Goal: Find specific page/section: Find specific page/section

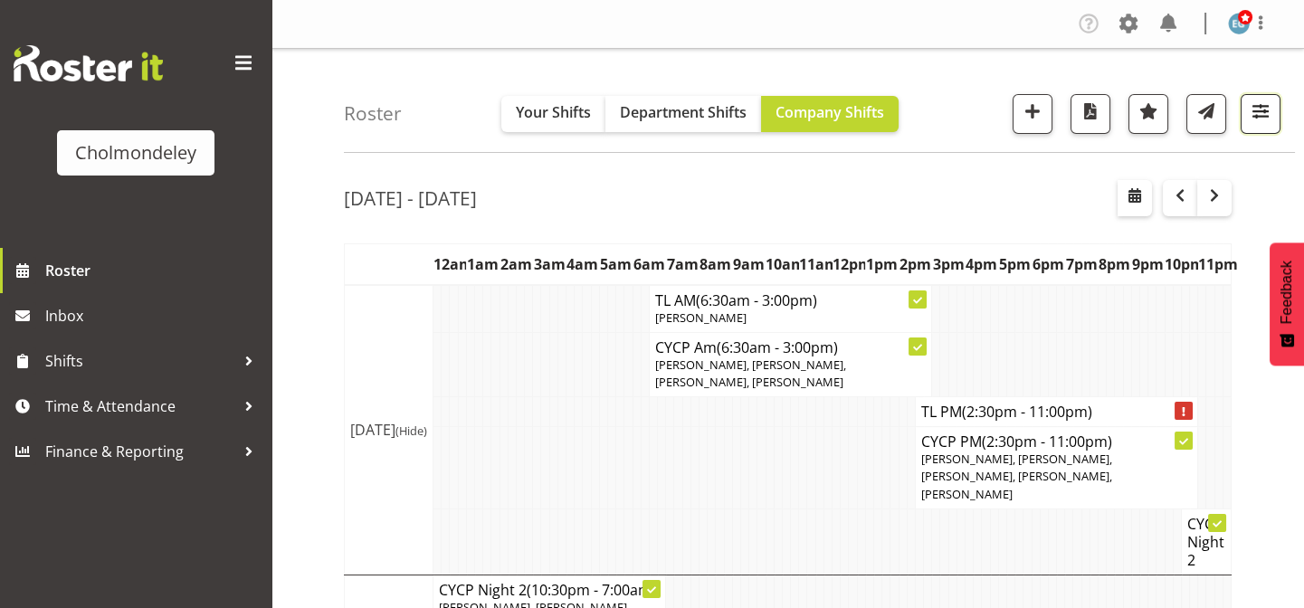
click at [1266, 120] on span "button" at bounding box center [1261, 112] width 24 height 24
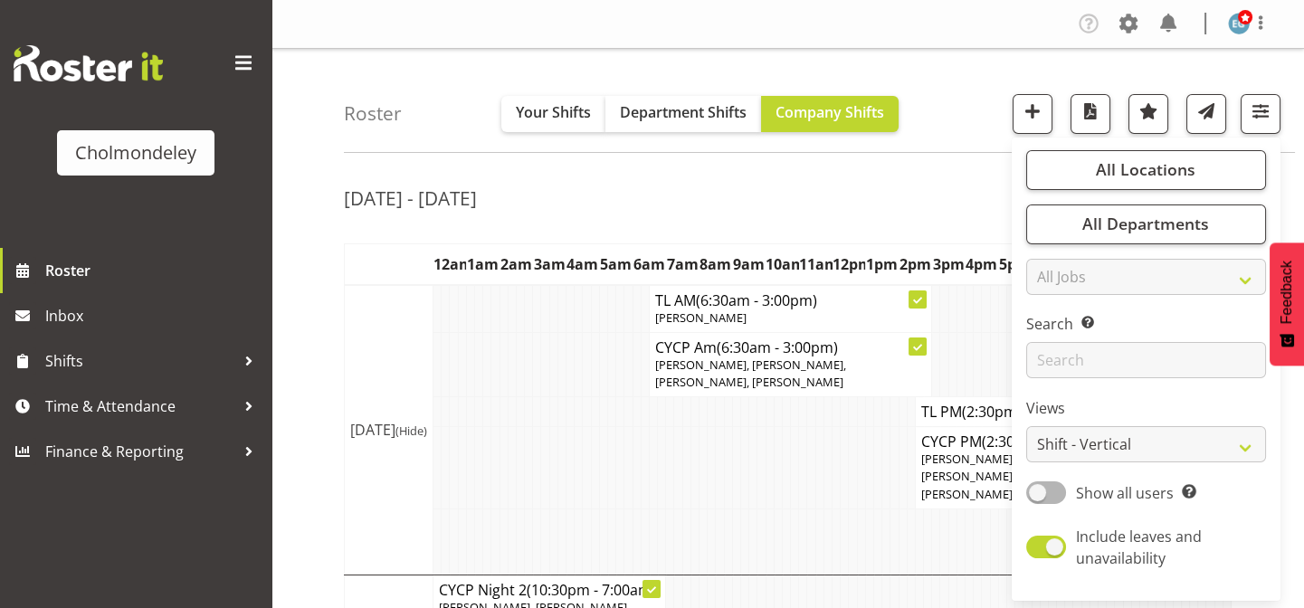
click at [920, 130] on div "Roster Your Shifts Department Shifts Company Shifts All Locations [GEOGRAPHIC_D…" at bounding box center [819, 101] width 951 height 104
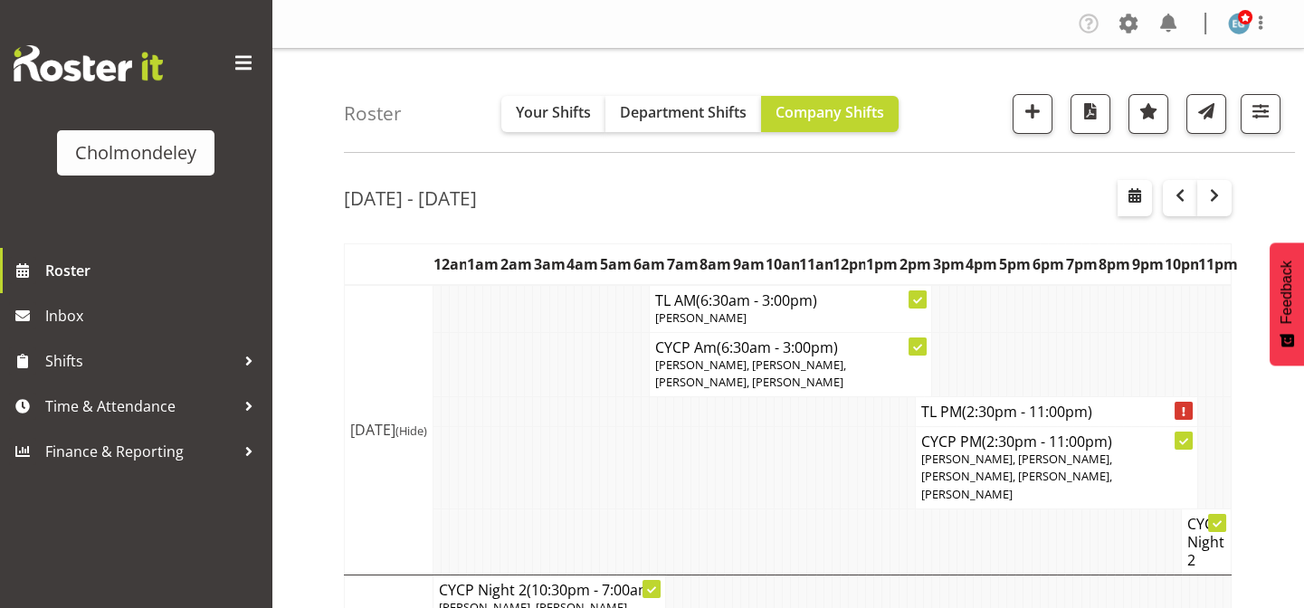
scroll to position [164, 0]
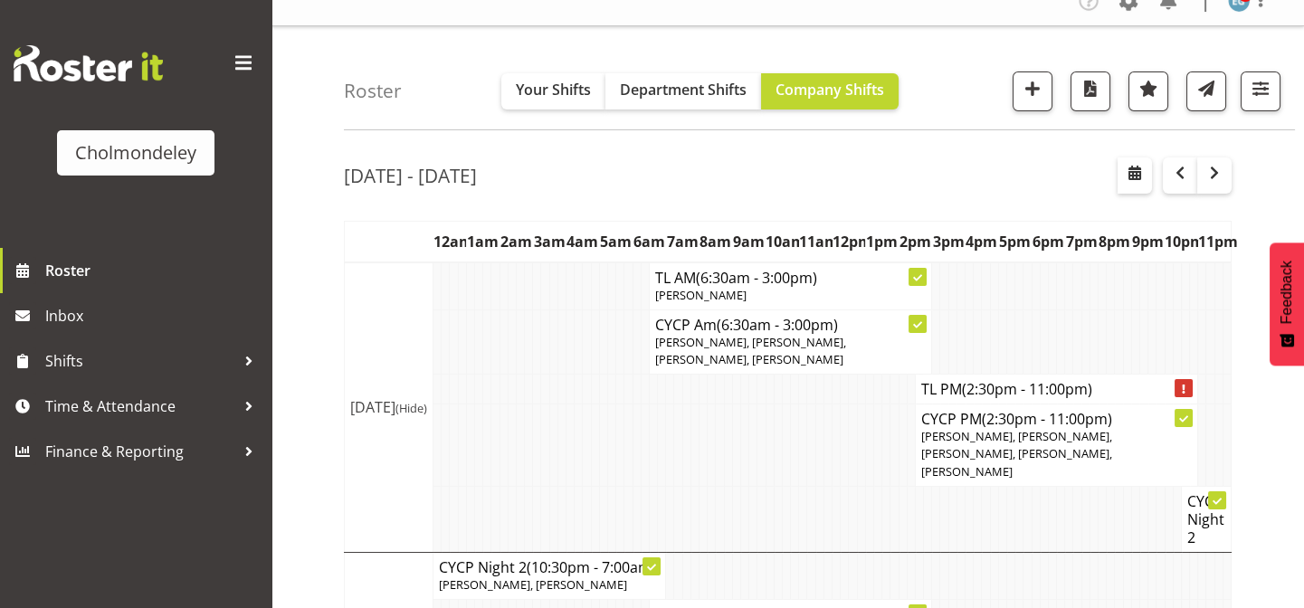
scroll to position [0, 0]
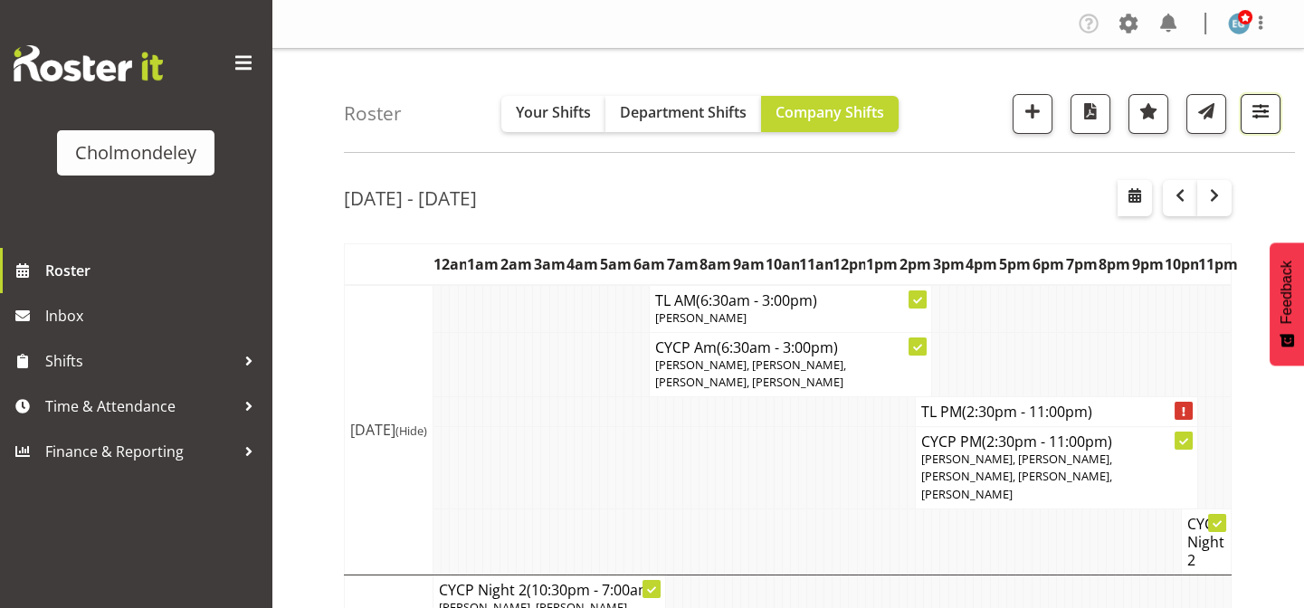
click at [1266, 104] on span "button" at bounding box center [1261, 112] width 24 height 24
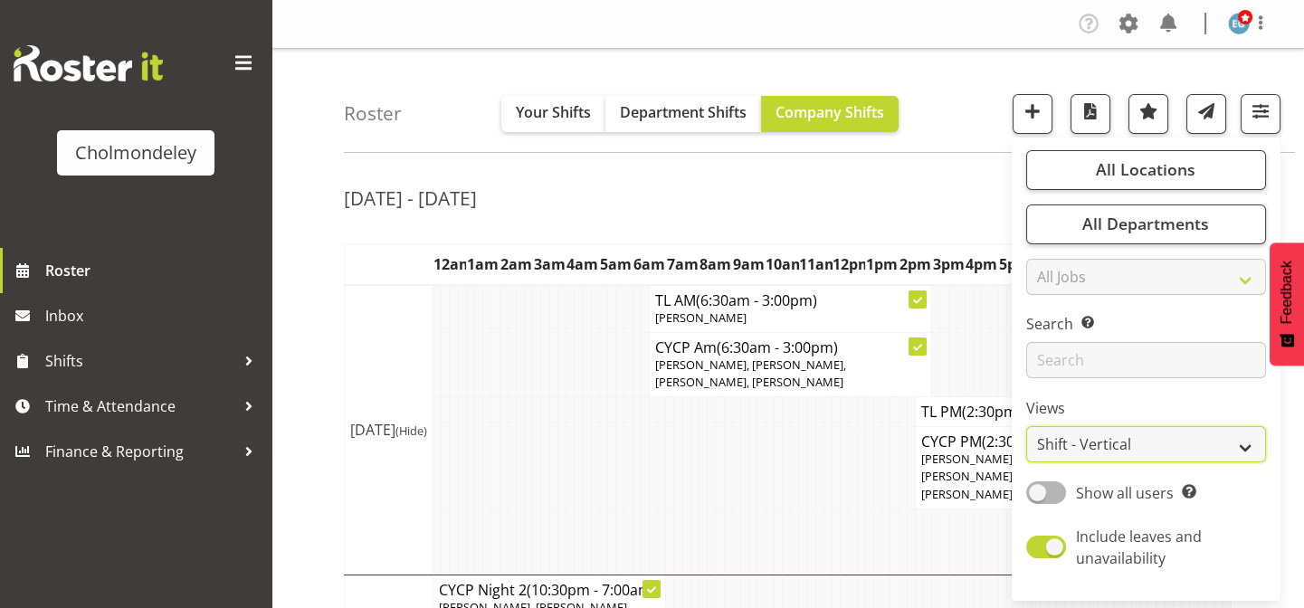
click at [1173, 444] on select "Staff Role Shift - Horizontal Shift - Vertical Staff - Location" at bounding box center [1147, 444] width 240 height 36
select select "staff"
click at [1027, 426] on select "Staff Role Shift - Horizontal Shift - Vertical Staff - Location" at bounding box center [1147, 444] width 240 height 36
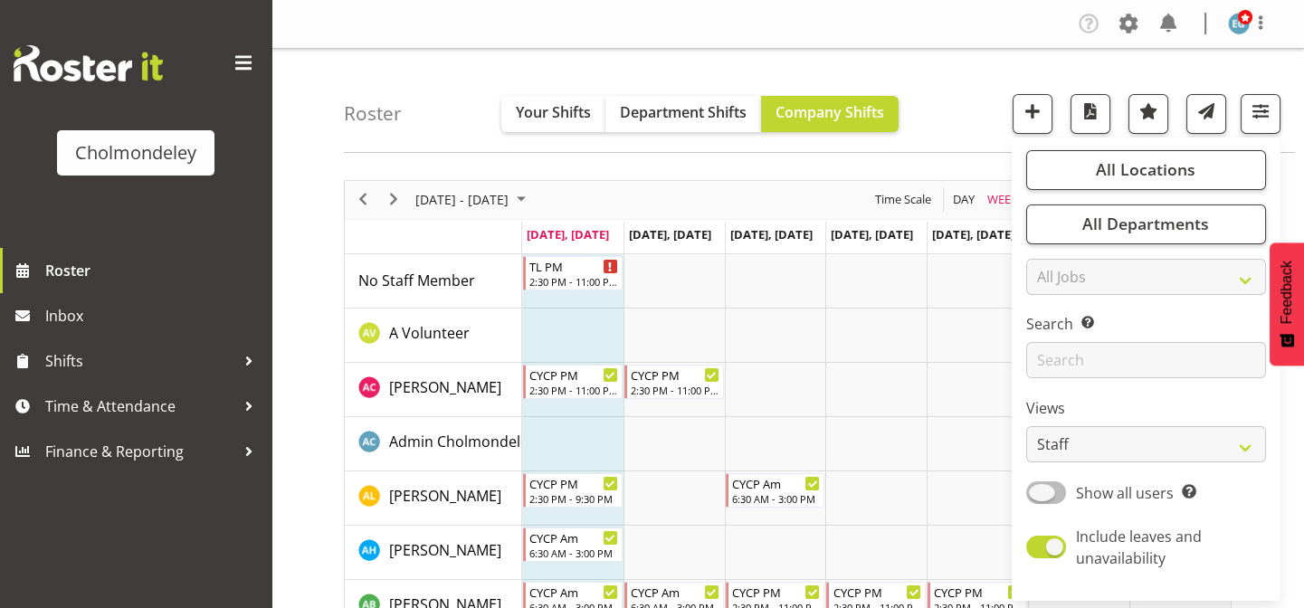
click at [1044, 496] on span at bounding box center [1047, 493] width 40 height 23
click at [1038, 496] on input "Show all users Show only rostered employees" at bounding box center [1033, 493] width 12 height 12
checkbox input "true"
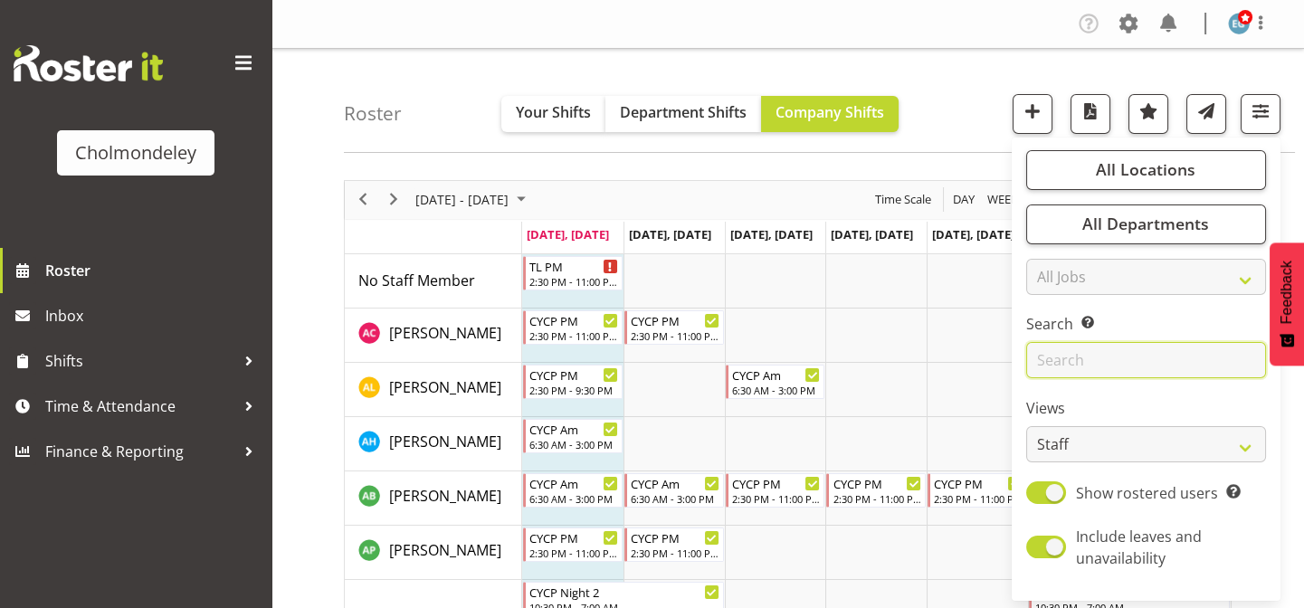
click at [1082, 361] on input "text" at bounding box center [1147, 360] width 240 height 36
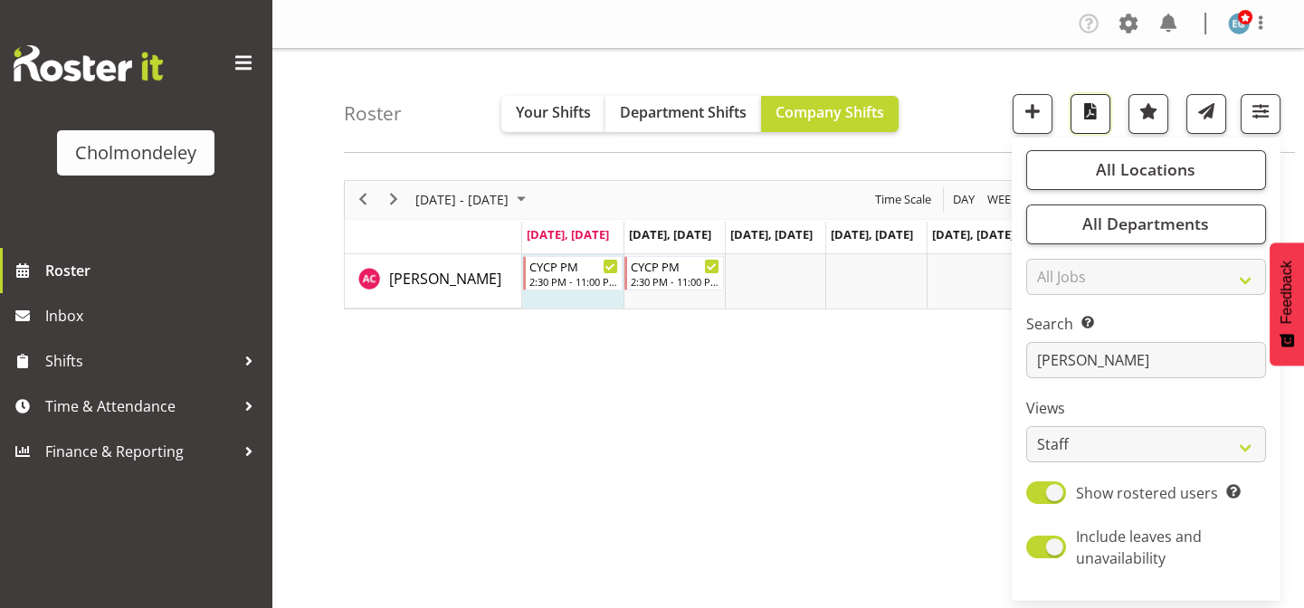
click at [1093, 108] on span "button" at bounding box center [1091, 112] width 24 height 24
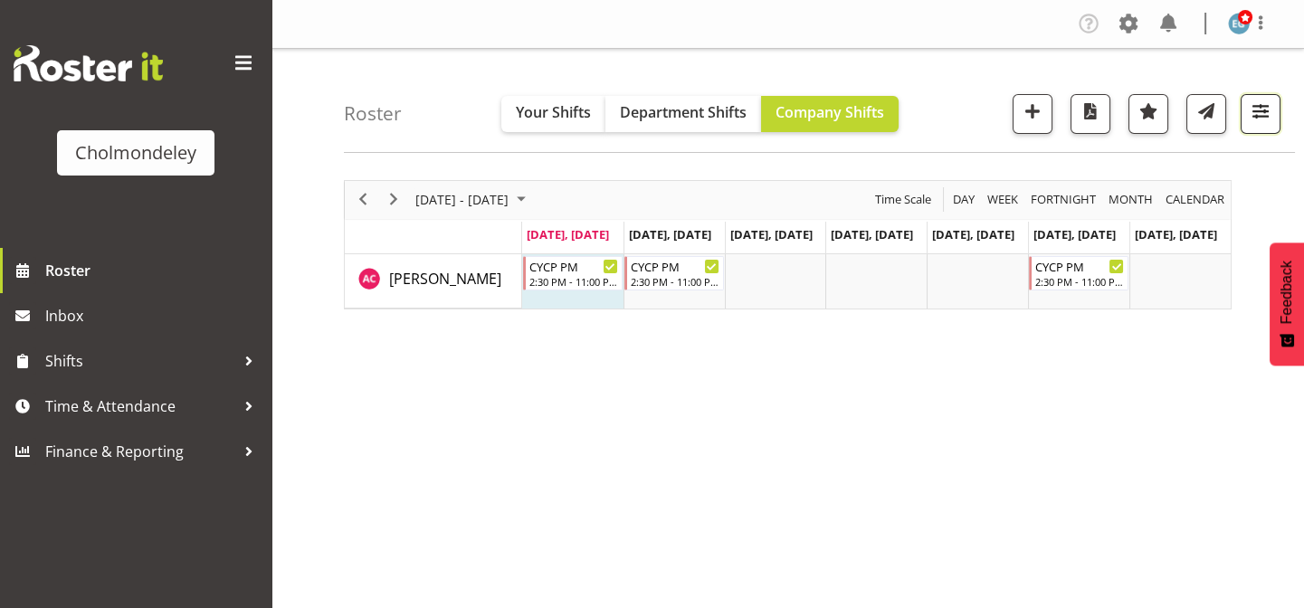
click at [1269, 111] on span "button" at bounding box center [1261, 112] width 24 height 24
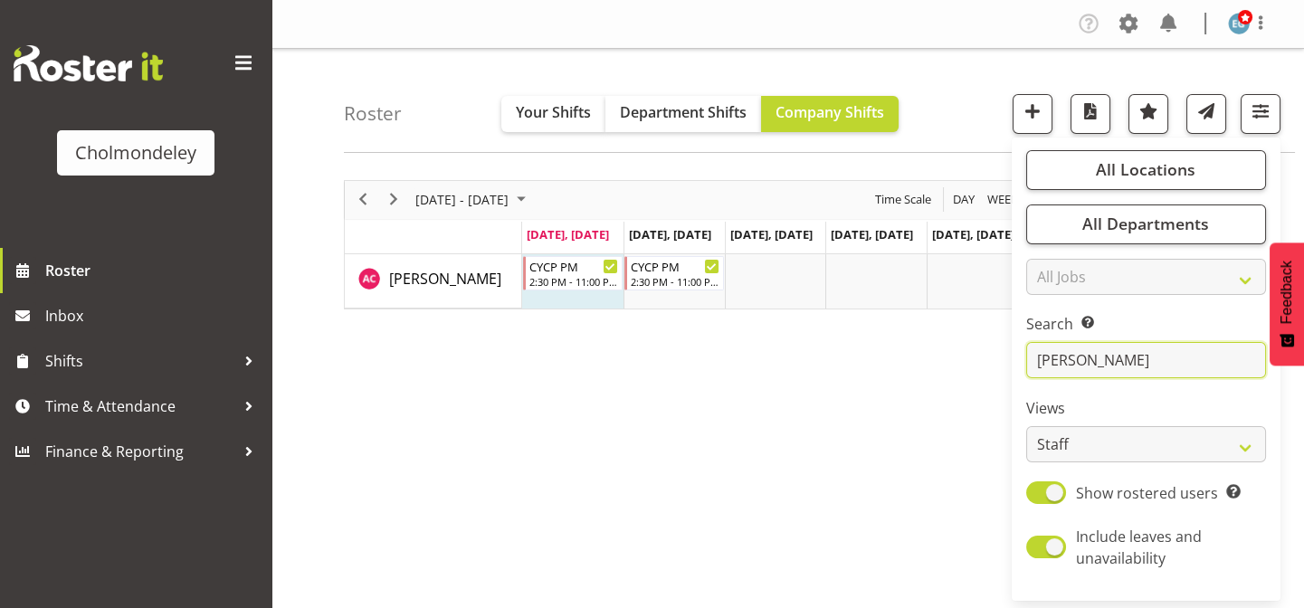
click at [1136, 349] on input "[PERSON_NAME]" at bounding box center [1147, 360] width 240 height 36
type input "a"
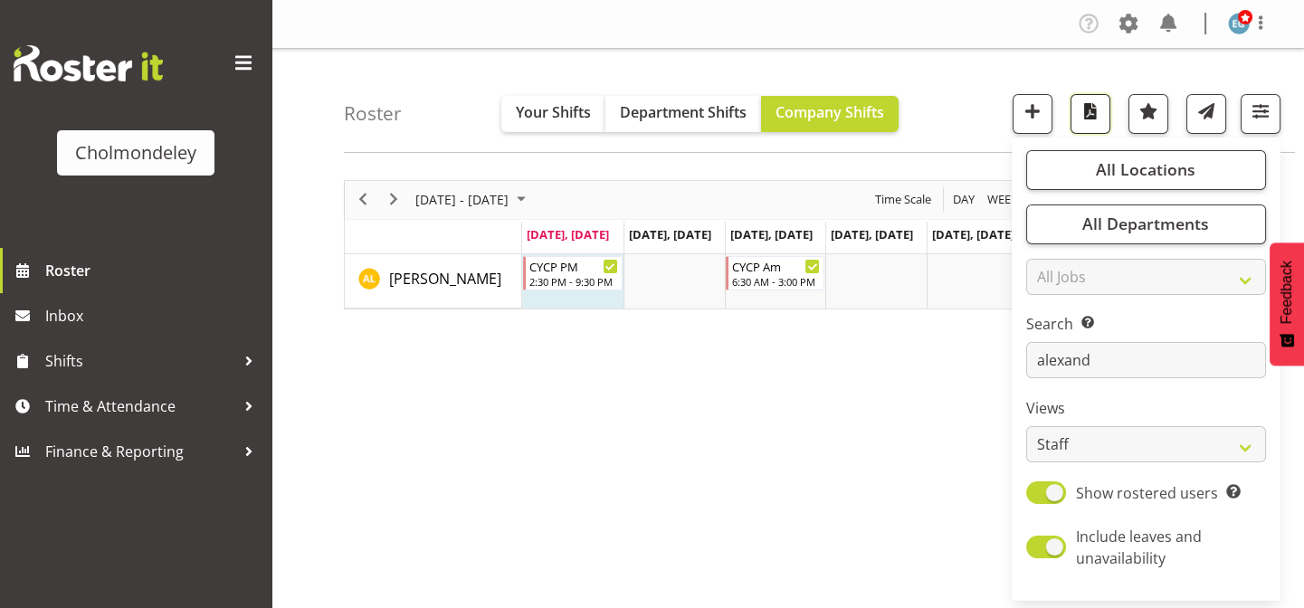
click at [1077, 102] on button "button" at bounding box center [1091, 114] width 40 height 40
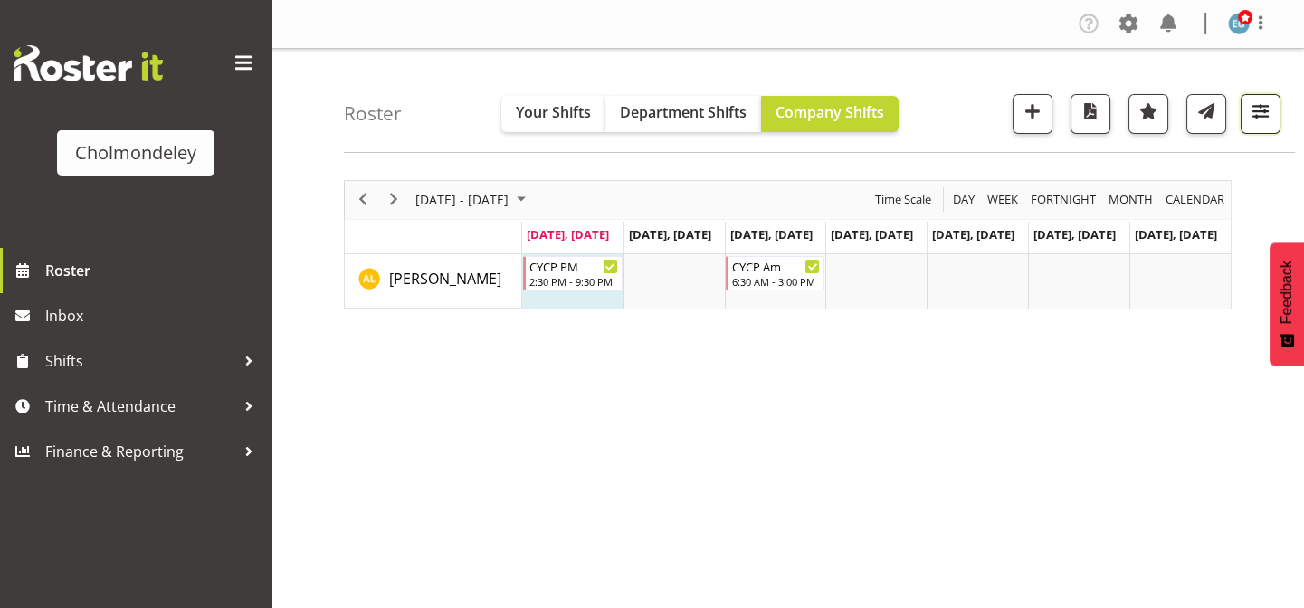
click at [1266, 113] on span "button" at bounding box center [1261, 112] width 24 height 24
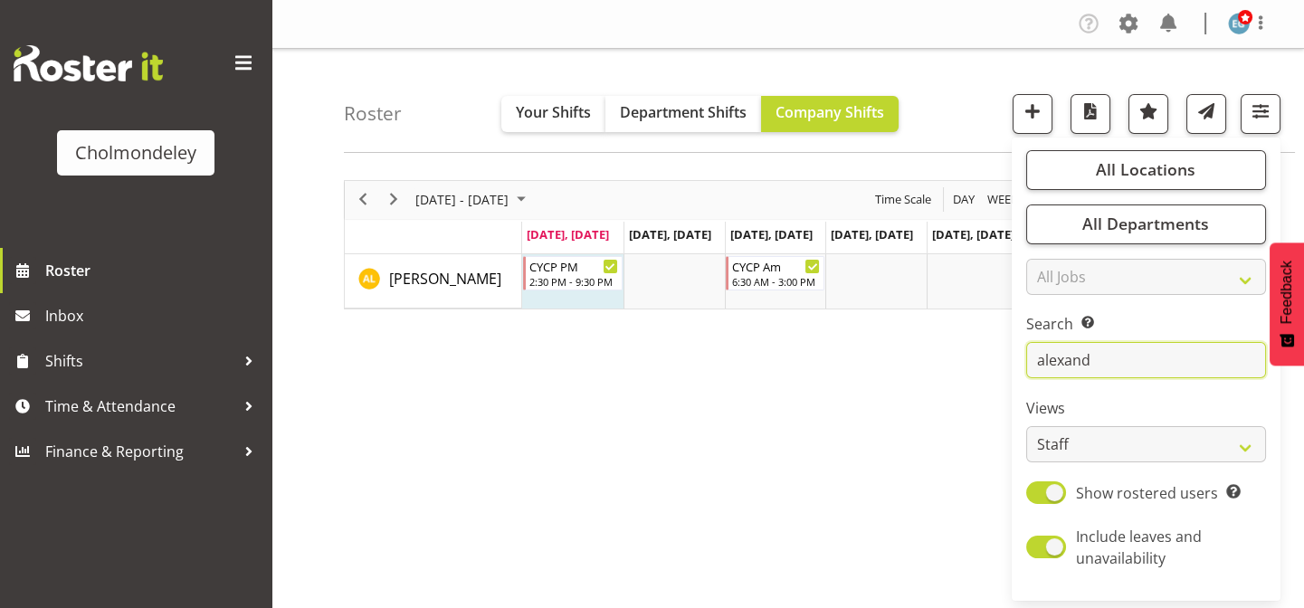
click at [1108, 355] on input "alexand" at bounding box center [1147, 360] width 240 height 36
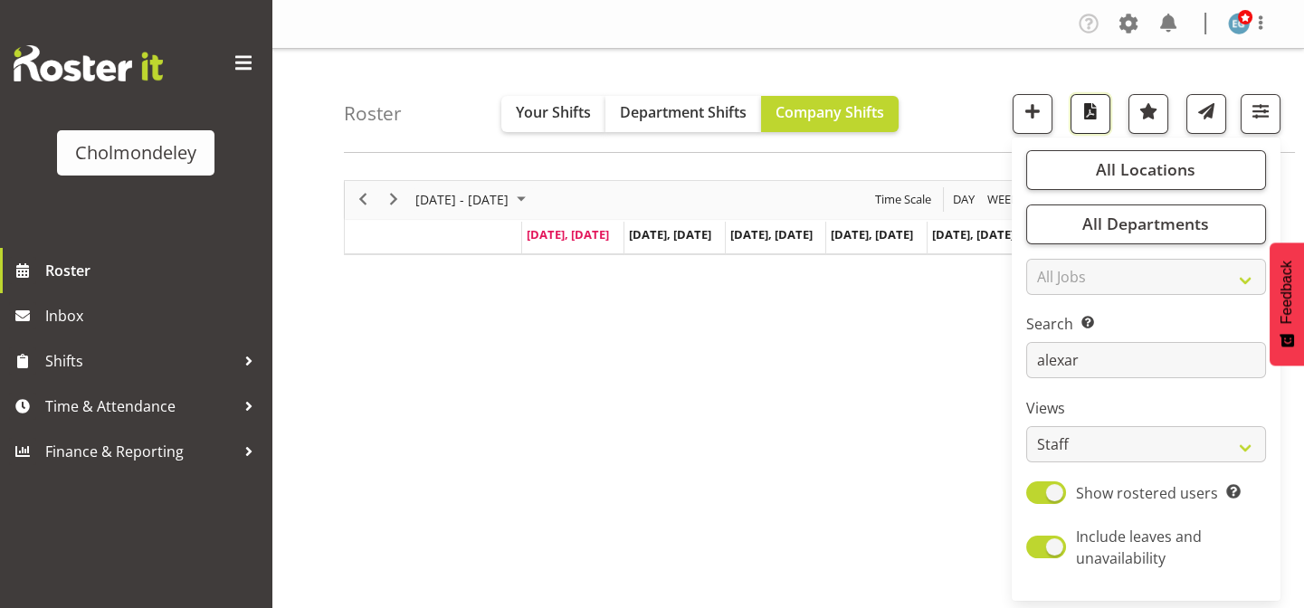
click at [1085, 115] on span "button" at bounding box center [1091, 112] width 24 height 24
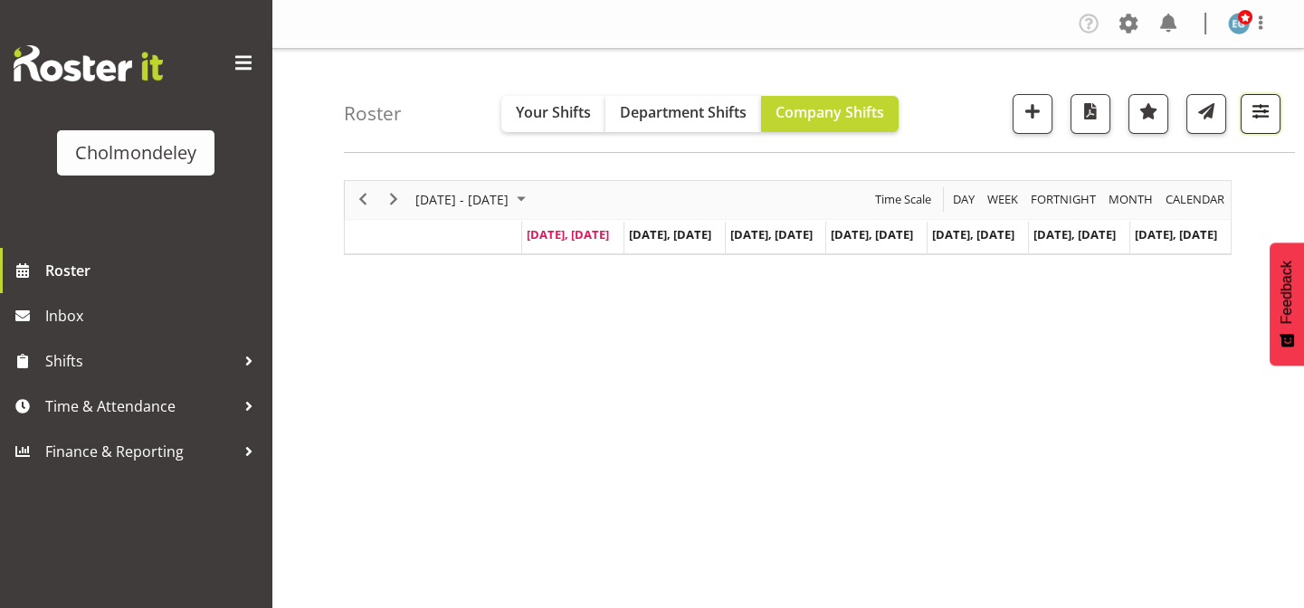
click at [1258, 122] on span "button" at bounding box center [1261, 112] width 24 height 24
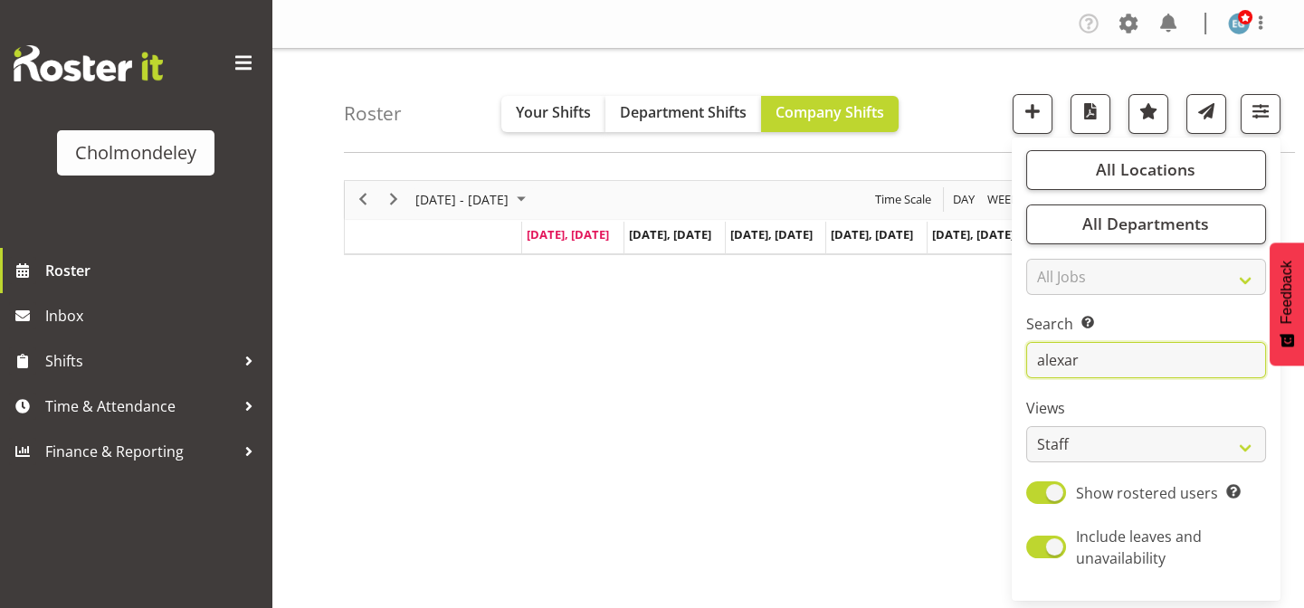
click at [1098, 353] on input "alexar" at bounding box center [1147, 360] width 240 height 36
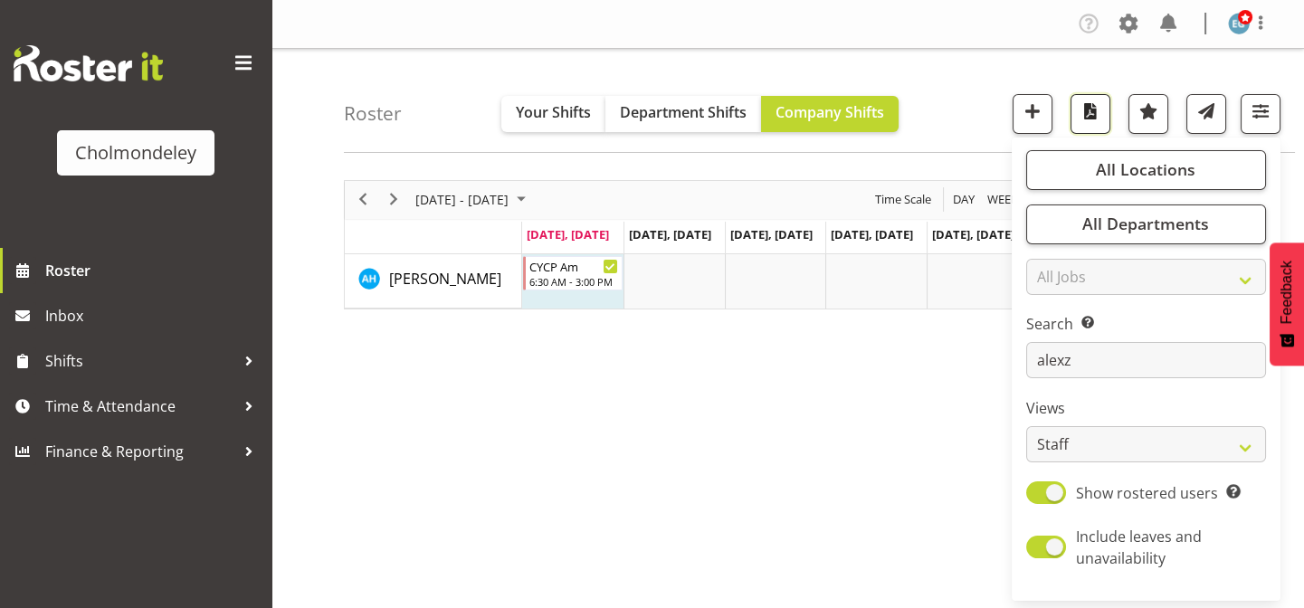
click at [1094, 119] on span "button" at bounding box center [1091, 112] width 24 height 24
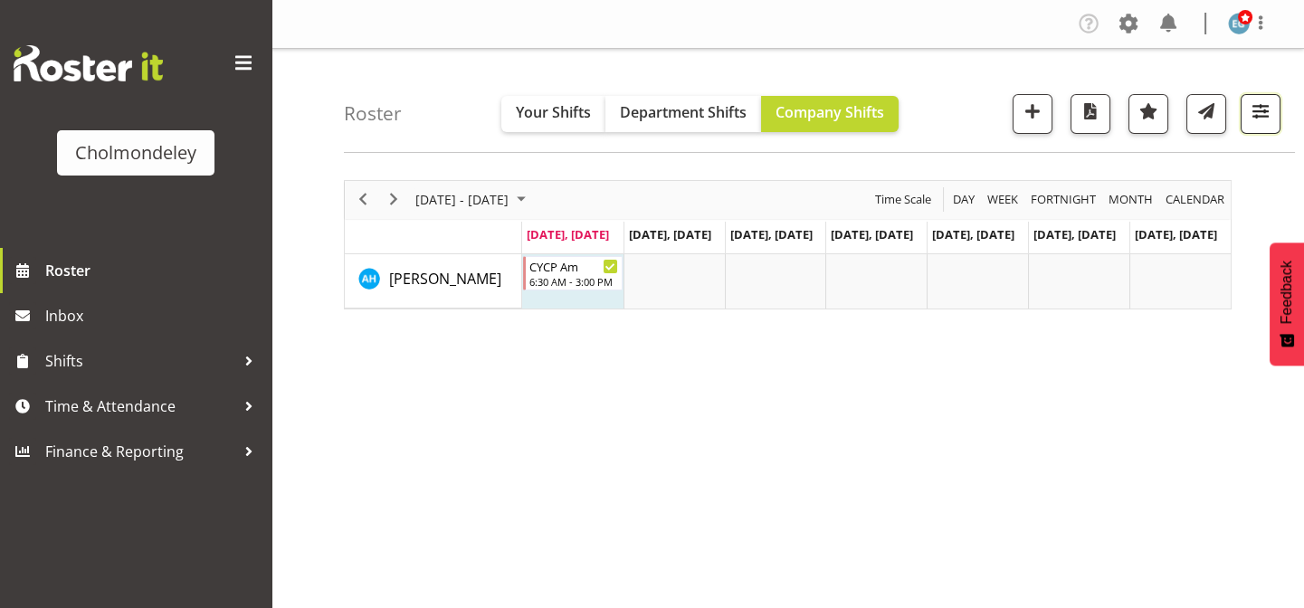
click at [1261, 120] on span "button" at bounding box center [1261, 112] width 24 height 24
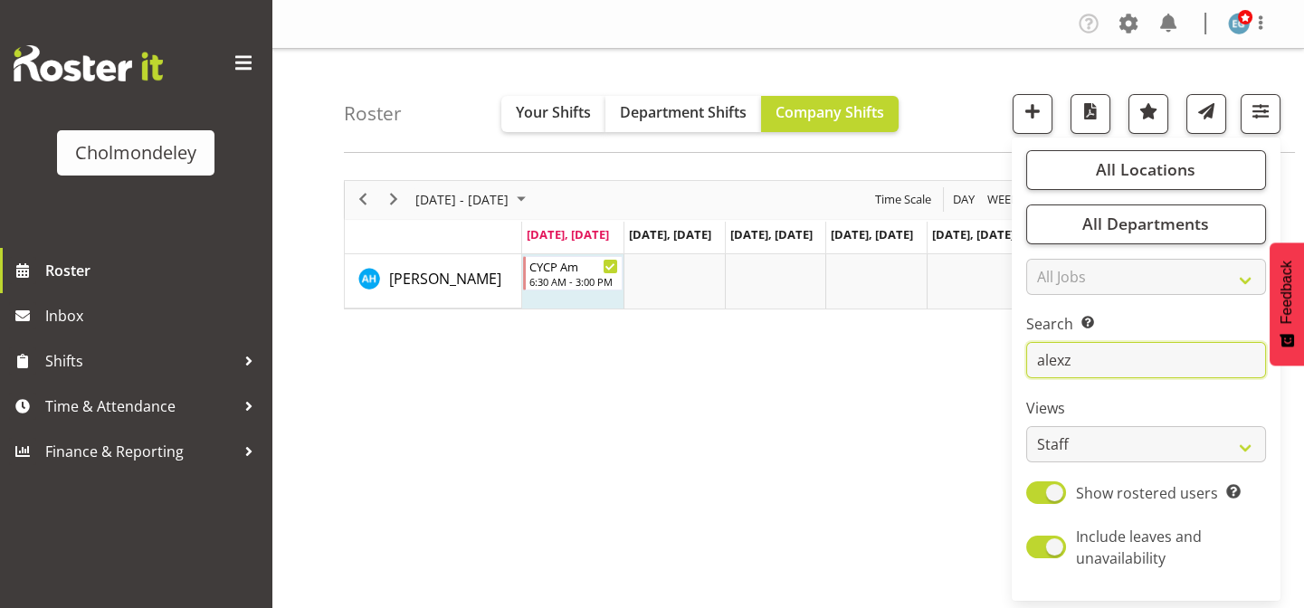
click at [1128, 361] on input "alexz" at bounding box center [1147, 360] width 240 height 36
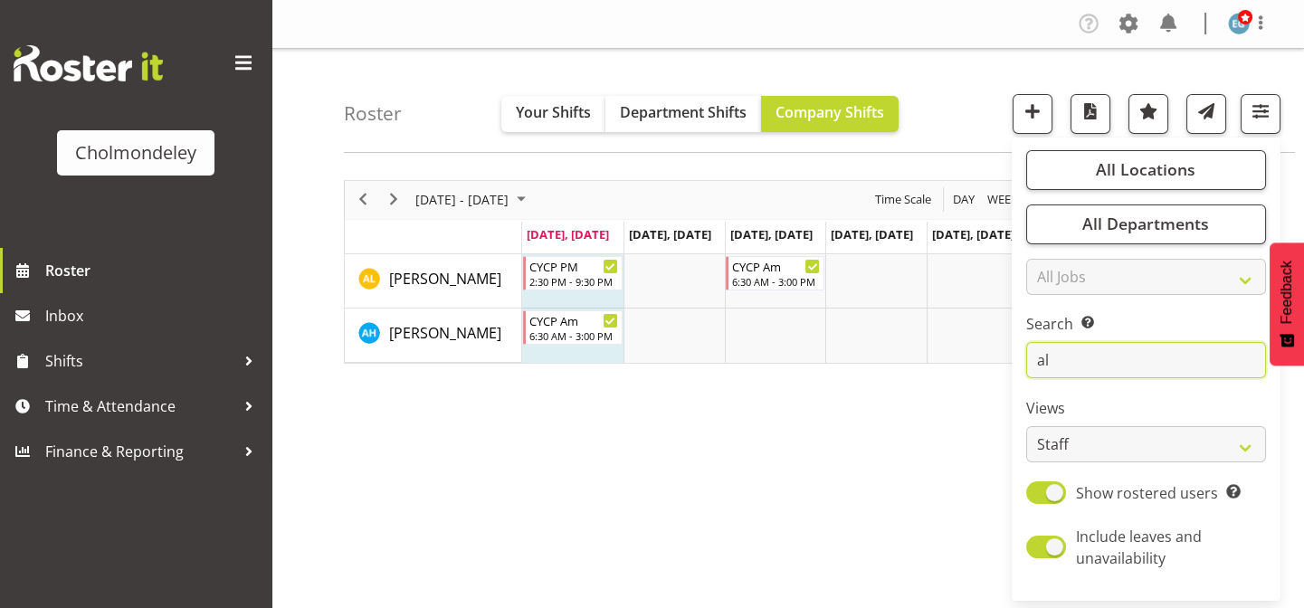
type input "a"
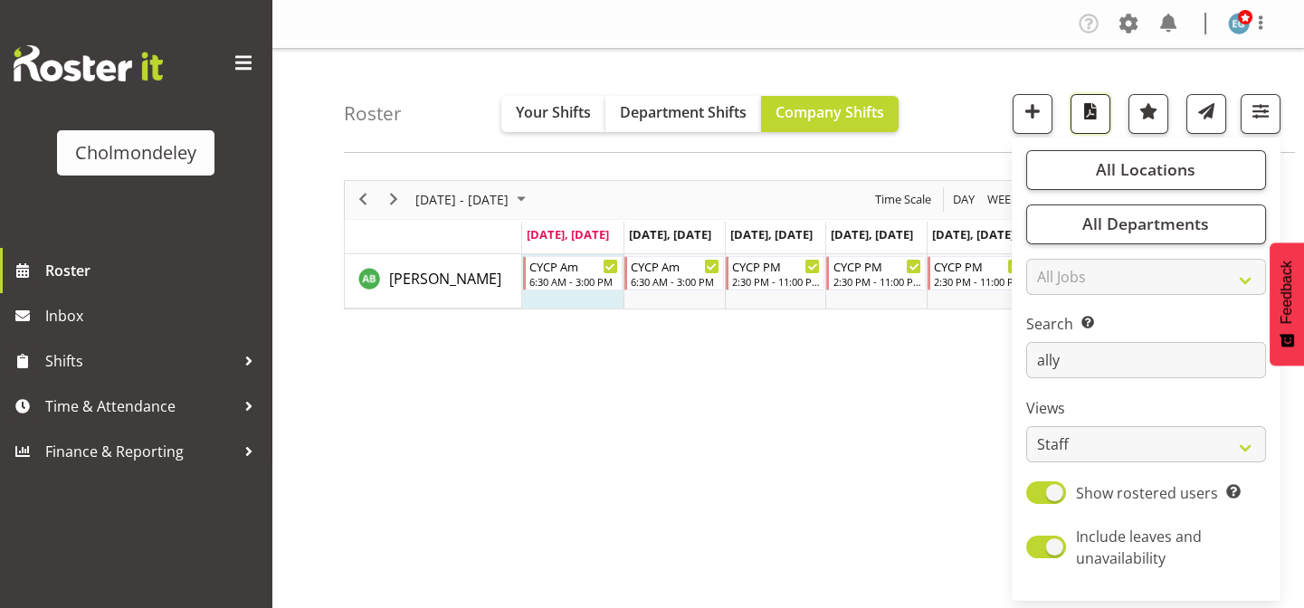
click at [1090, 105] on span "button" at bounding box center [1091, 112] width 24 height 24
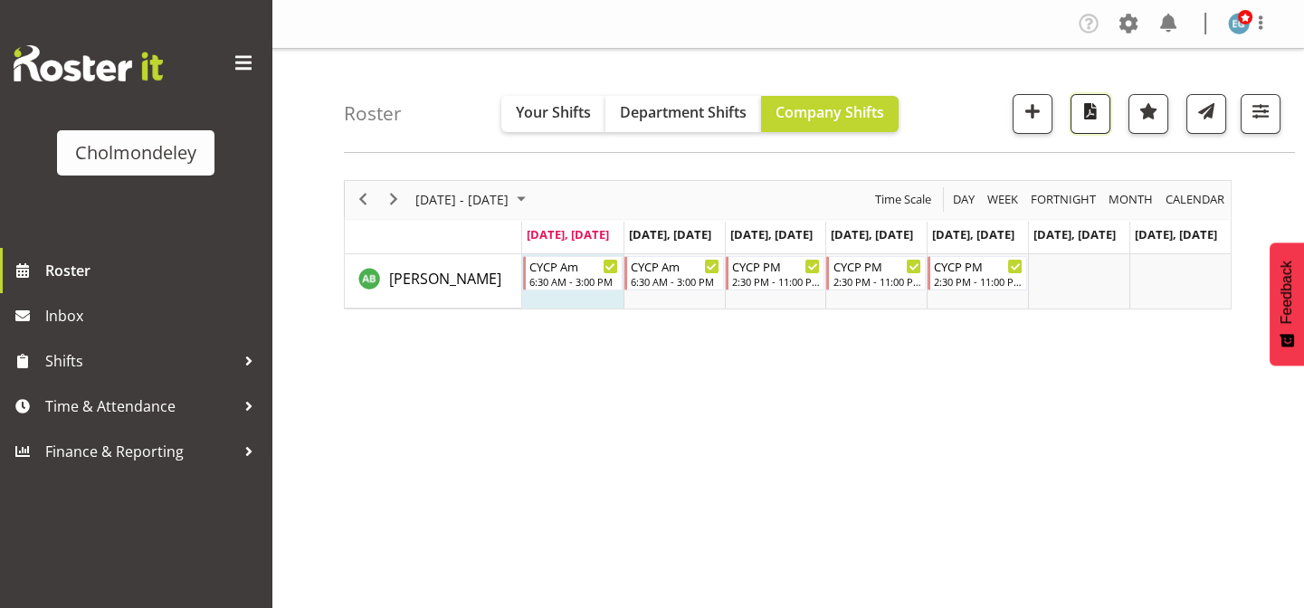
click at [1081, 118] on span "button" at bounding box center [1091, 112] width 24 height 24
click at [1247, 124] on button "button" at bounding box center [1261, 114] width 40 height 40
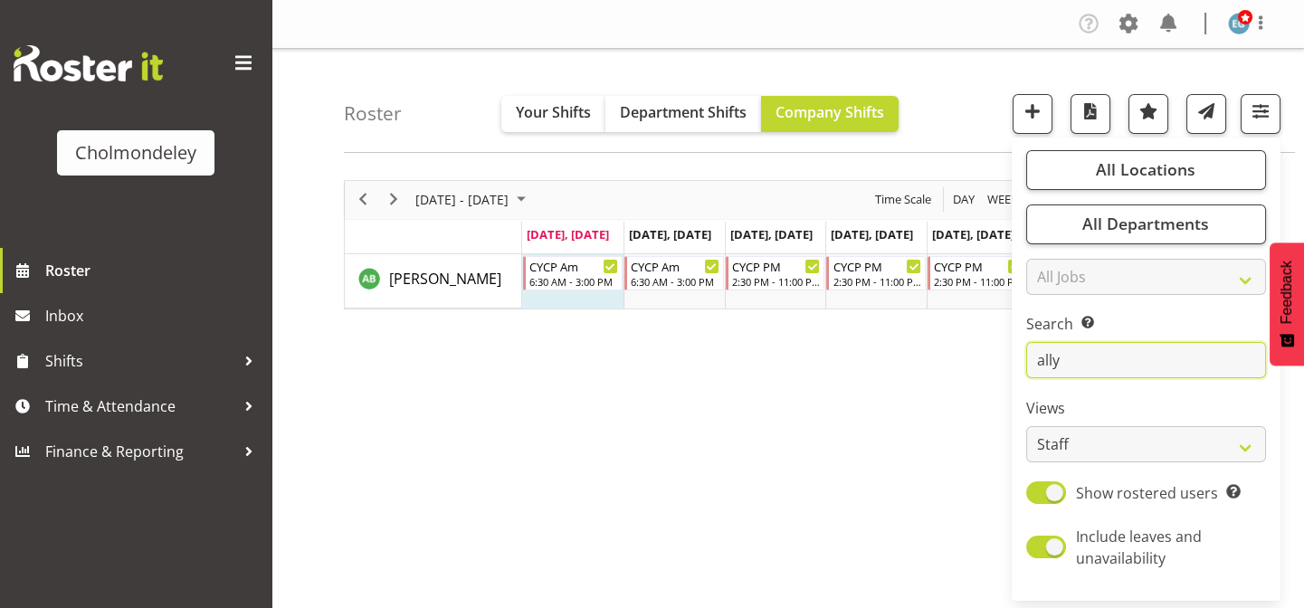
click at [1123, 358] on input "ally" at bounding box center [1147, 360] width 240 height 36
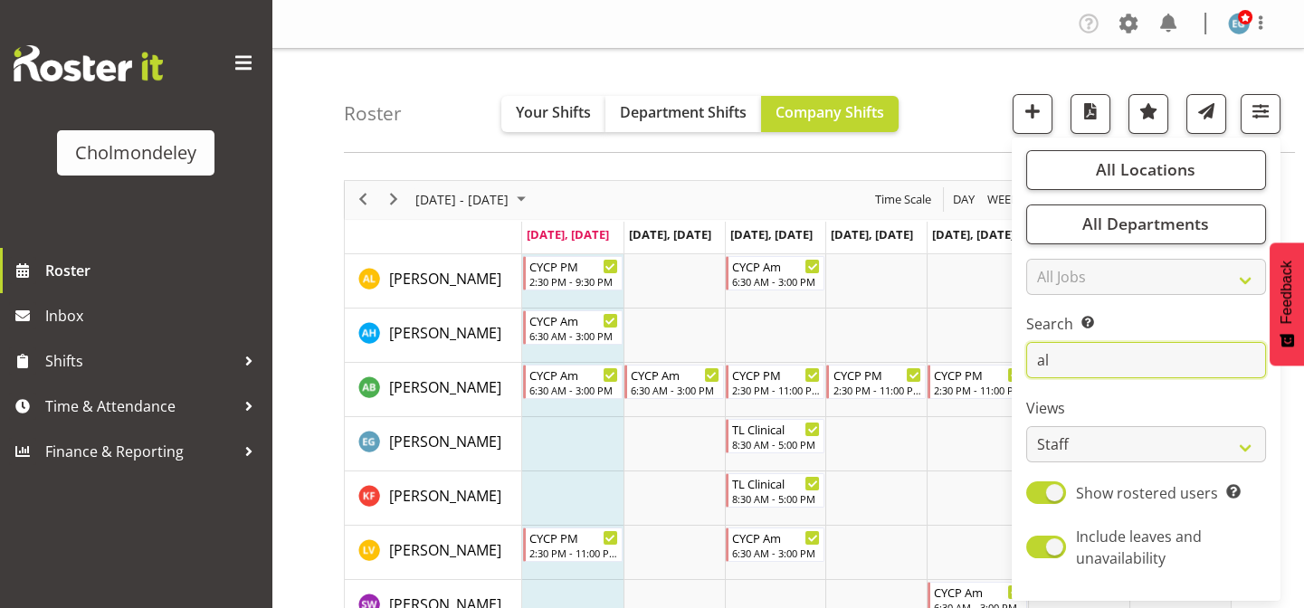
type input "a"
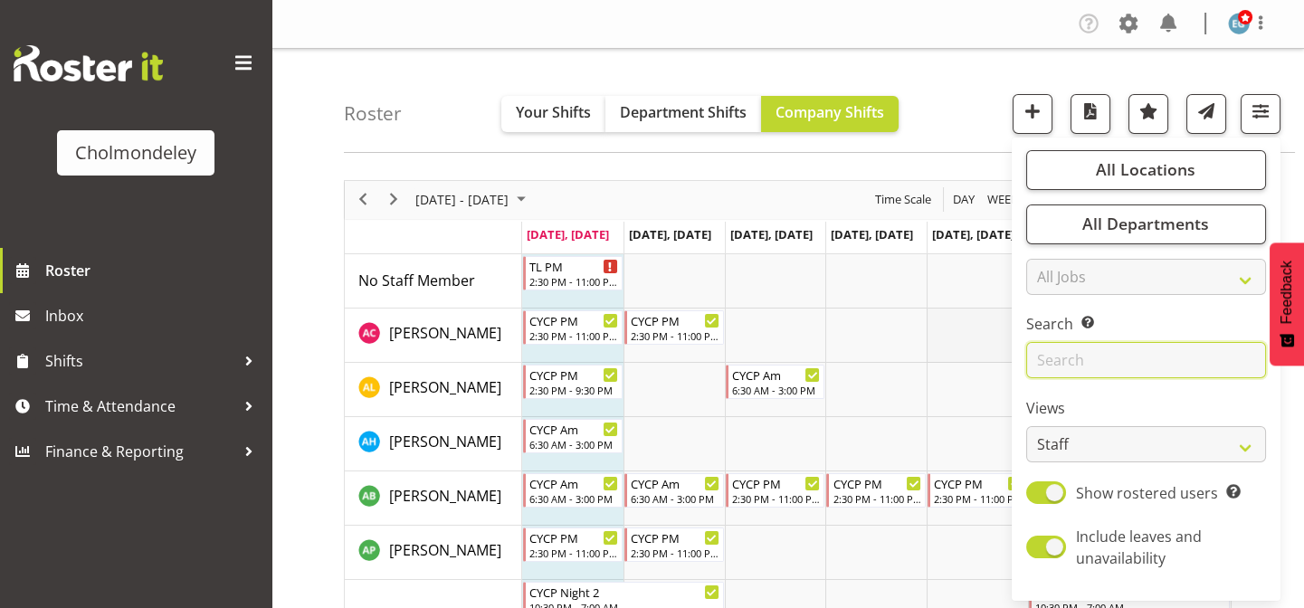
scroll to position [164, 0]
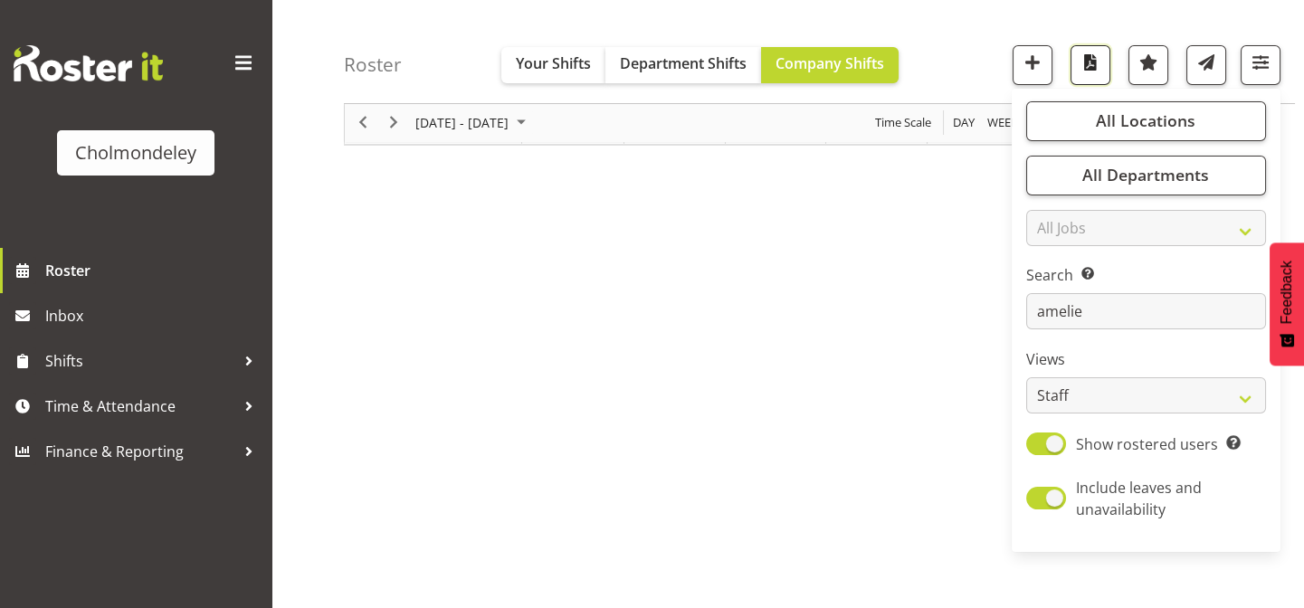
click at [1088, 60] on span "button" at bounding box center [1091, 63] width 24 height 24
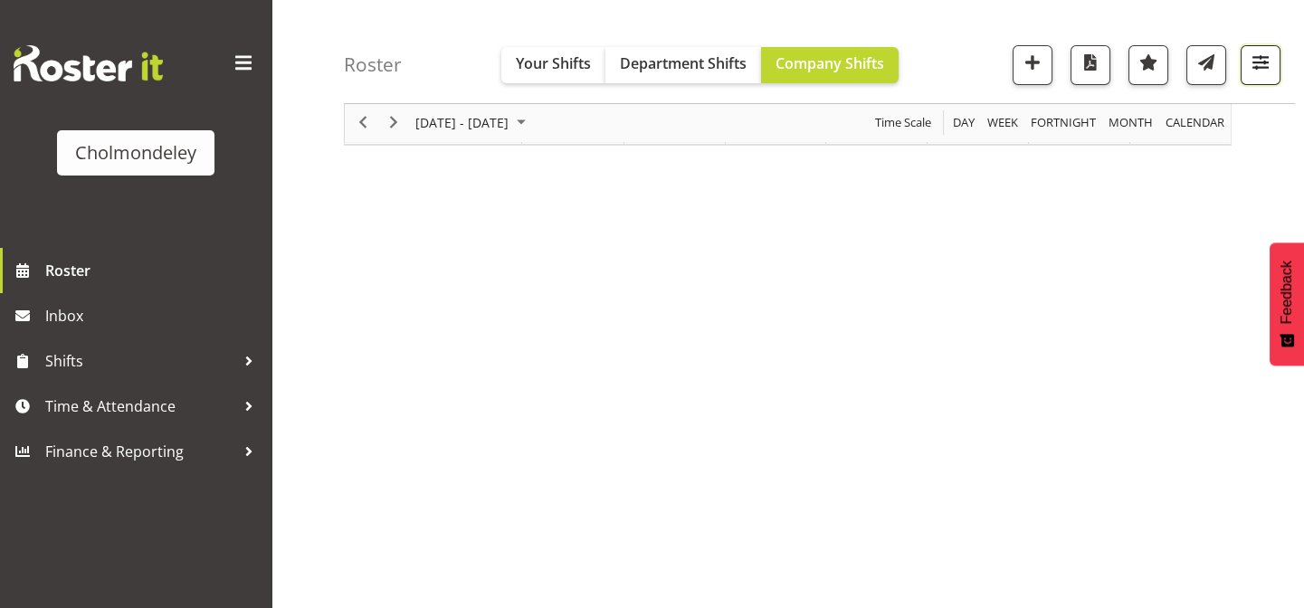
click at [1250, 61] on span "button" at bounding box center [1261, 63] width 24 height 24
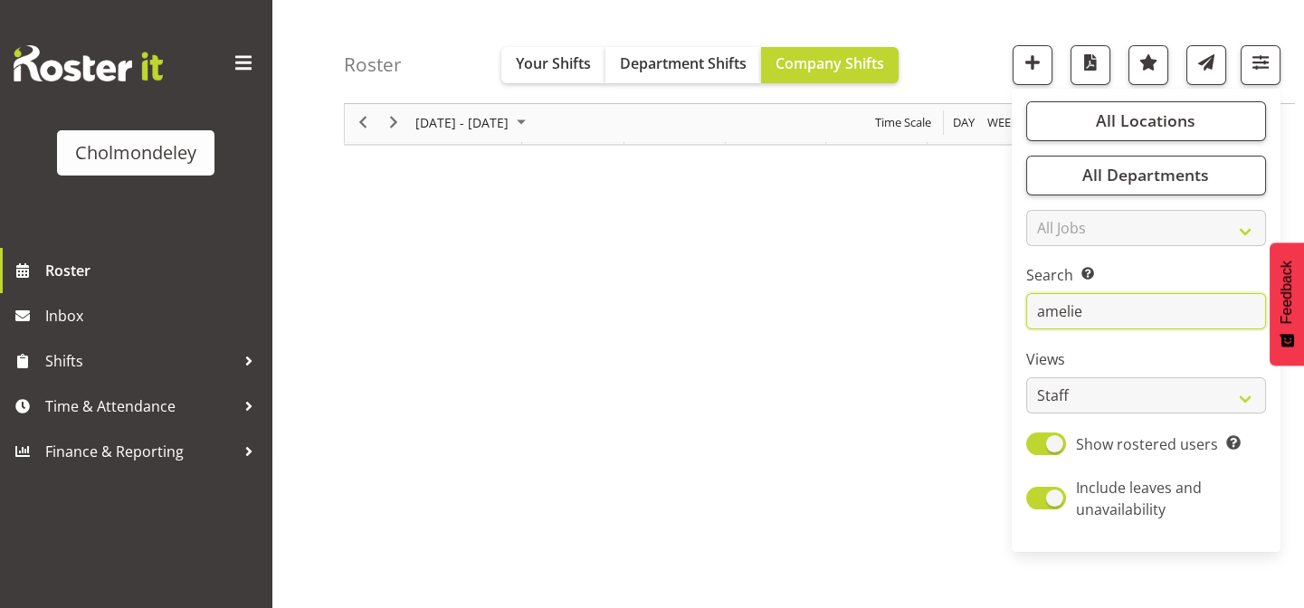
click at [1073, 308] on input "amelie" at bounding box center [1147, 312] width 240 height 36
click at [1083, 306] on input "amelie" at bounding box center [1147, 312] width 240 height 36
type input "a"
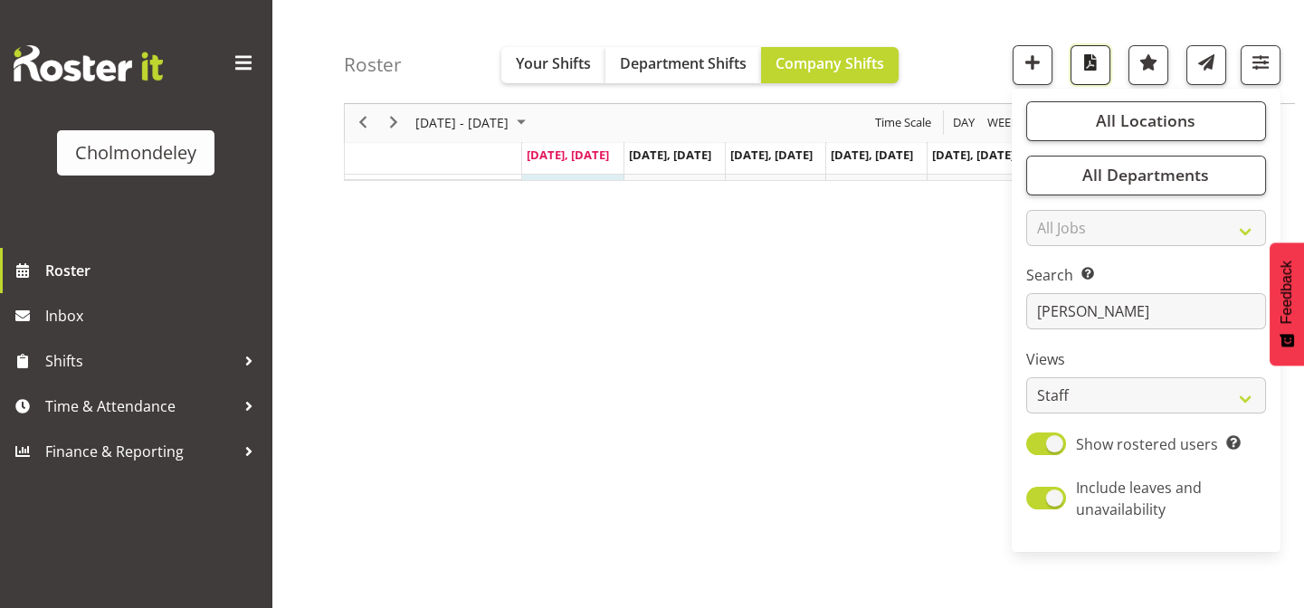
click at [1097, 65] on span "button" at bounding box center [1091, 63] width 24 height 24
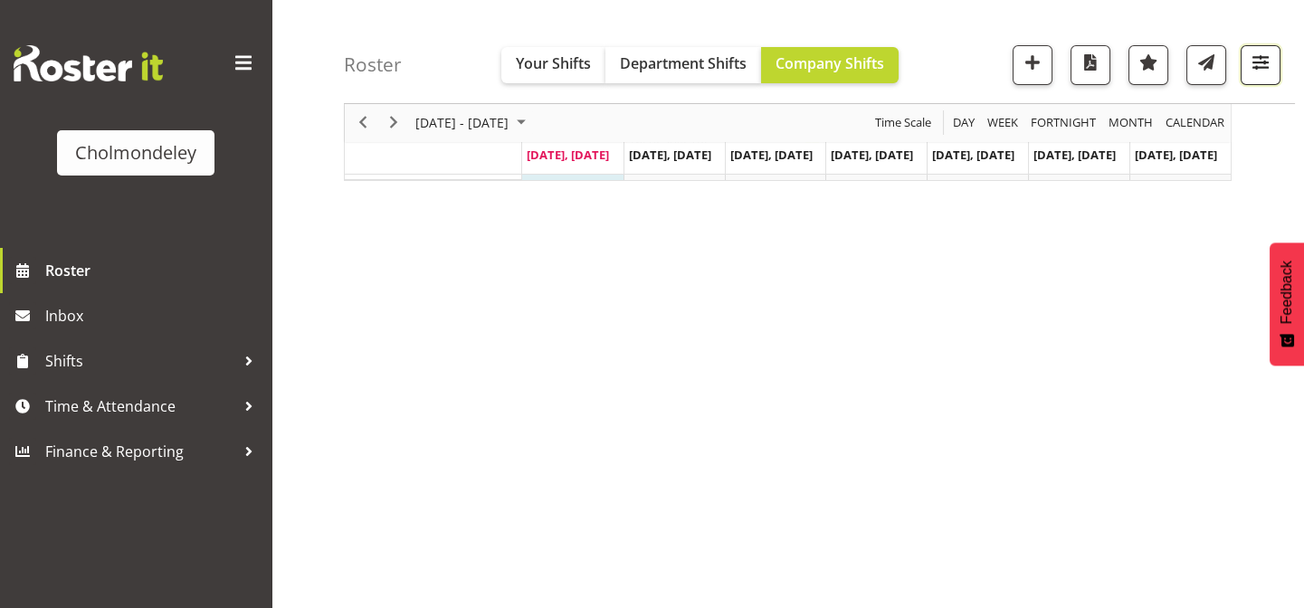
click at [1265, 68] on span "button" at bounding box center [1261, 63] width 24 height 24
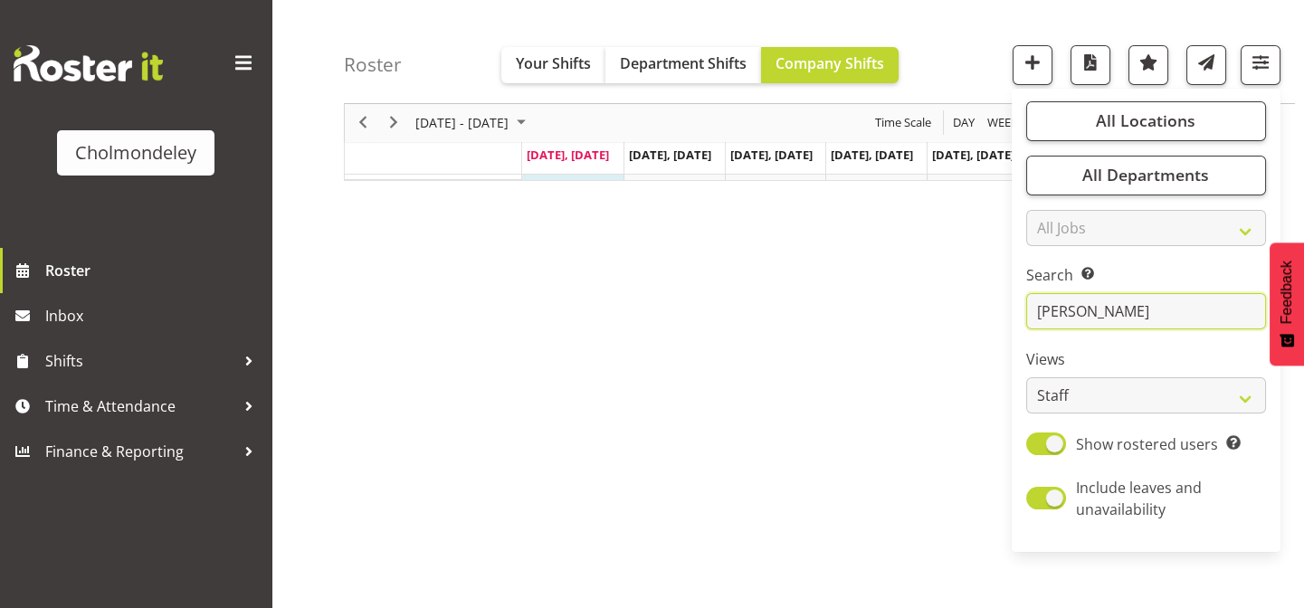
click at [1129, 324] on input "[PERSON_NAME]" at bounding box center [1147, 312] width 240 height 36
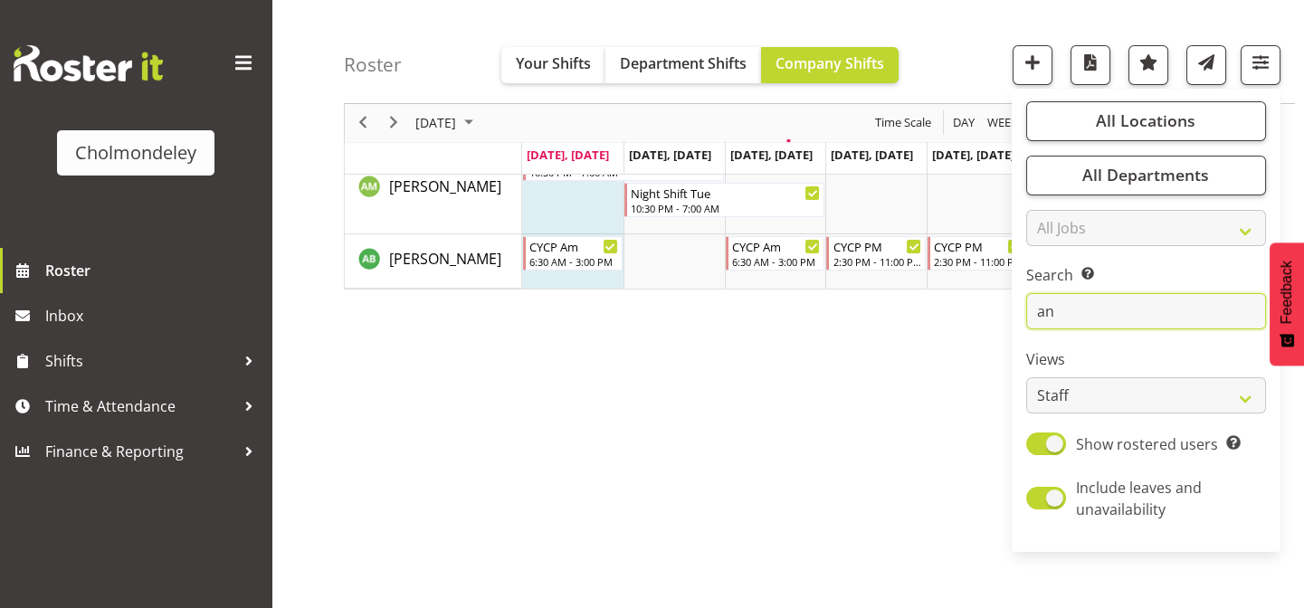
type input "a"
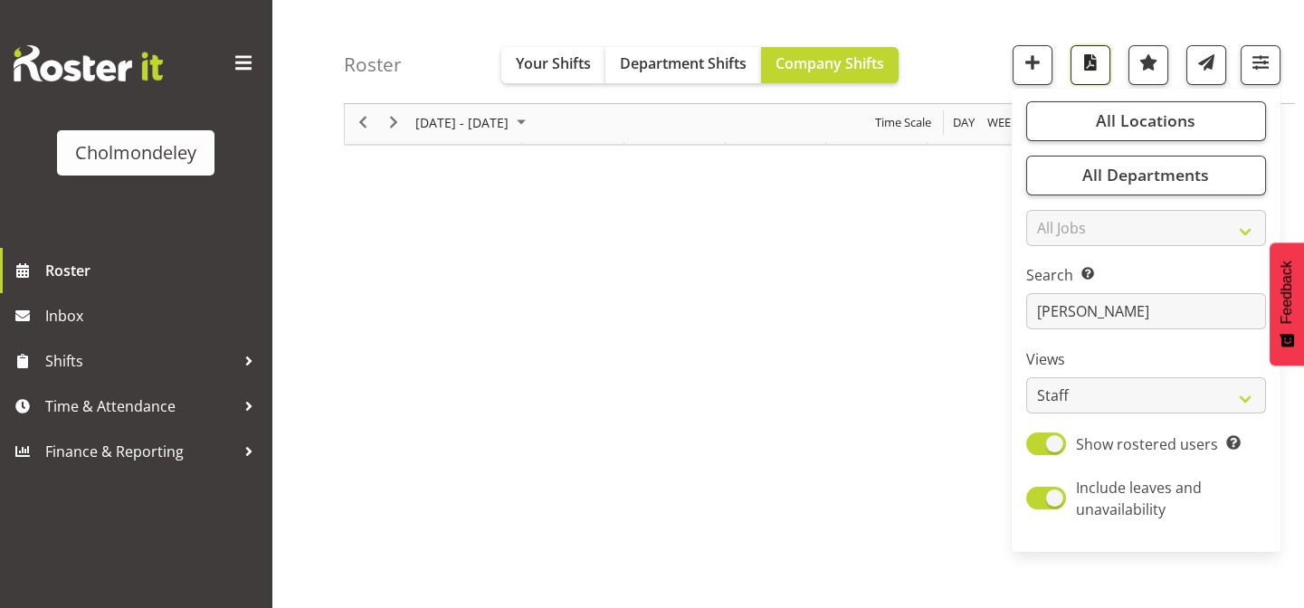
click at [1087, 48] on button "button" at bounding box center [1091, 65] width 40 height 40
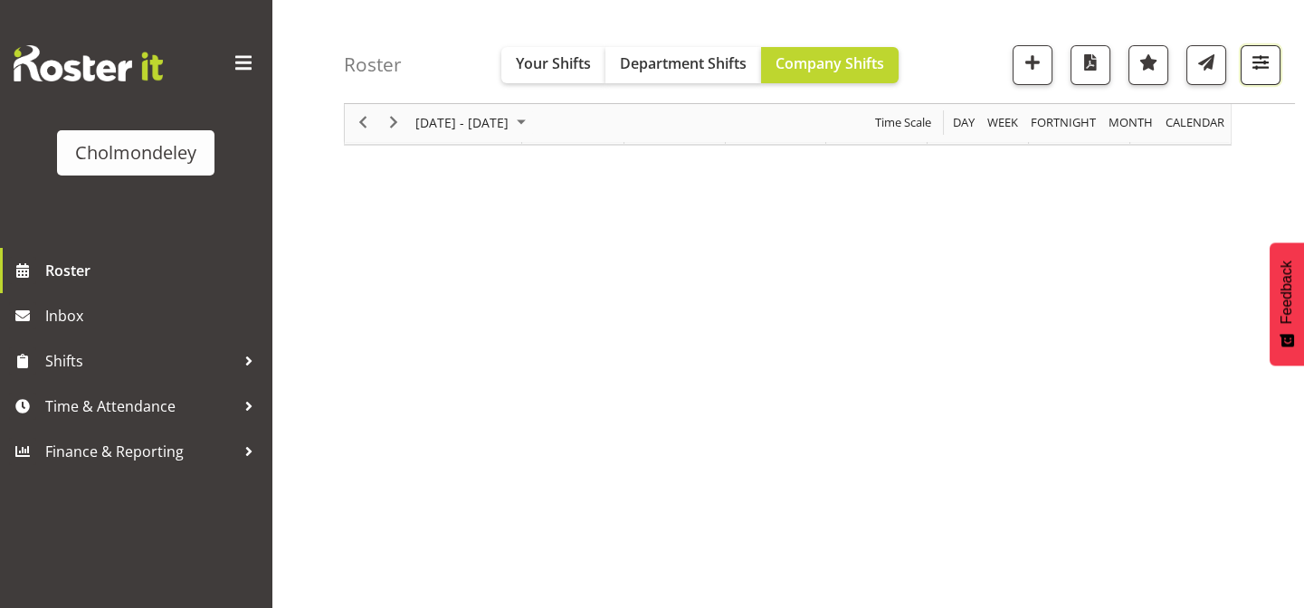
click at [1249, 57] on span "button" at bounding box center [1261, 63] width 24 height 24
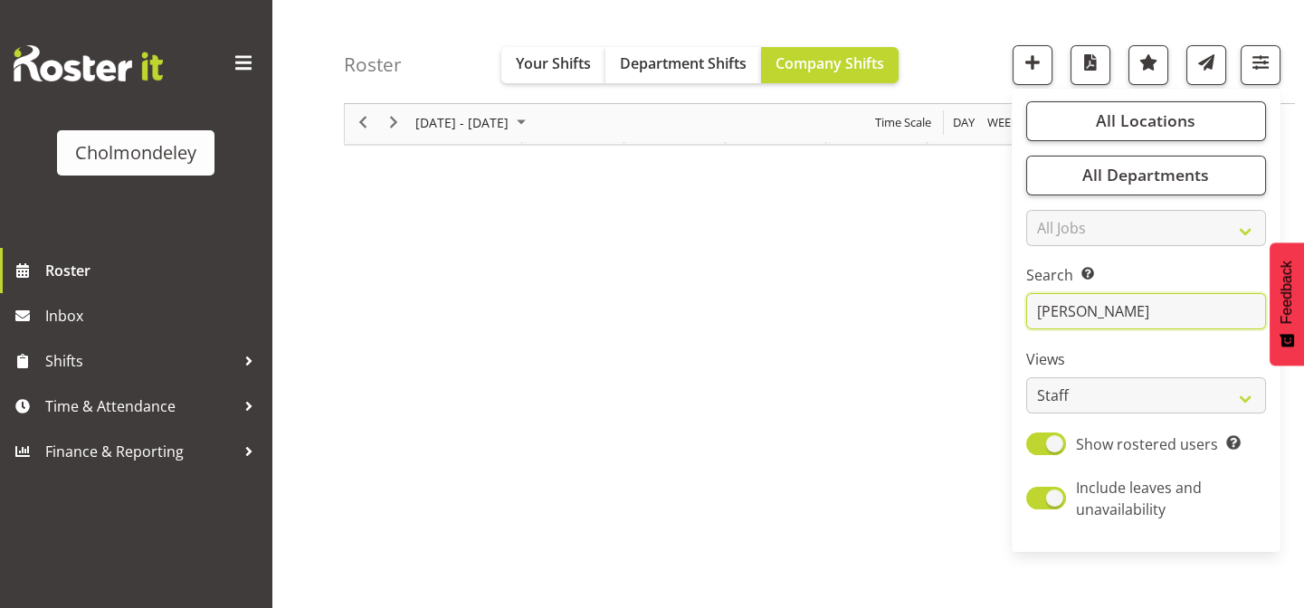
click at [1088, 318] on input "[PERSON_NAME]" at bounding box center [1147, 312] width 240 height 36
type input "c"
click at [1084, 63] on span "button" at bounding box center [1091, 63] width 24 height 24
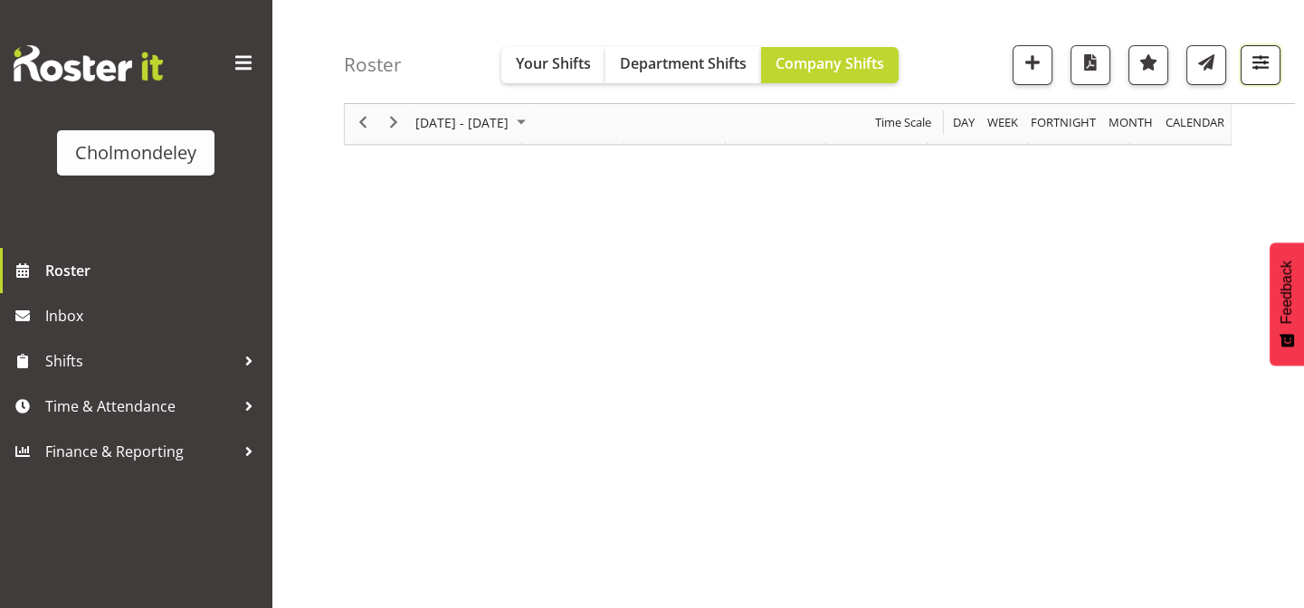
click at [1253, 62] on span "button" at bounding box center [1261, 63] width 24 height 24
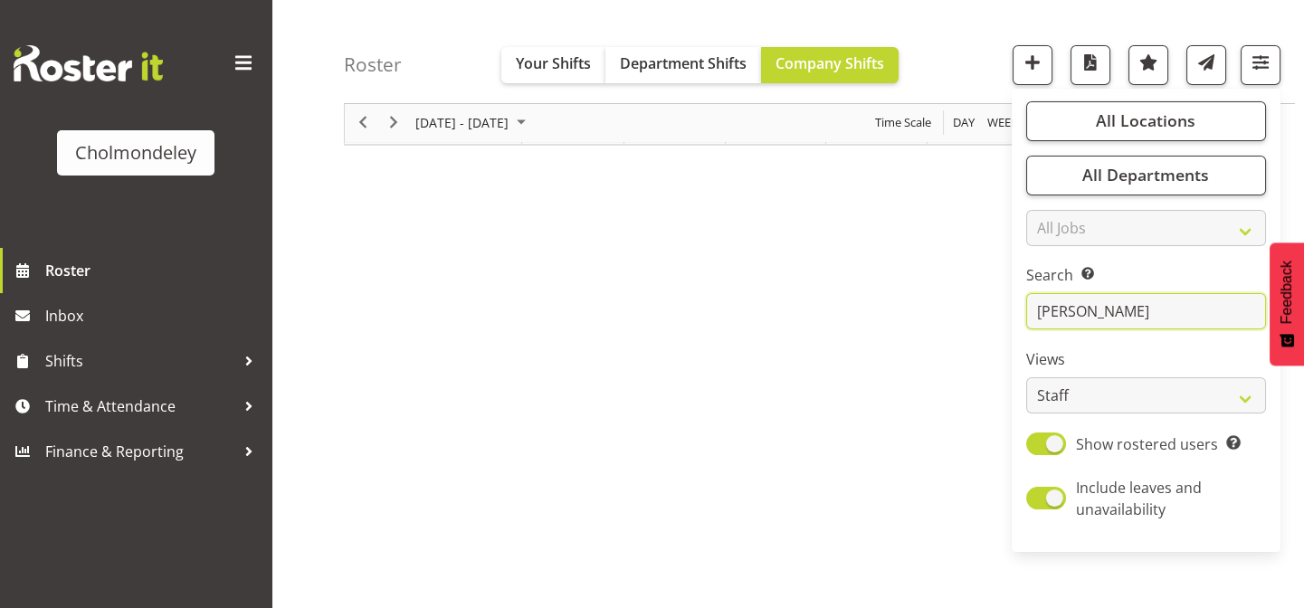
click at [1121, 294] on input "[PERSON_NAME]" at bounding box center [1147, 312] width 240 height 36
type input "d"
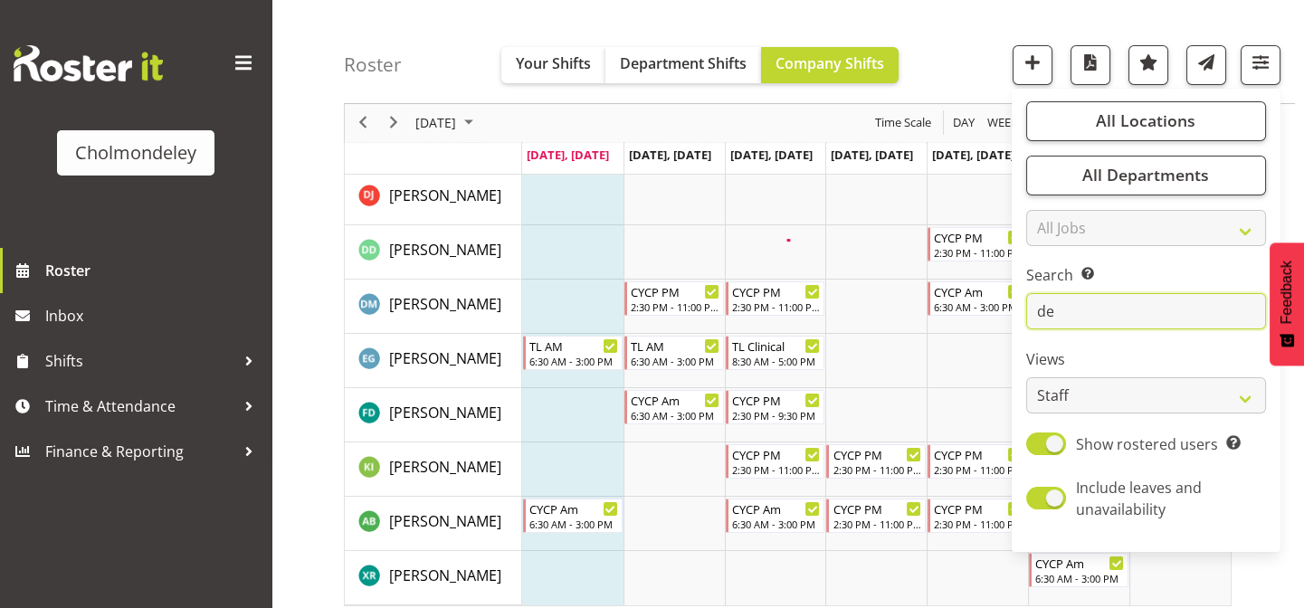
scroll to position [0, 0]
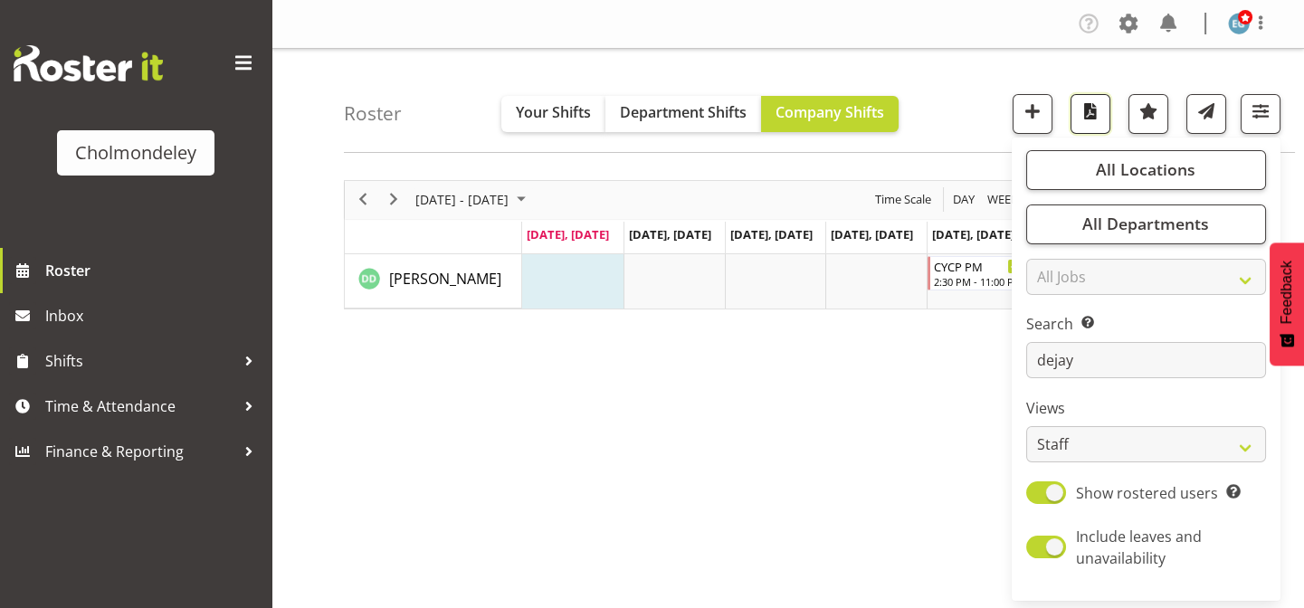
click at [1085, 108] on span "button" at bounding box center [1091, 112] width 24 height 24
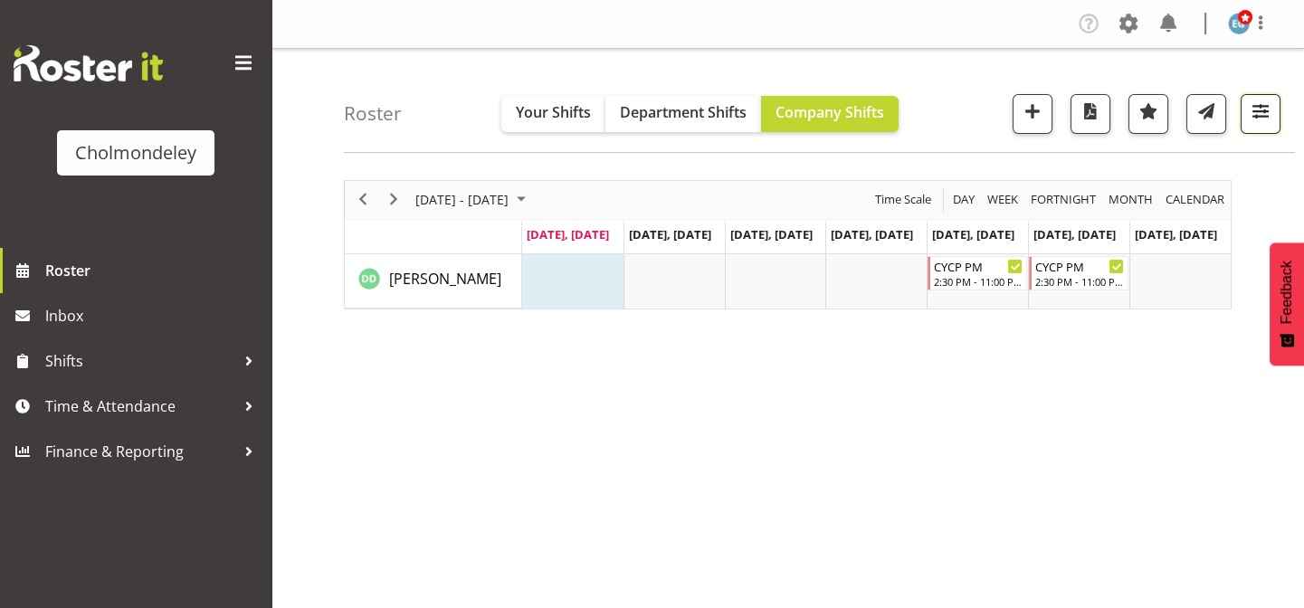
click at [1266, 115] on span "button" at bounding box center [1261, 112] width 24 height 24
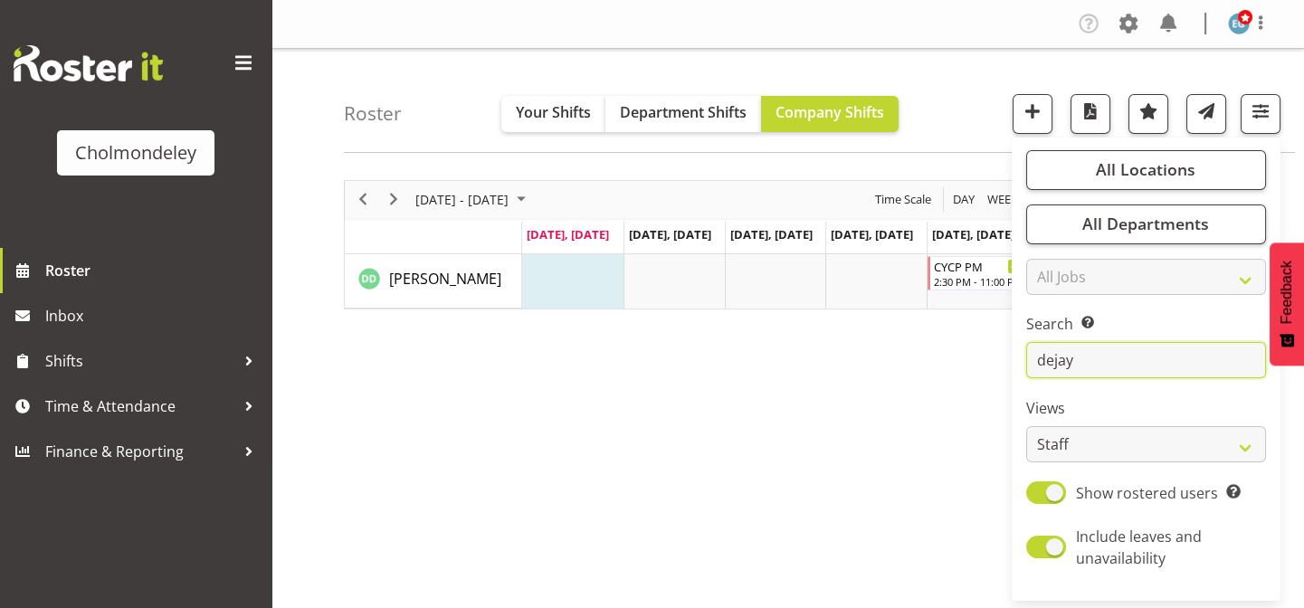
click at [1075, 371] on input "dejay" at bounding box center [1147, 360] width 240 height 36
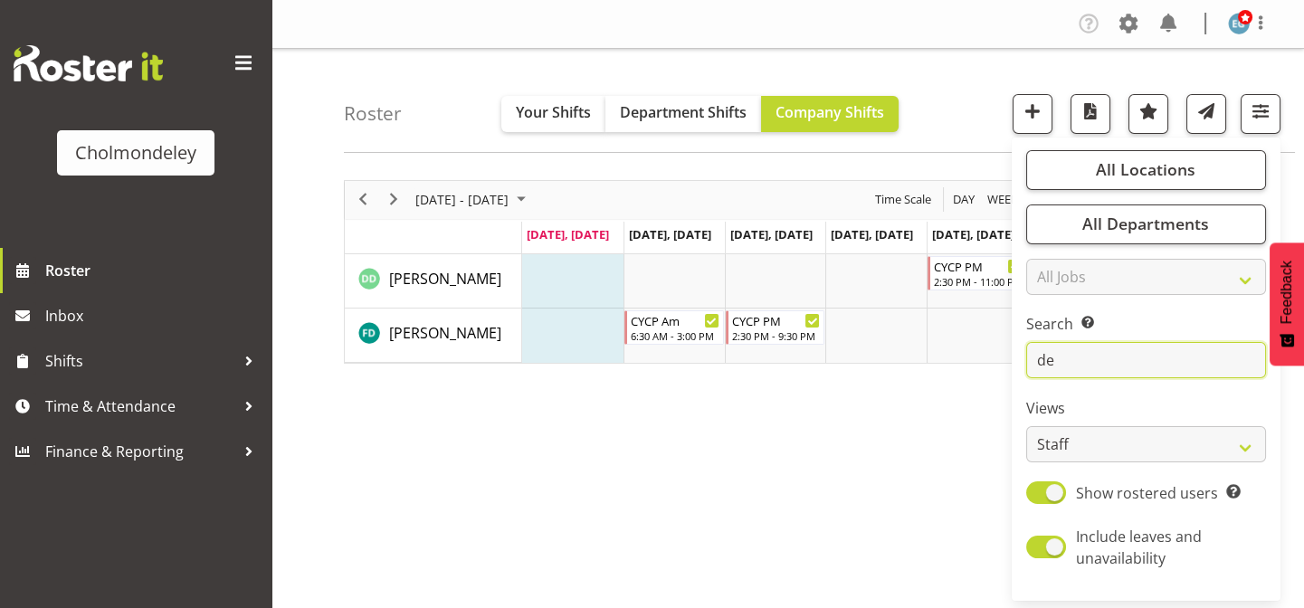
type input "d"
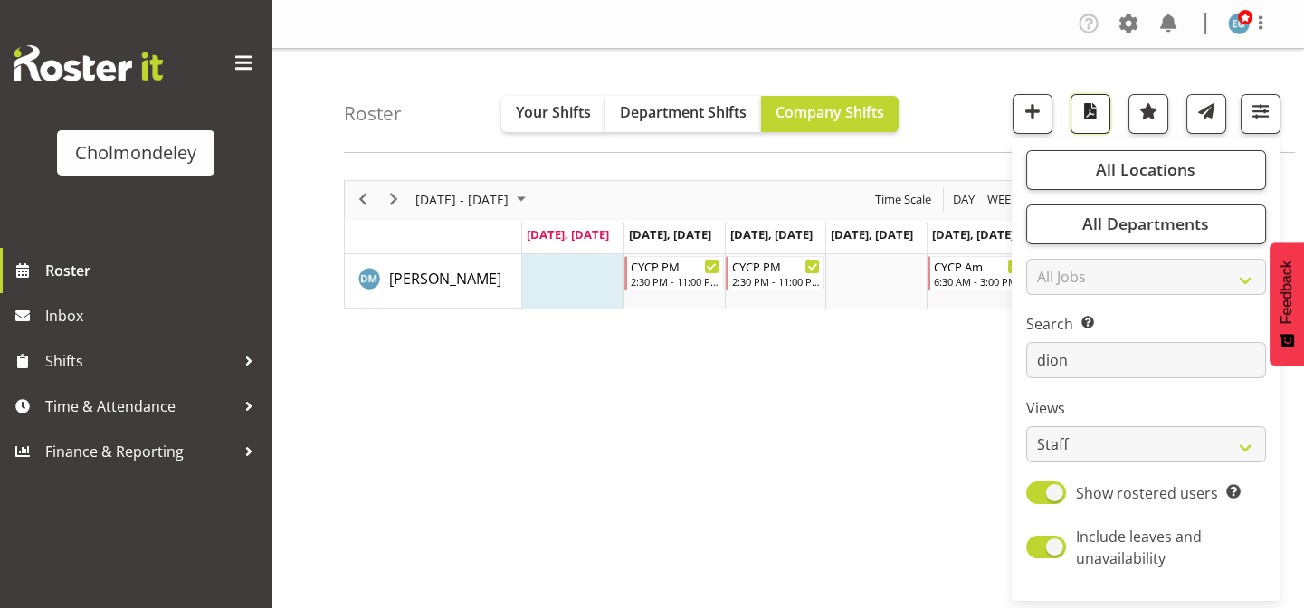
click at [1086, 114] on span "button" at bounding box center [1091, 112] width 24 height 24
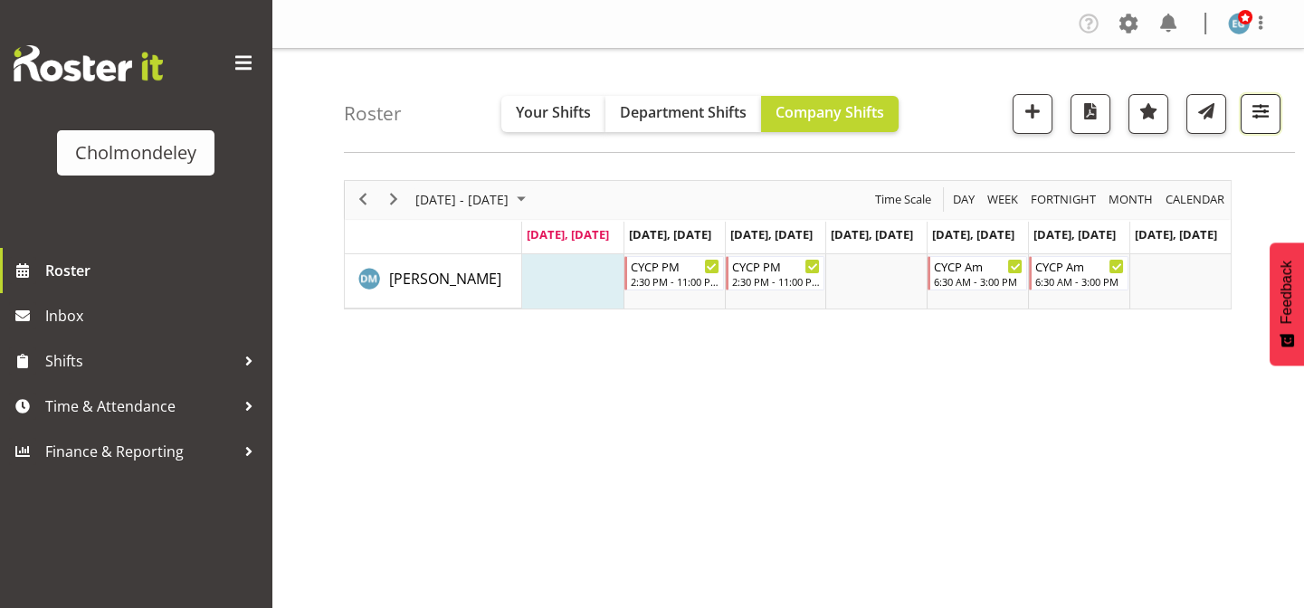
click at [1274, 102] on button "button" at bounding box center [1261, 114] width 40 height 40
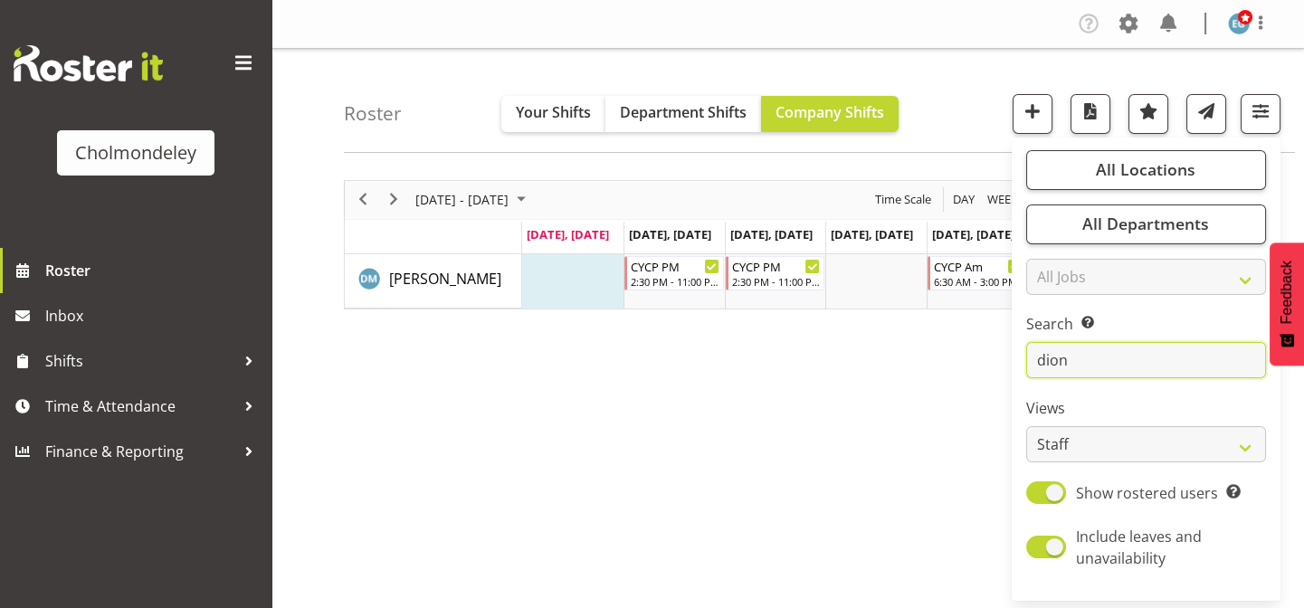
click at [1109, 353] on input "dion" at bounding box center [1147, 360] width 240 height 36
type input "d"
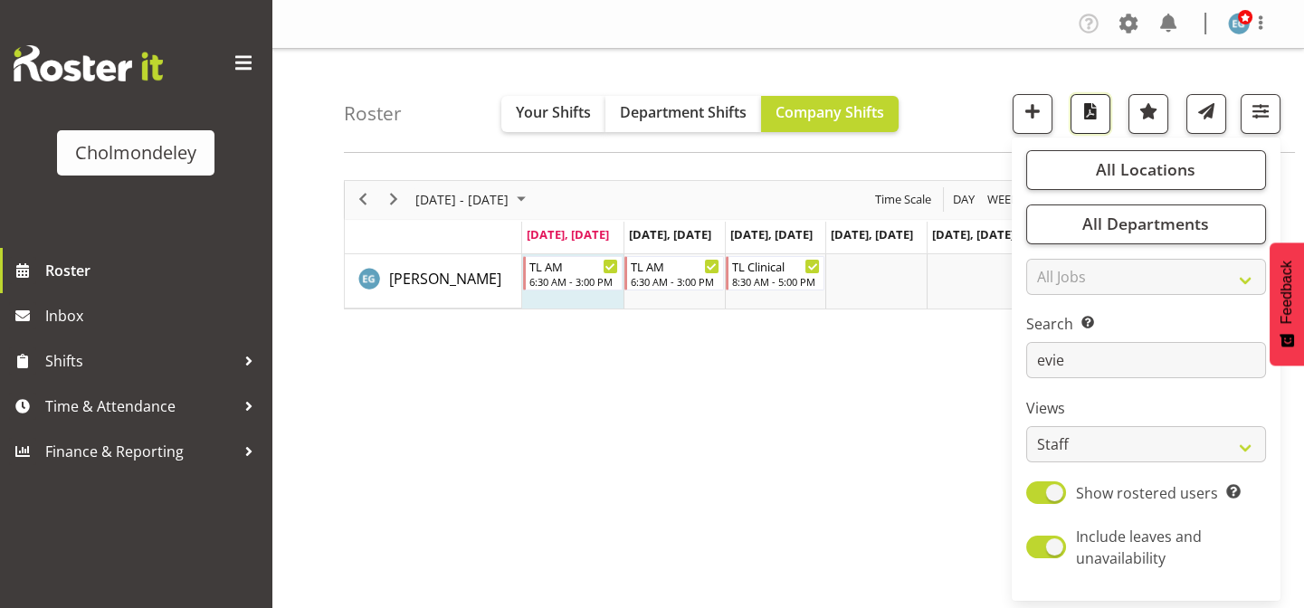
click at [1095, 118] on span "button" at bounding box center [1091, 112] width 24 height 24
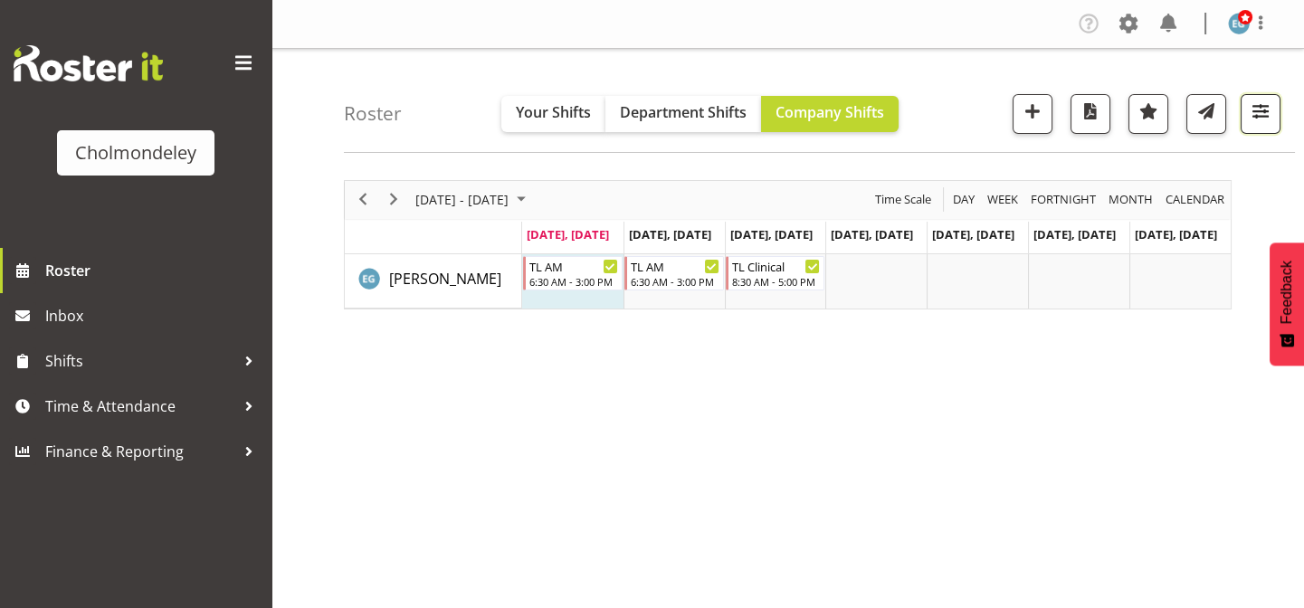
click at [1262, 112] on span "button" at bounding box center [1261, 112] width 24 height 24
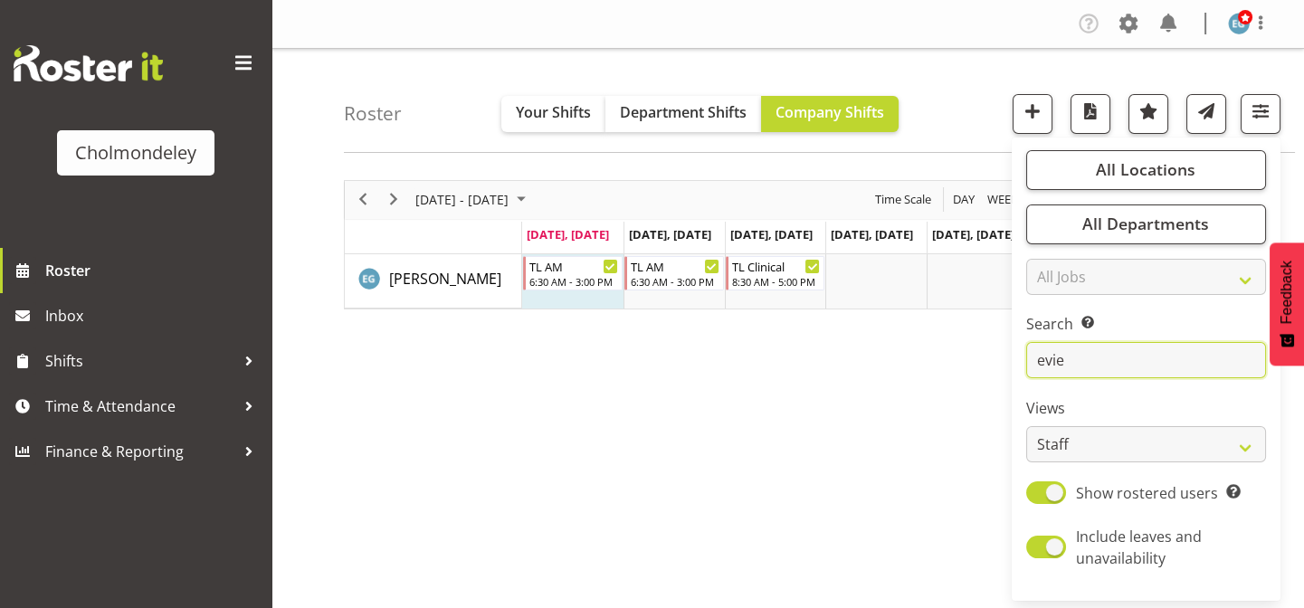
click at [1084, 355] on input "evie" at bounding box center [1147, 360] width 240 height 36
type input "e"
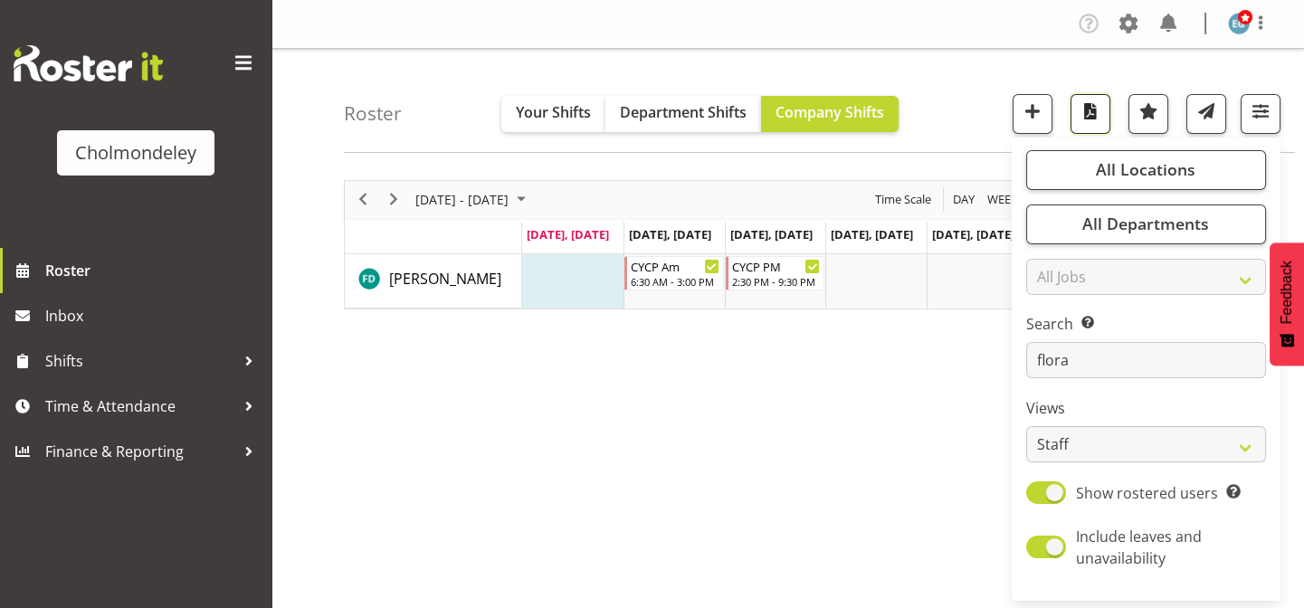
click at [1098, 118] on span "button" at bounding box center [1091, 112] width 24 height 24
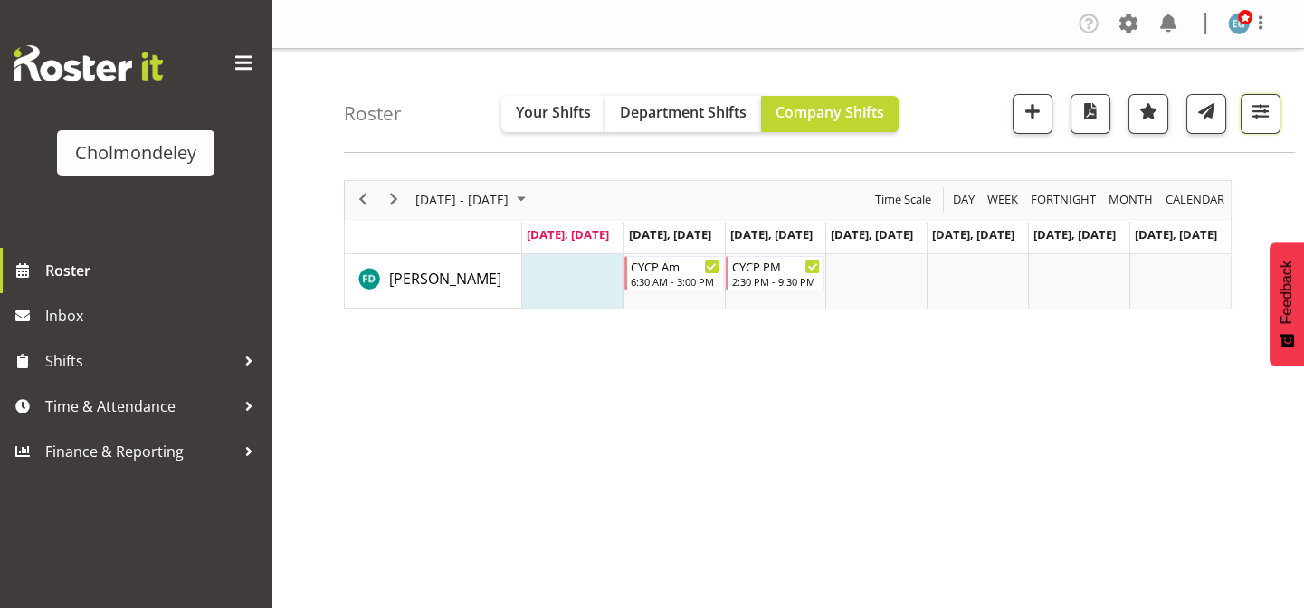
drag, startPoint x: 1255, startPoint y: 113, endPoint x: 1229, endPoint y: 132, distance: 31.7
click at [1255, 112] on span "button" at bounding box center [1261, 112] width 24 height 24
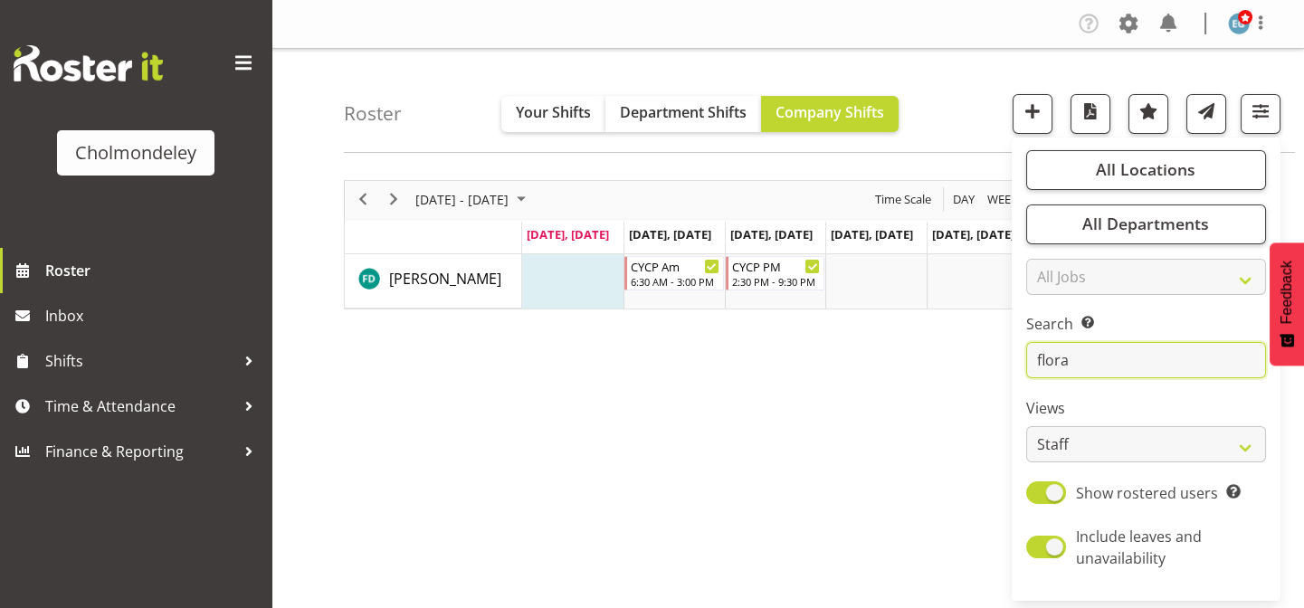
click at [1073, 353] on input "flora" at bounding box center [1147, 360] width 240 height 36
type input "f"
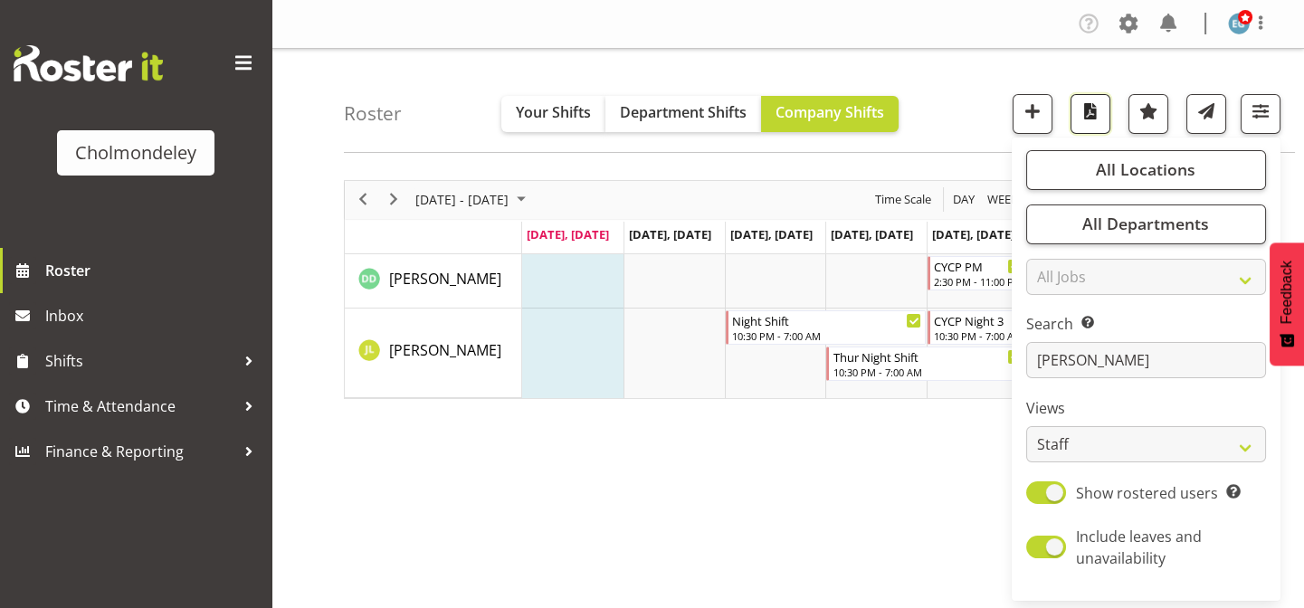
click at [1086, 108] on span "button" at bounding box center [1091, 112] width 24 height 24
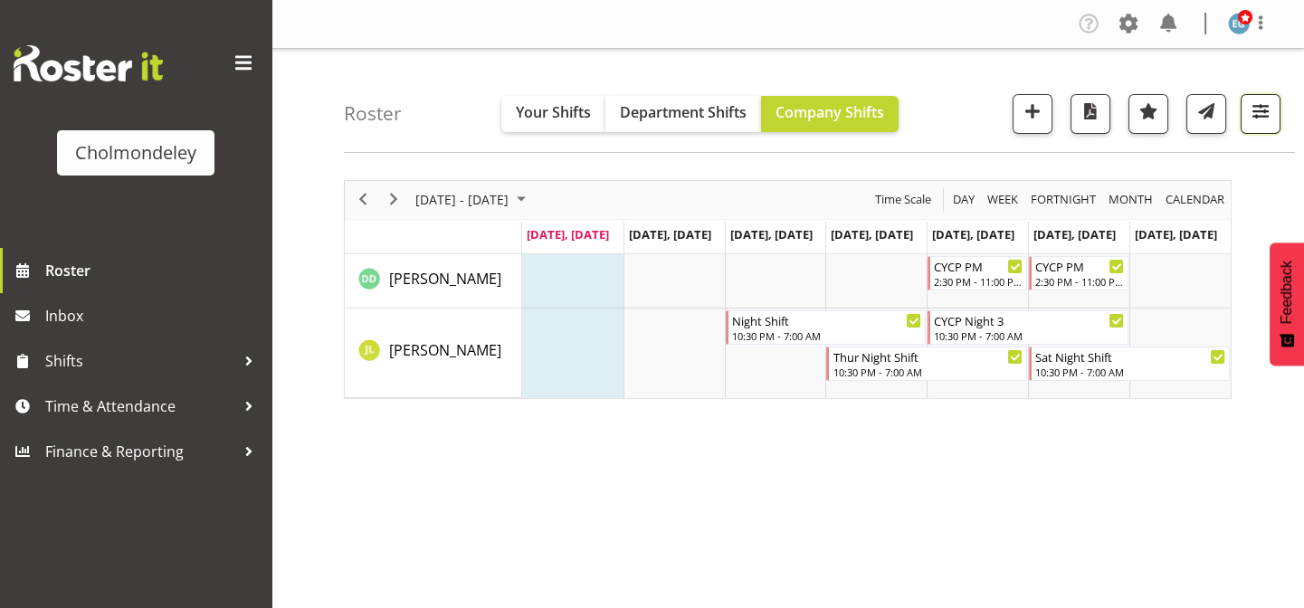
click at [1257, 127] on button "button" at bounding box center [1261, 114] width 40 height 40
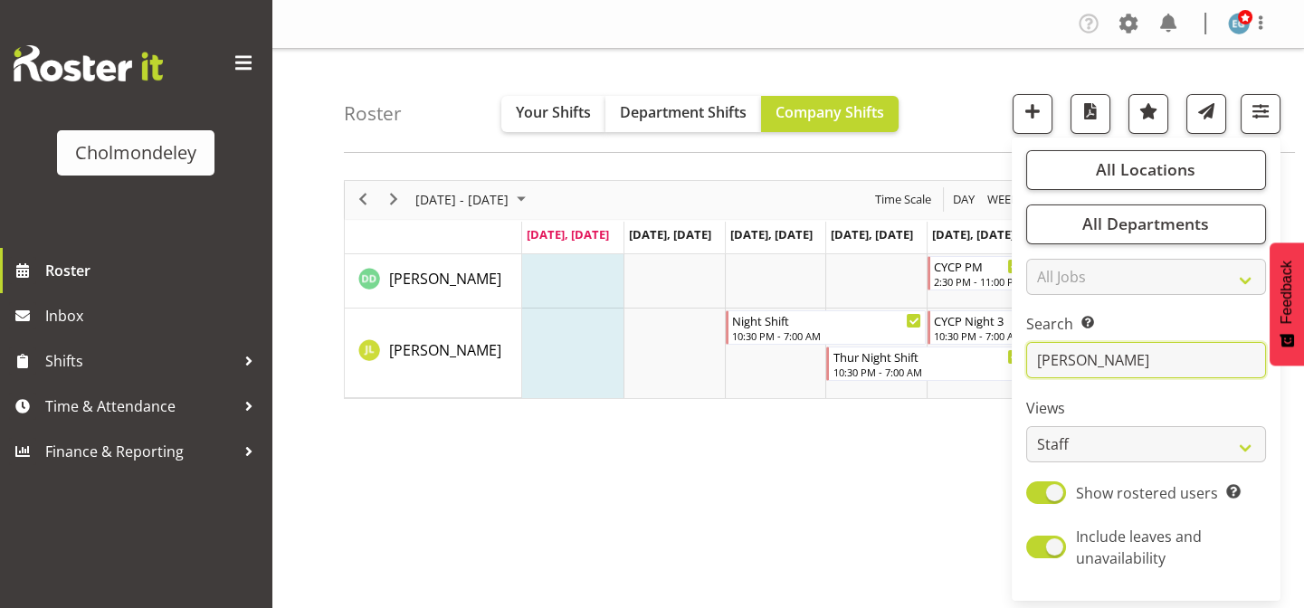
click at [1077, 363] on input "[PERSON_NAME]" at bounding box center [1147, 360] width 240 height 36
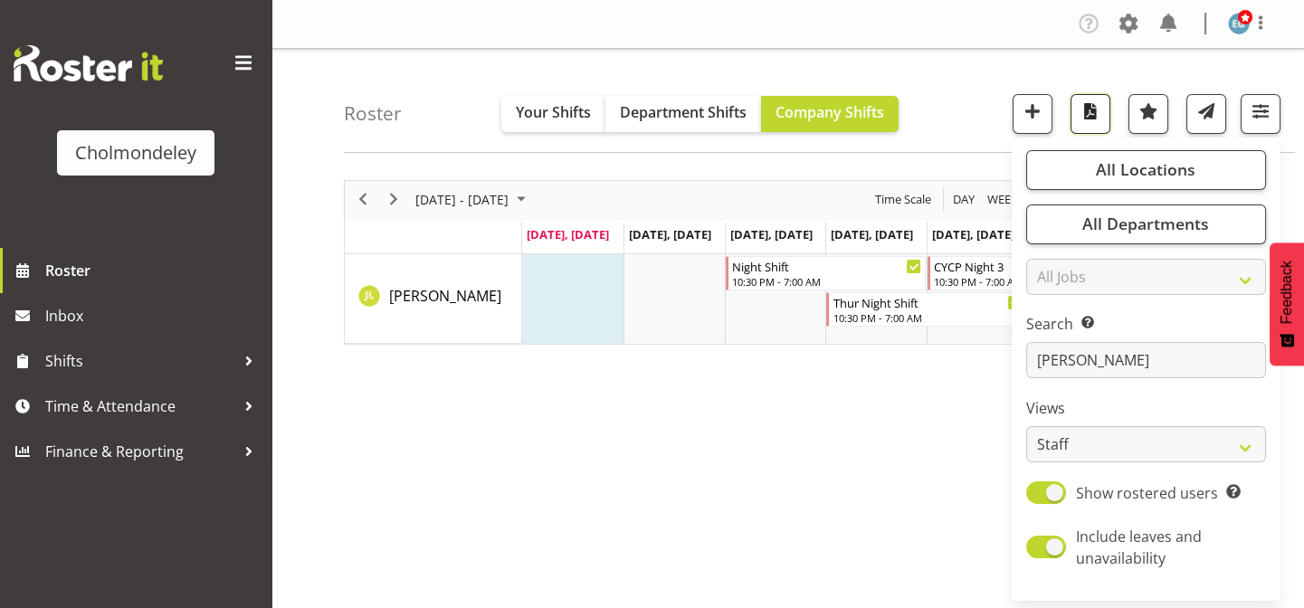
click at [1096, 112] on span "button" at bounding box center [1091, 112] width 24 height 24
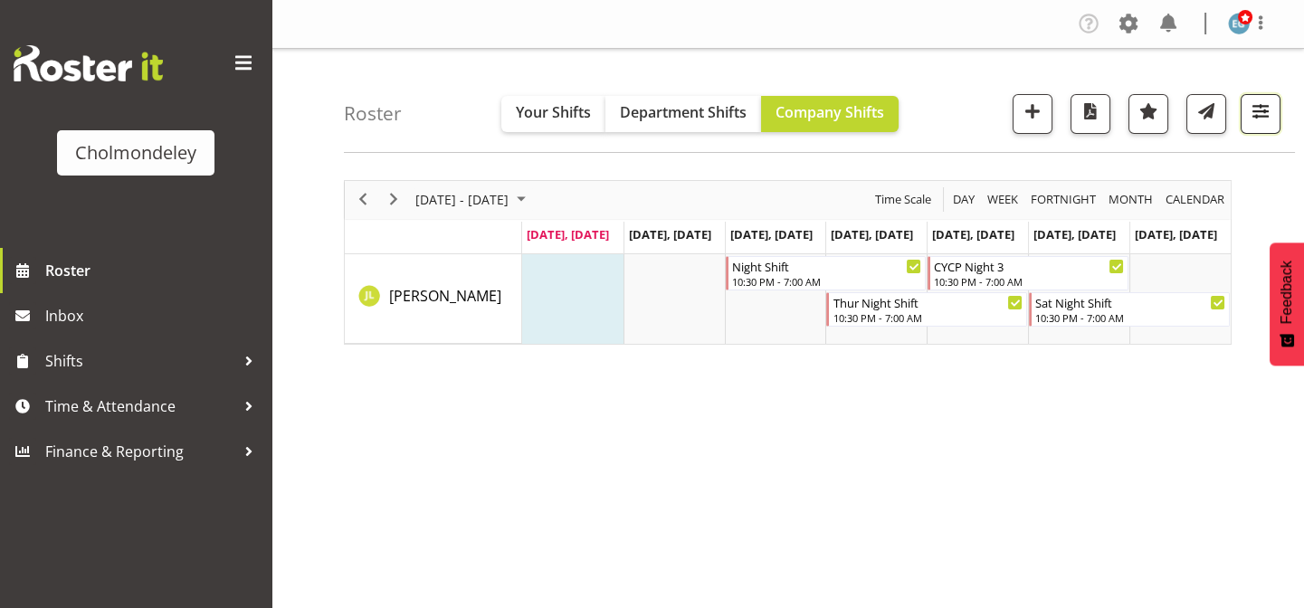
click at [1258, 97] on button "button" at bounding box center [1261, 114] width 40 height 40
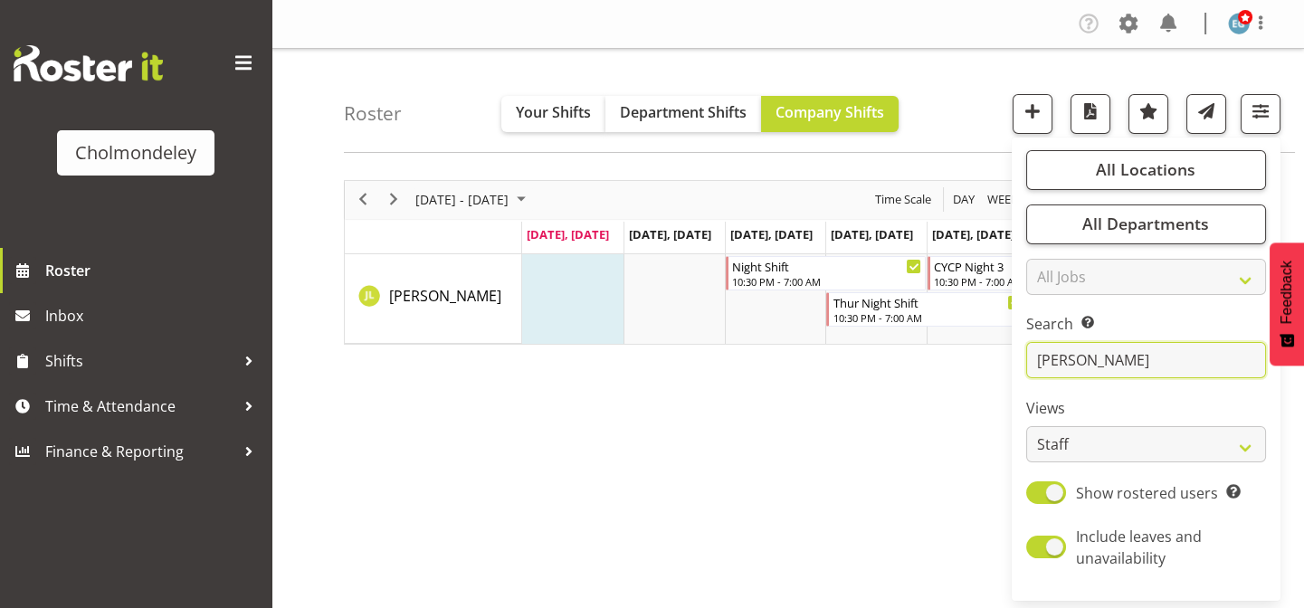
click at [1130, 363] on input "[PERSON_NAME]" at bounding box center [1147, 360] width 240 height 36
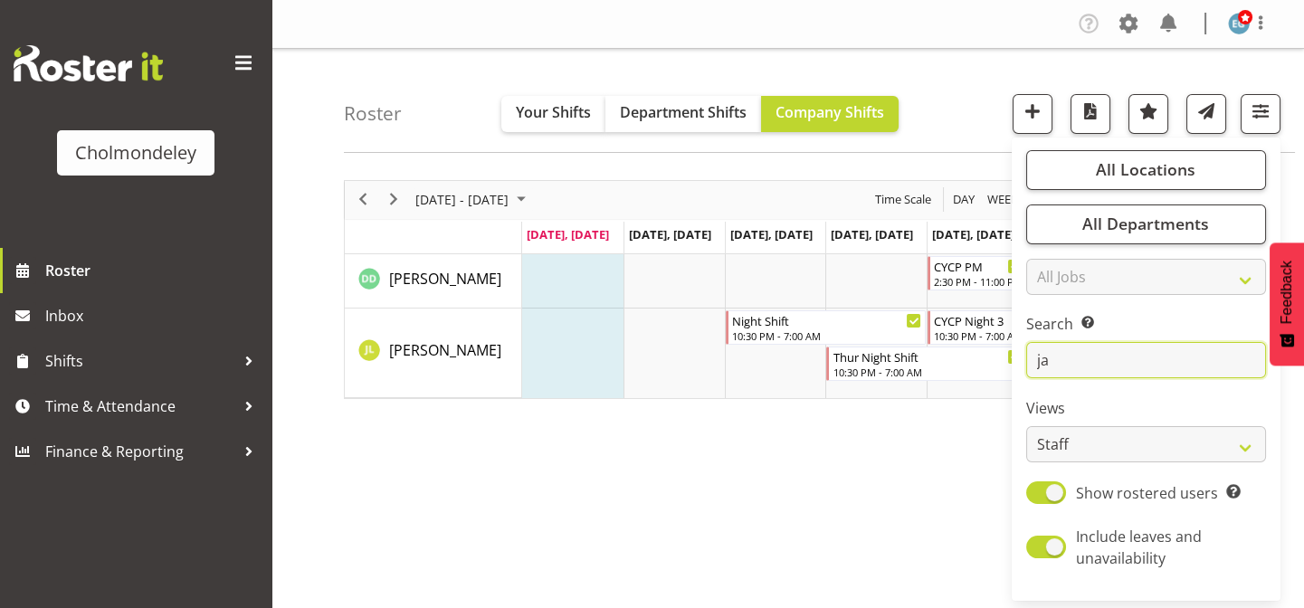
type input "j"
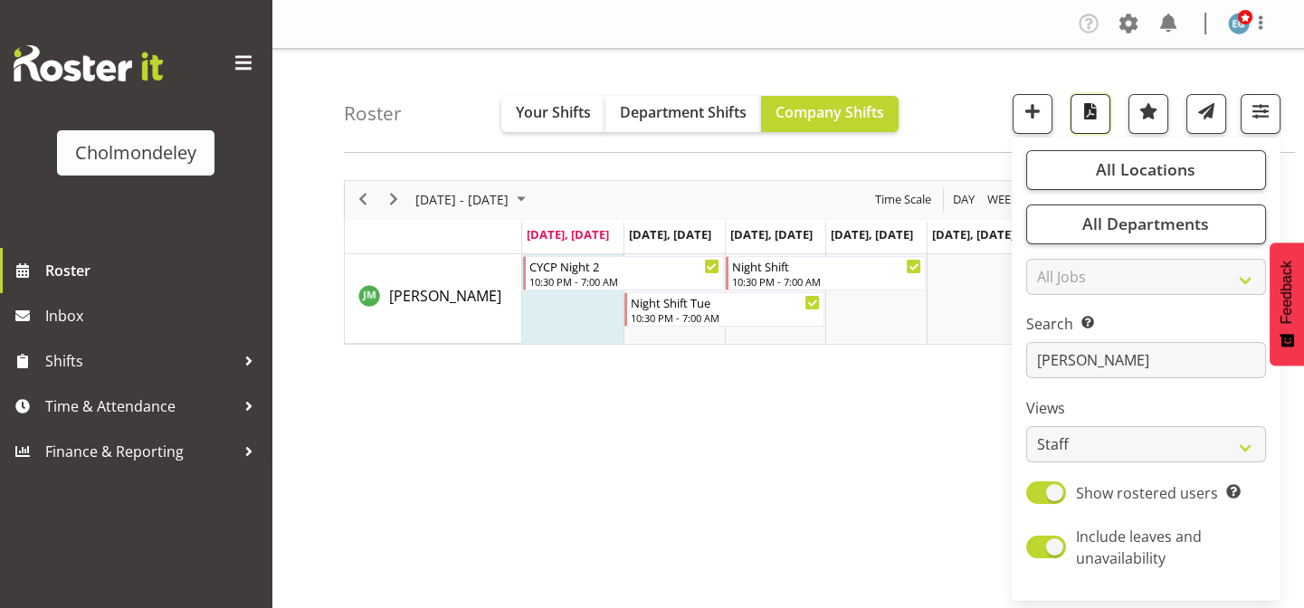
click at [1080, 113] on span "button" at bounding box center [1091, 112] width 24 height 24
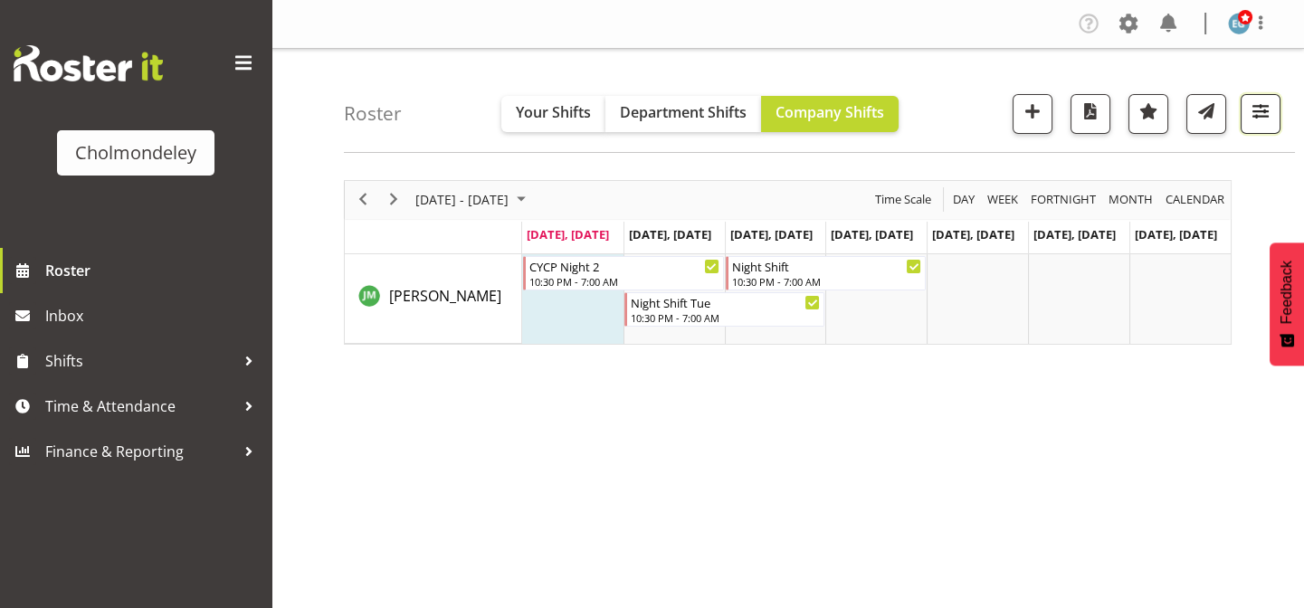
click at [1264, 104] on span "button" at bounding box center [1261, 112] width 24 height 24
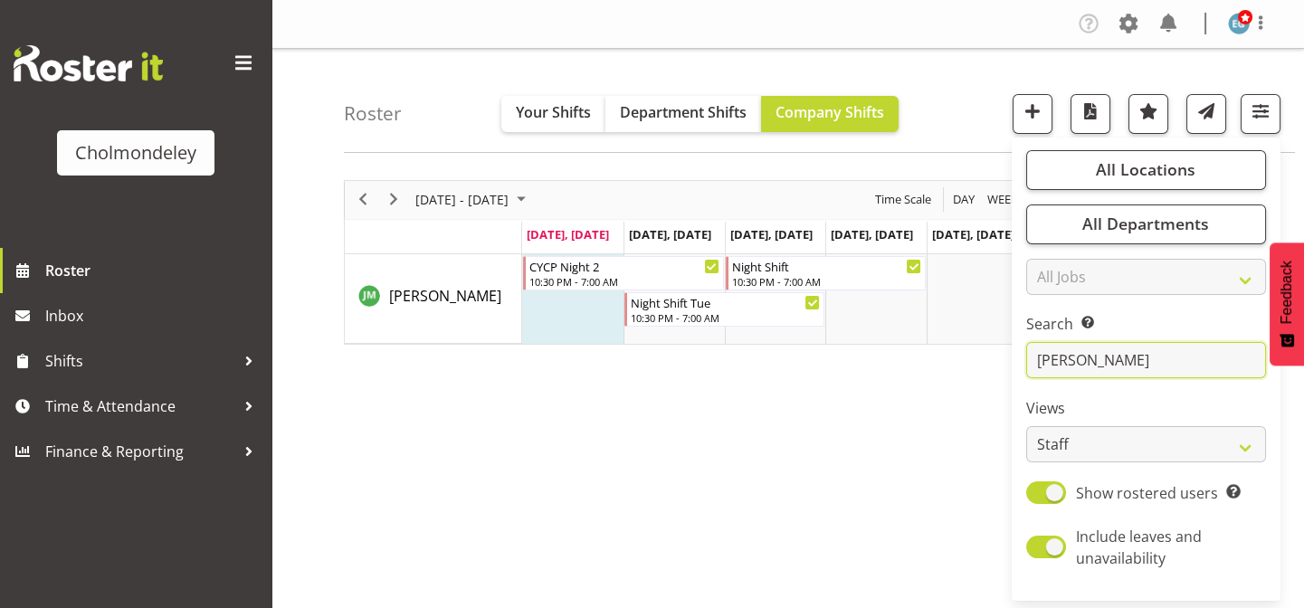
click at [1139, 370] on input "[PERSON_NAME]" at bounding box center [1147, 360] width 240 height 36
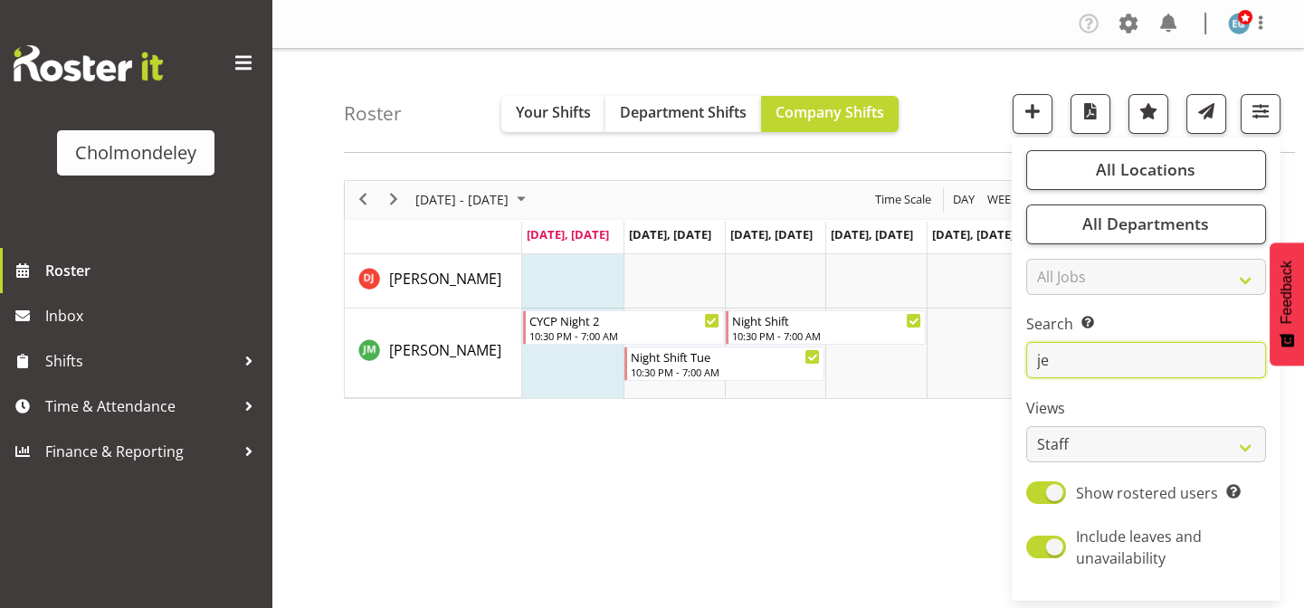
type input "j"
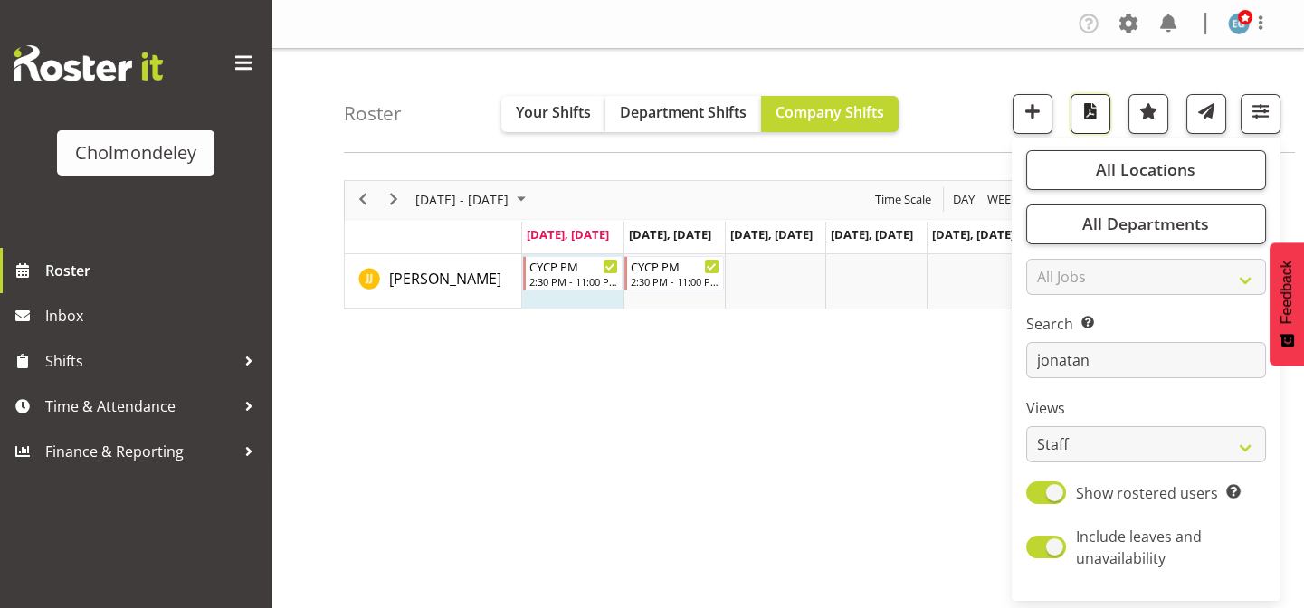
click at [1087, 118] on span "button" at bounding box center [1091, 112] width 24 height 24
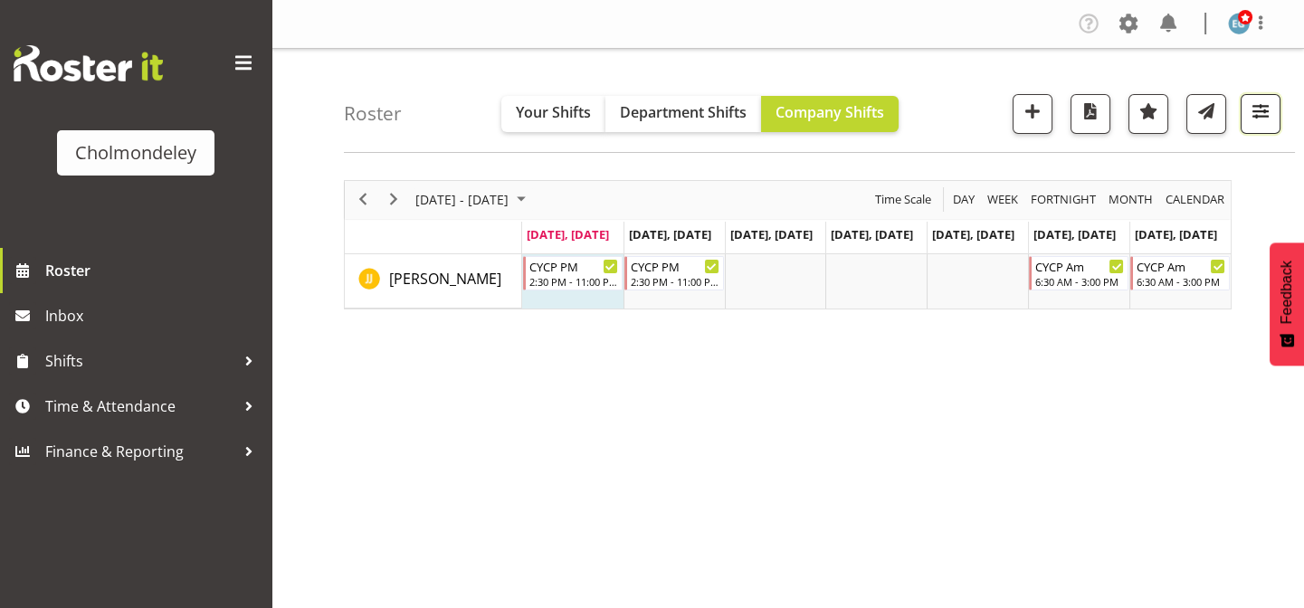
click at [1247, 99] on button "button" at bounding box center [1261, 114] width 40 height 40
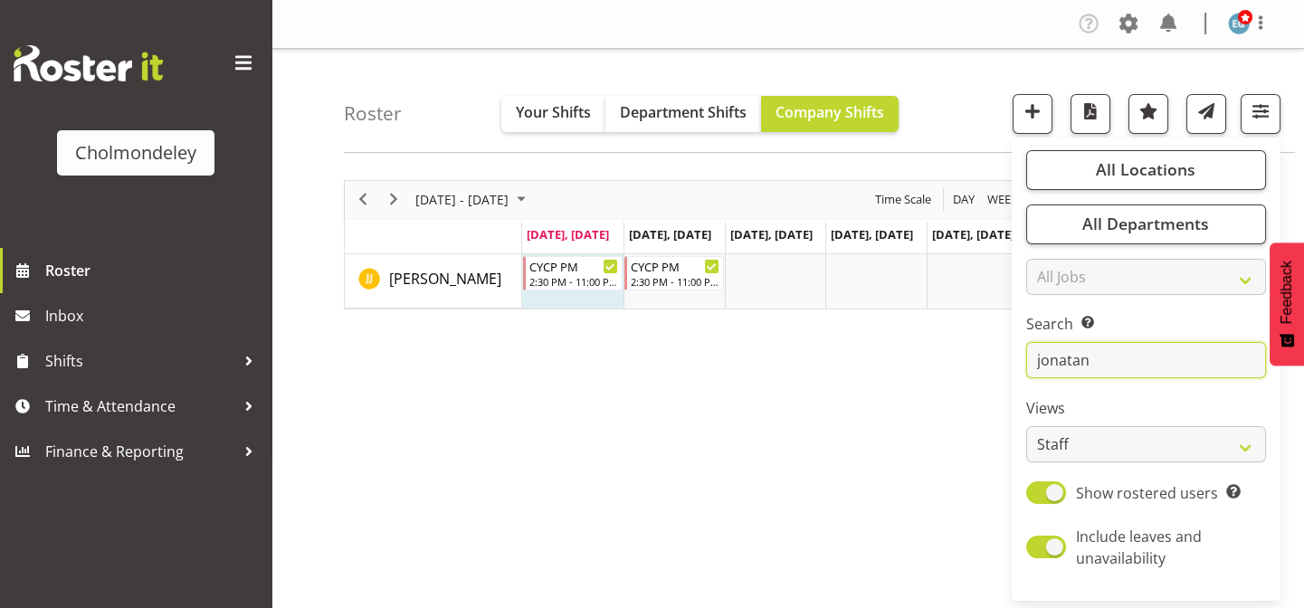
click at [1122, 349] on input "jonatan" at bounding box center [1147, 360] width 240 height 36
type input "j"
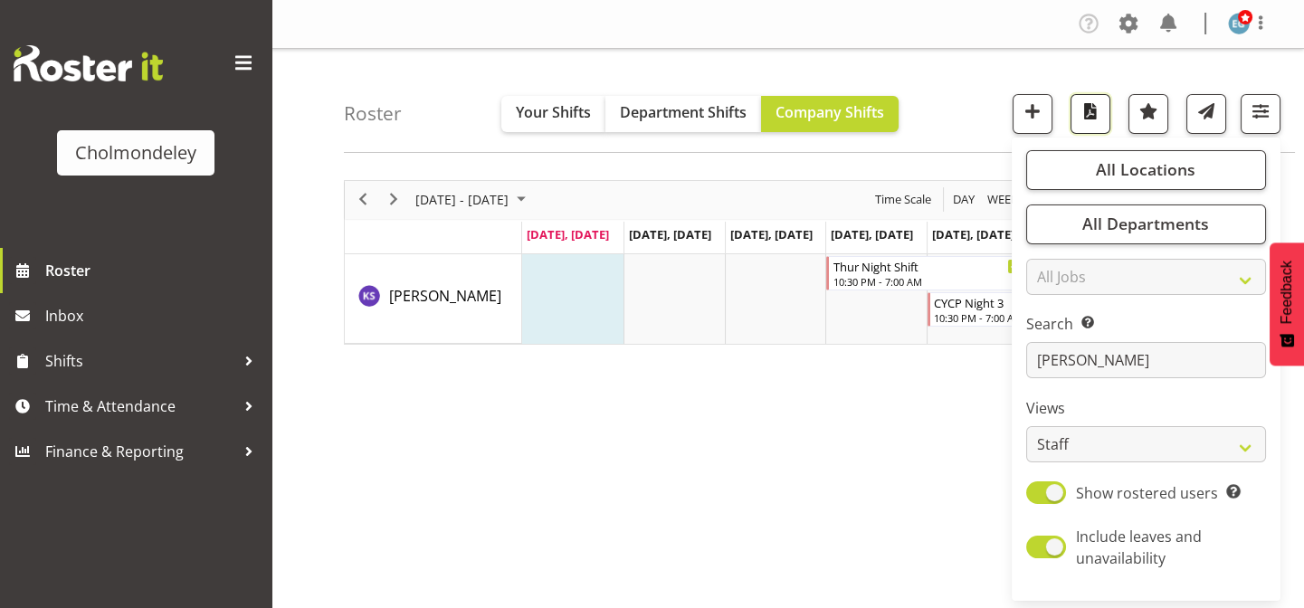
click at [1091, 115] on span "button" at bounding box center [1091, 112] width 24 height 24
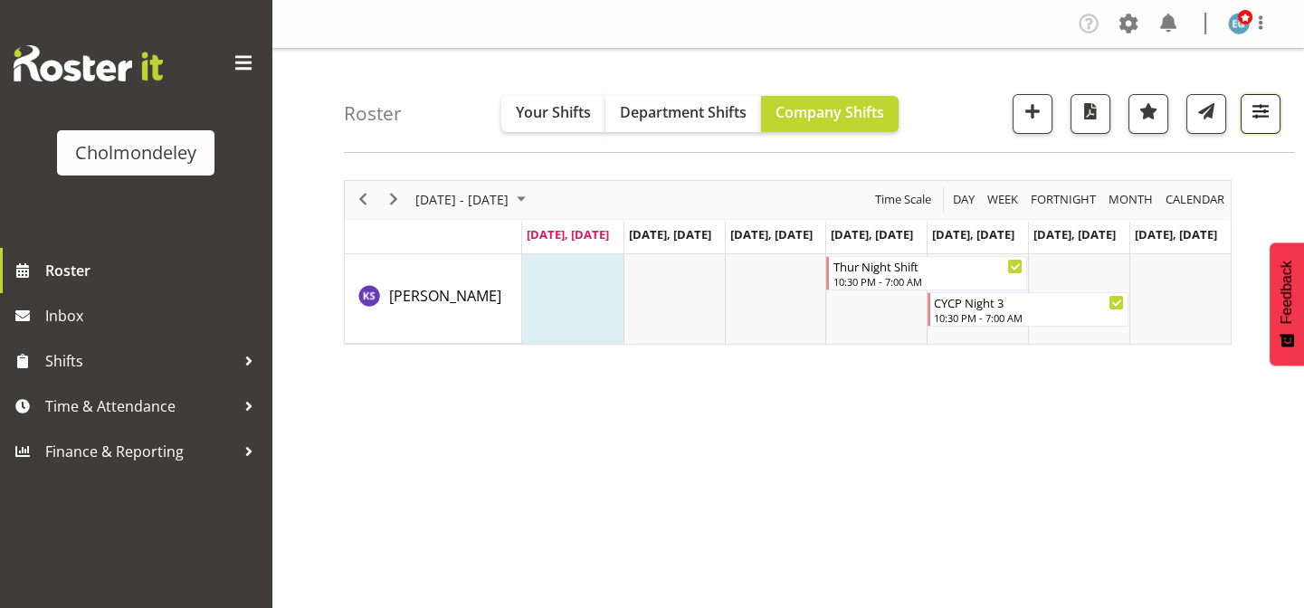
click at [1253, 101] on span "button" at bounding box center [1261, 112] width 24 height 24
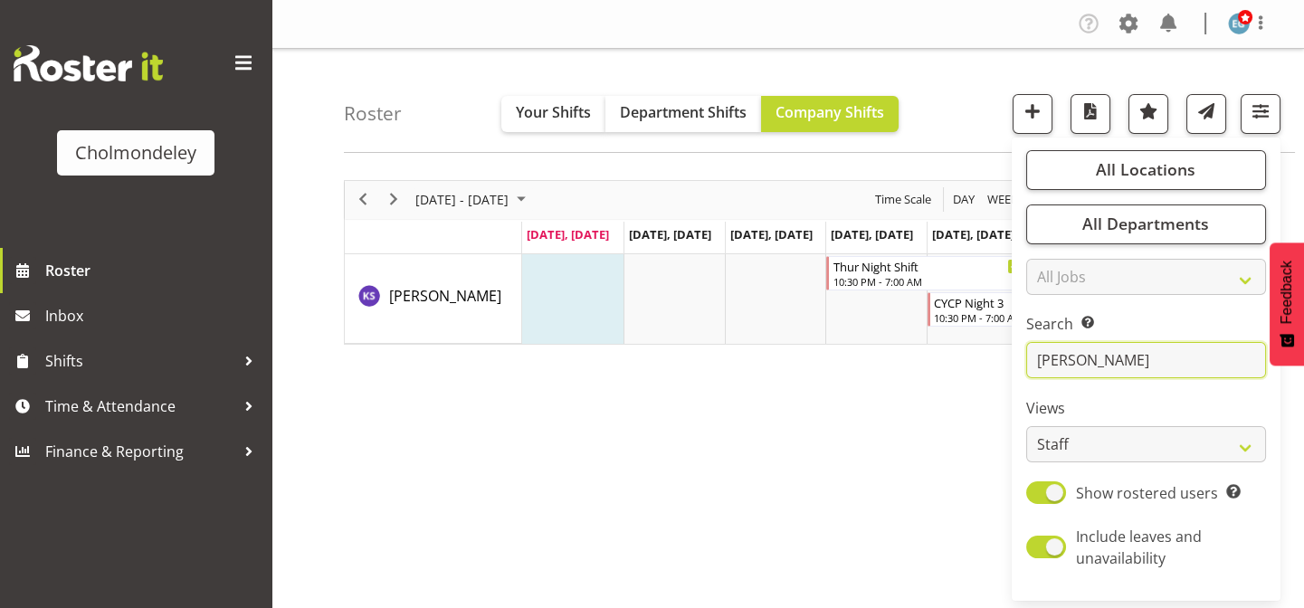
click at [1116, 349] on input "[PERSON_NAME]" at bounding box center [1147, 360] width 240 height 36
type input "k"
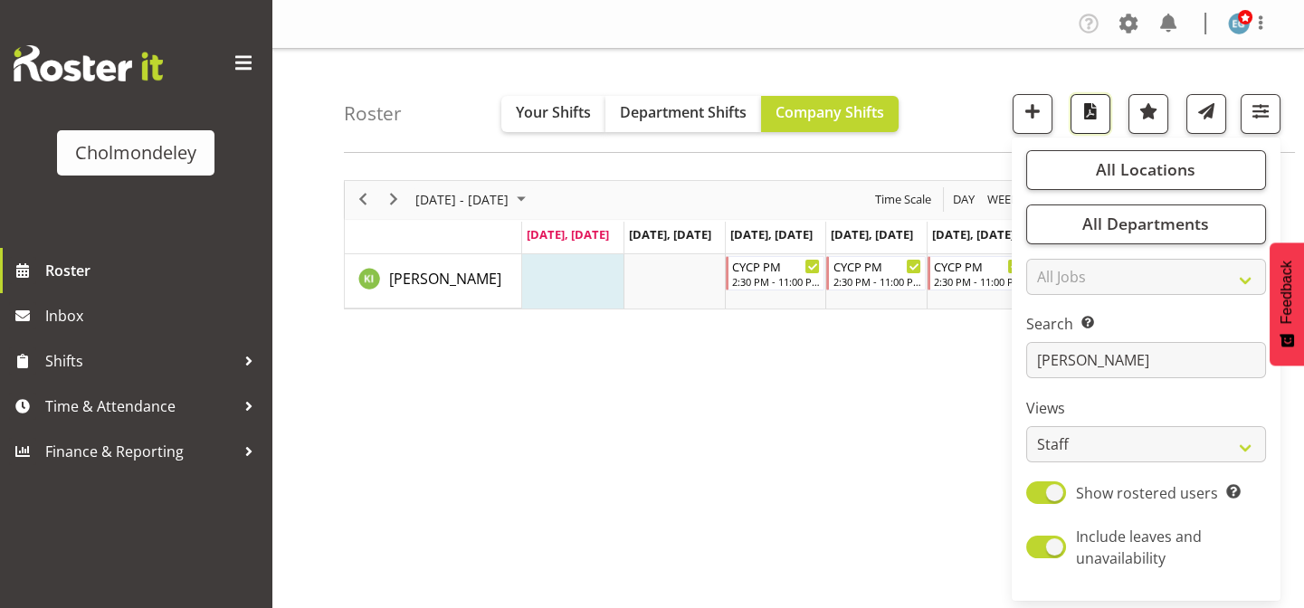
click at [1086, 108] on span "button" at bounding box center [1091, 112] width 24 height 24
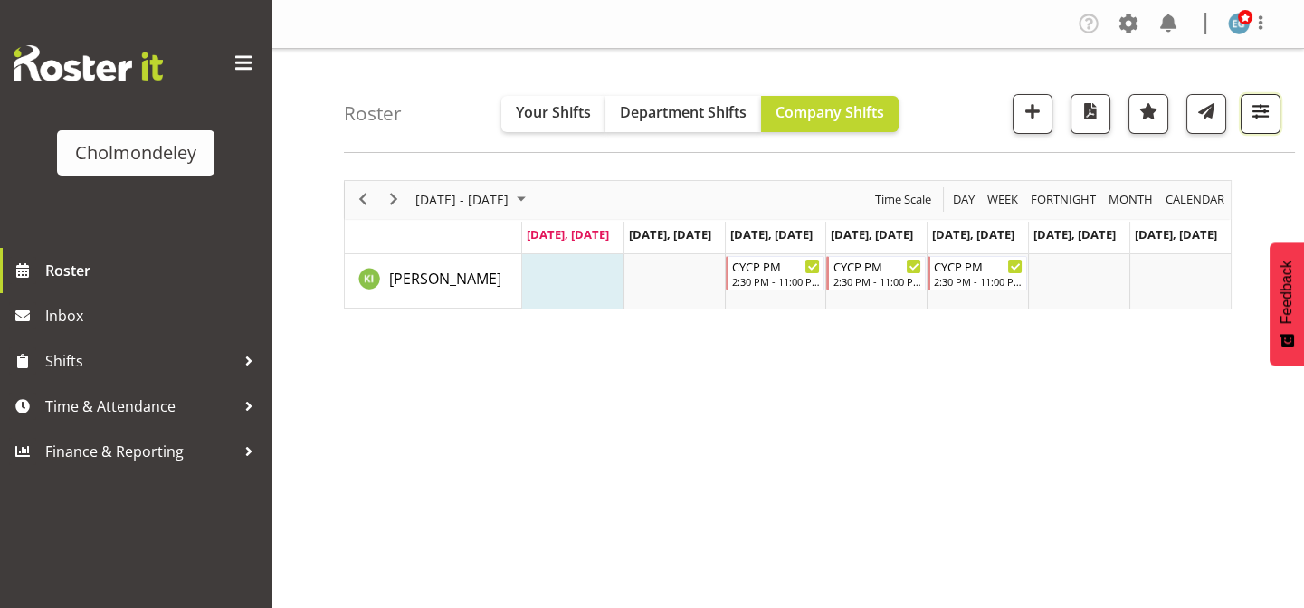
click at [1265, 116] on span "button" at bounding box center [1261, 112] width 24 height 24
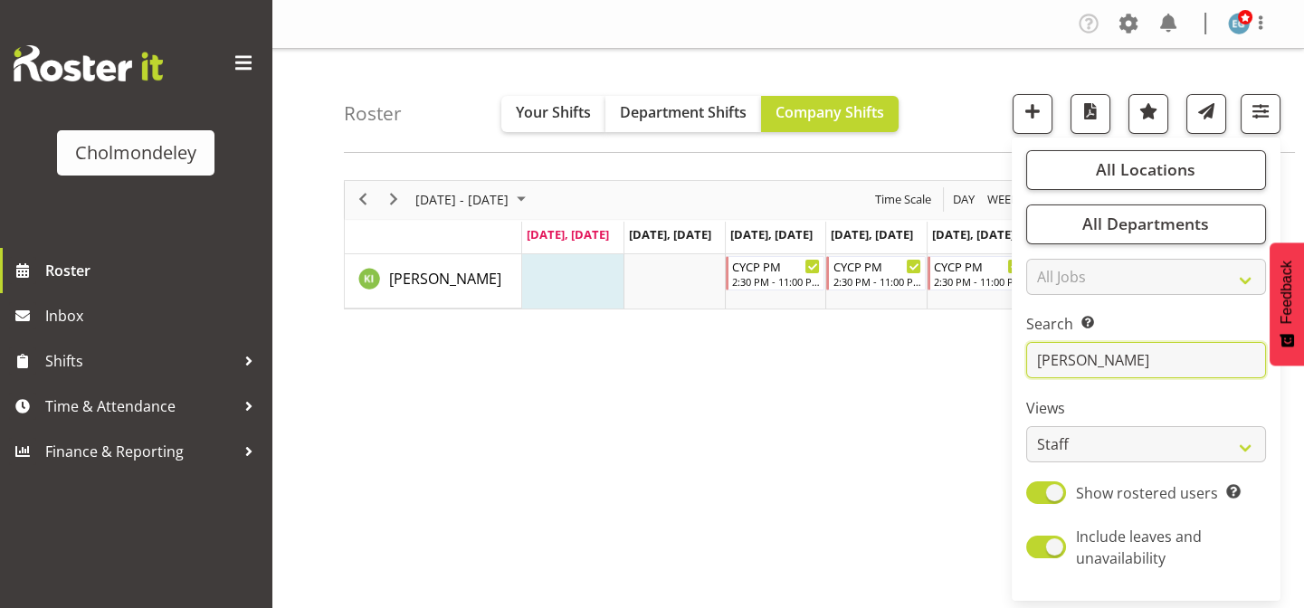
click at [1066, 359] on input "[PERSON_NAME]" at bounding box center [1147, 360] width 240 height 36
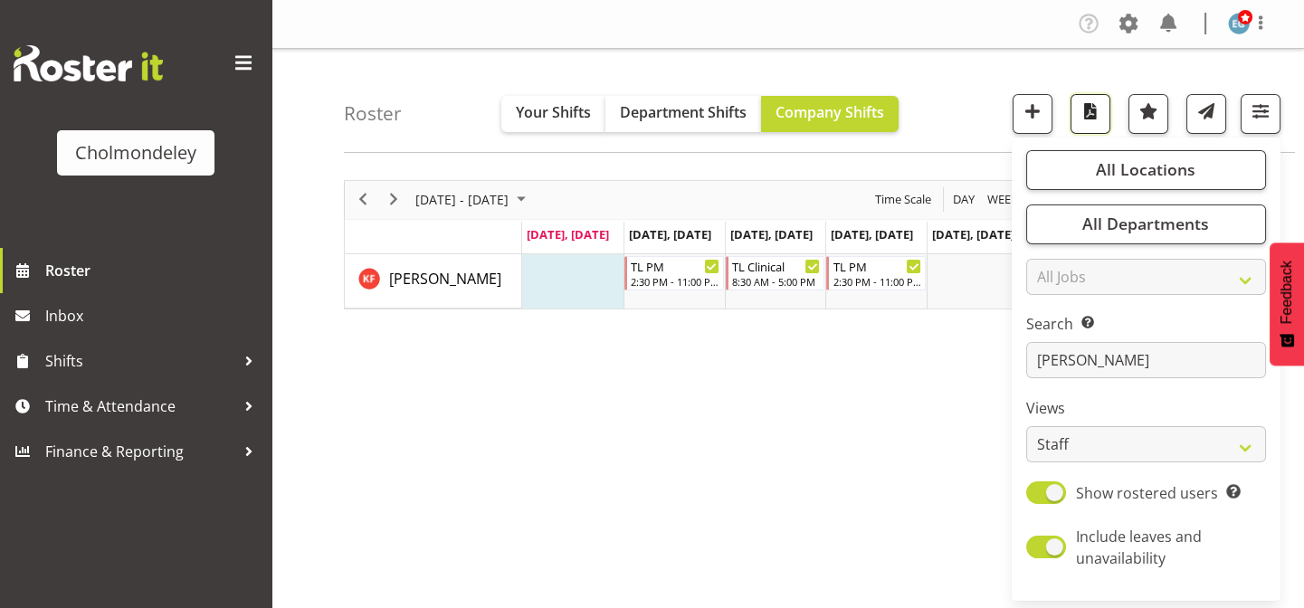
click at [1087, 110] on span "button" at bounding box center [1091, 112] width 24 height 24
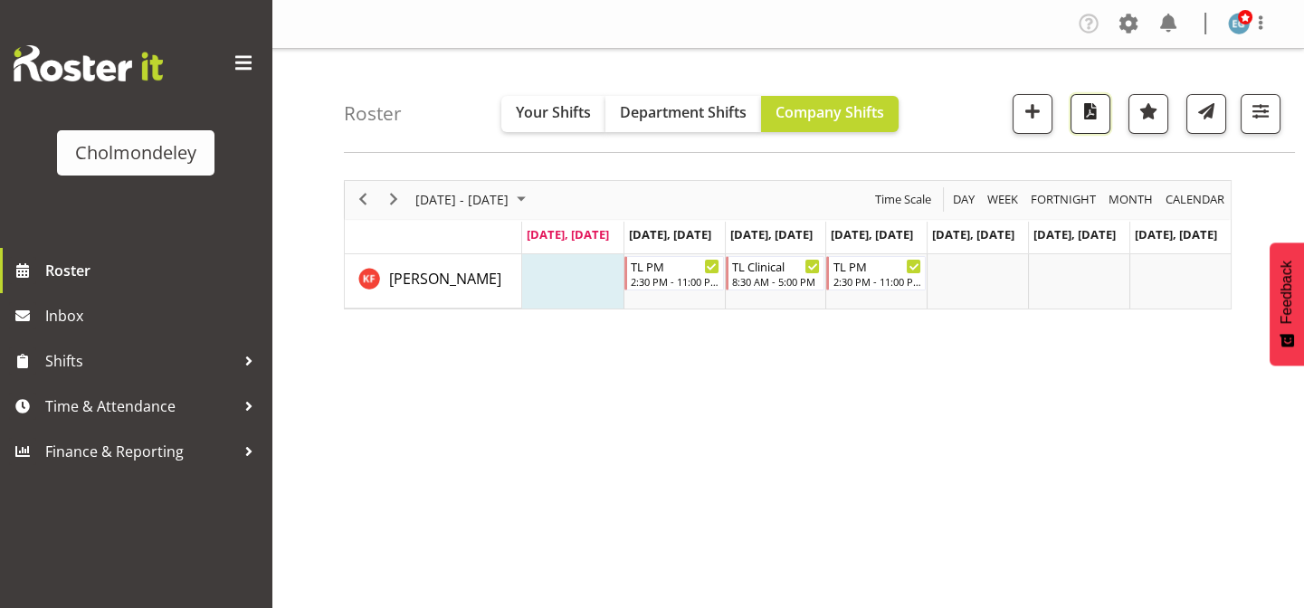
click at [1090, 109] on span "button" at bounding box center [1091, 112] width 24 height 24
click at [1257, 100] on span "button" at bounding box center [1261, 112] width 24 height 24
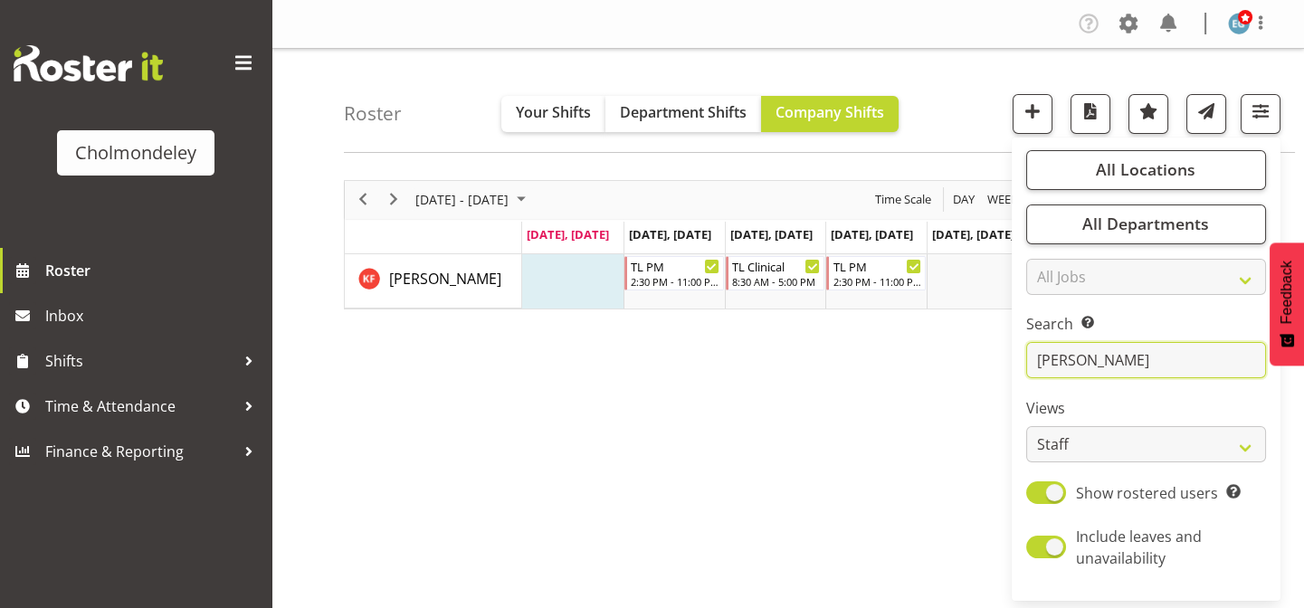
click at [1124, 353] on input "[PERSON_NAME]" at bounding box center [1147, 360] width 240 height 36
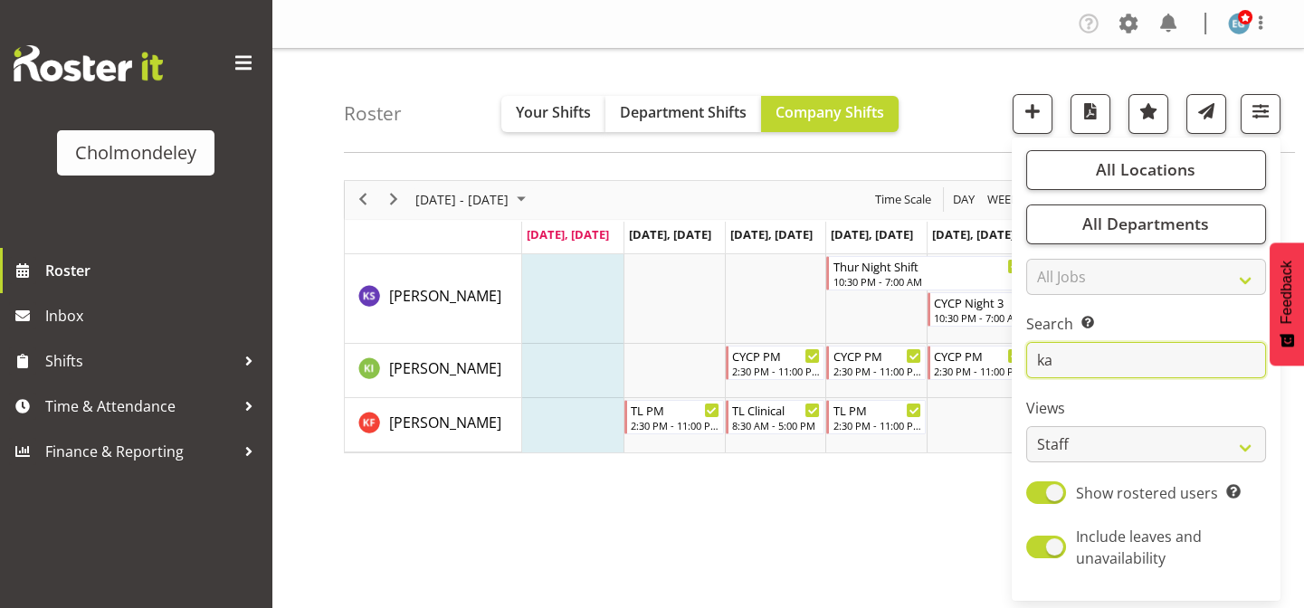
type input "k"
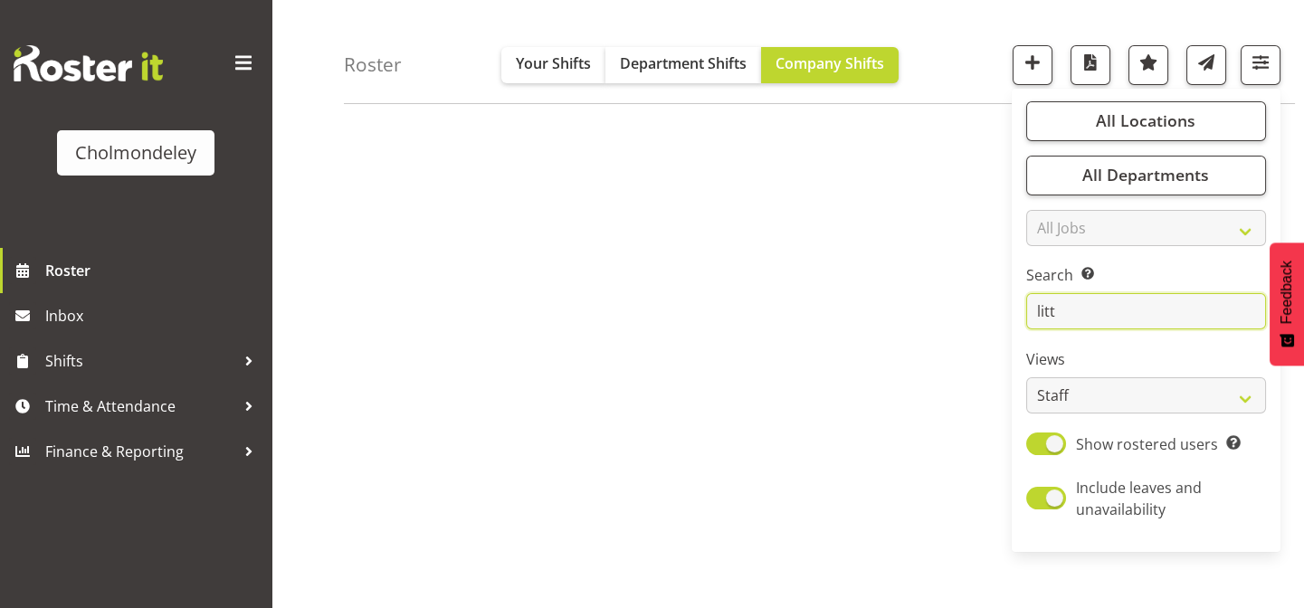
scroll to position [156, 0]
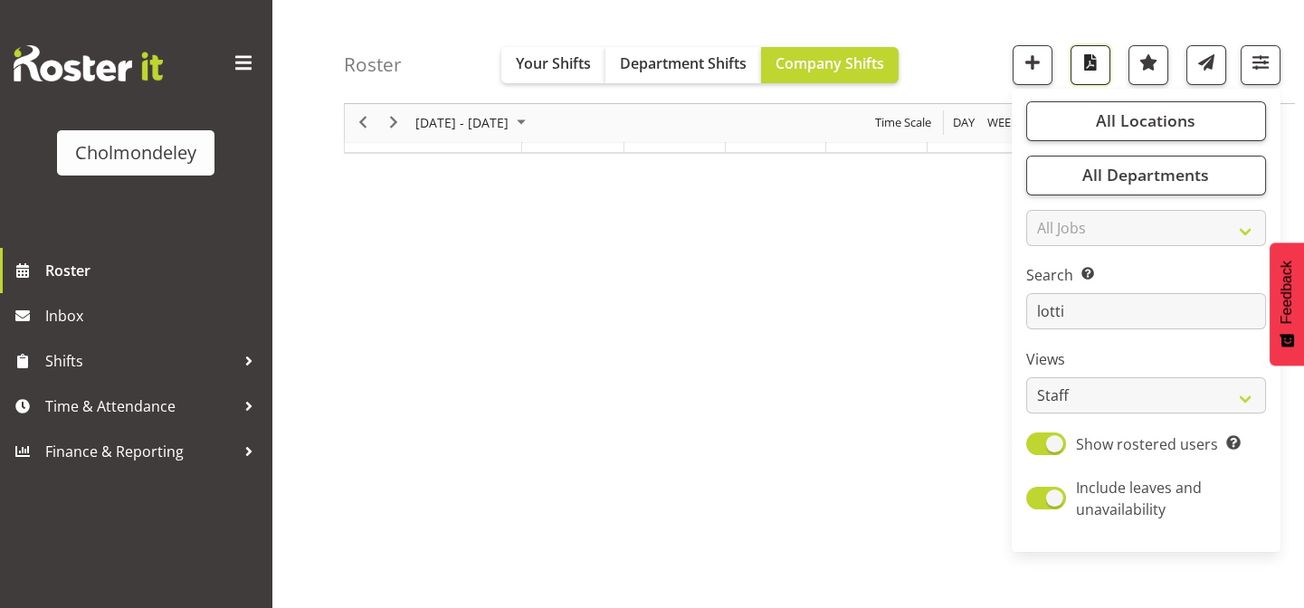
click at [1094, 62] on span "button" at bounding box center [1091, 63] width 24 height 24
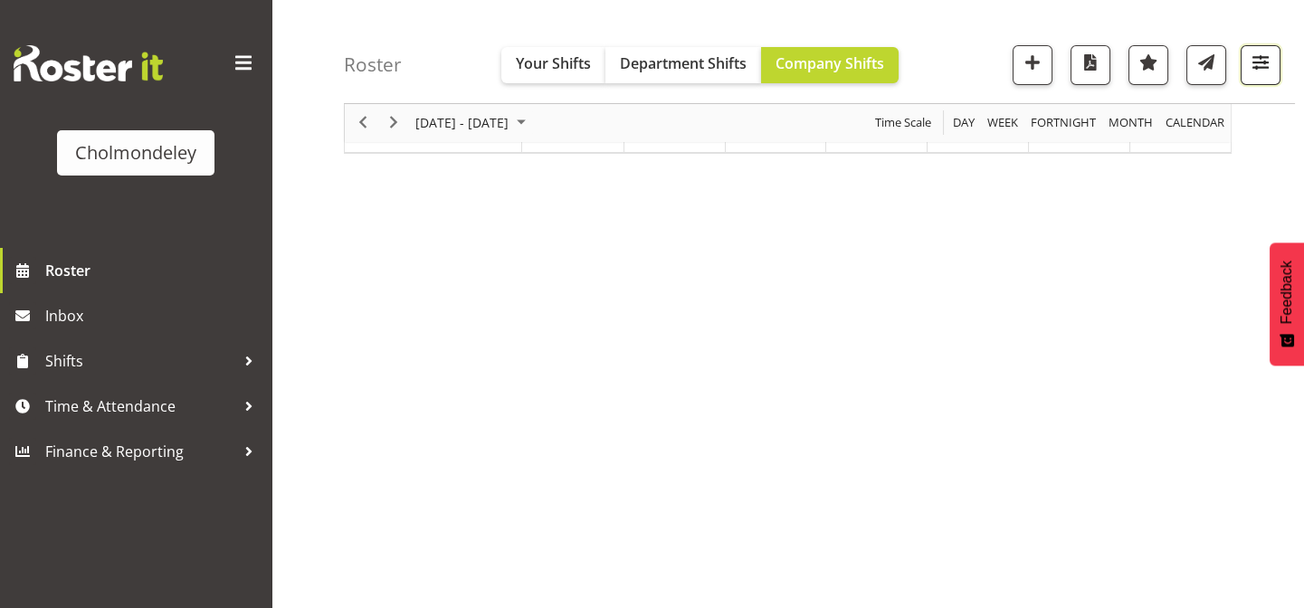
click at [1258, 70] on span "button" at bounding box center [1261, 63] width 24 height 24
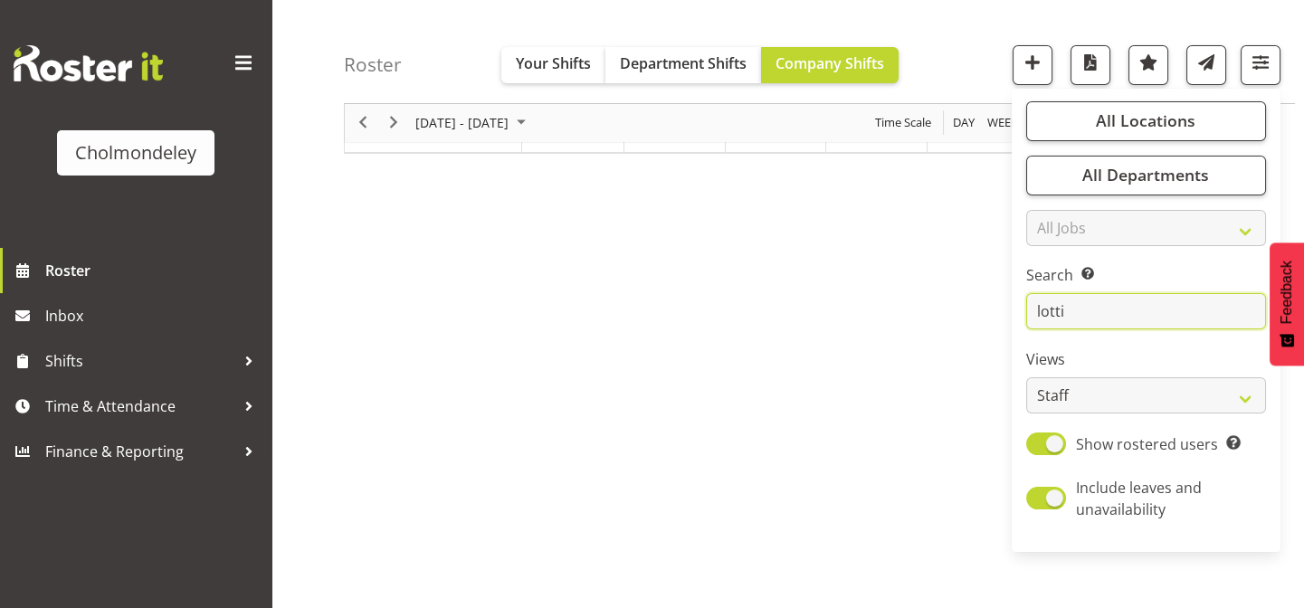
click at [1094, 304] on input "lotti" at bounding box center [1147, 312] width 240 height 36
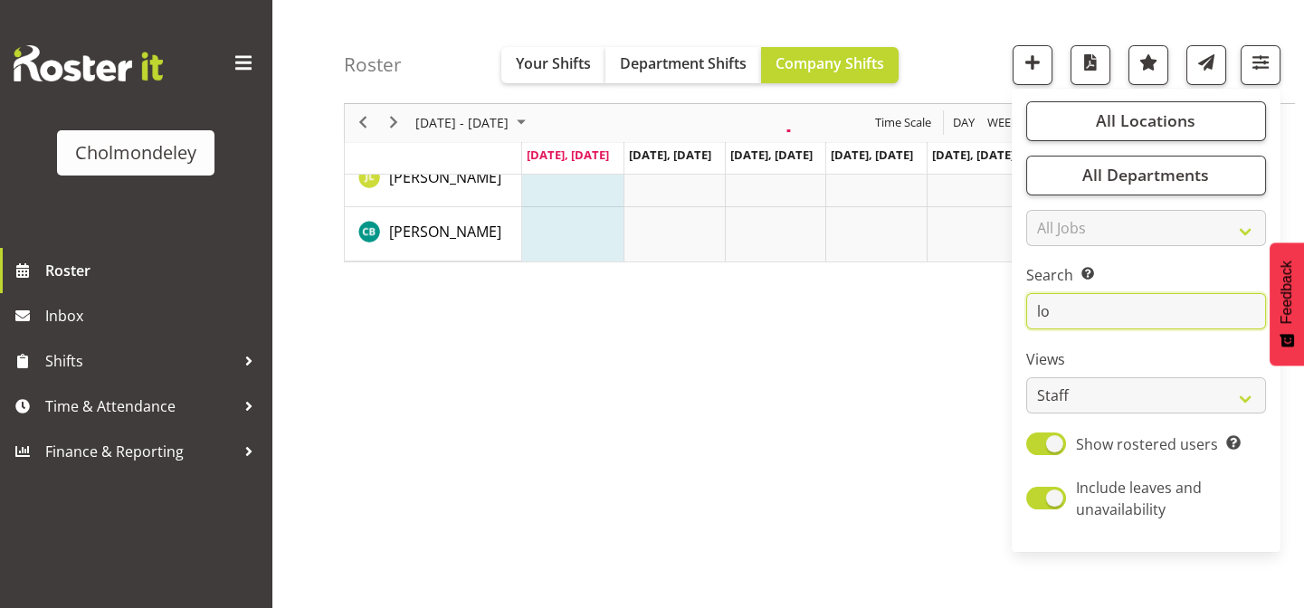
type input "l"
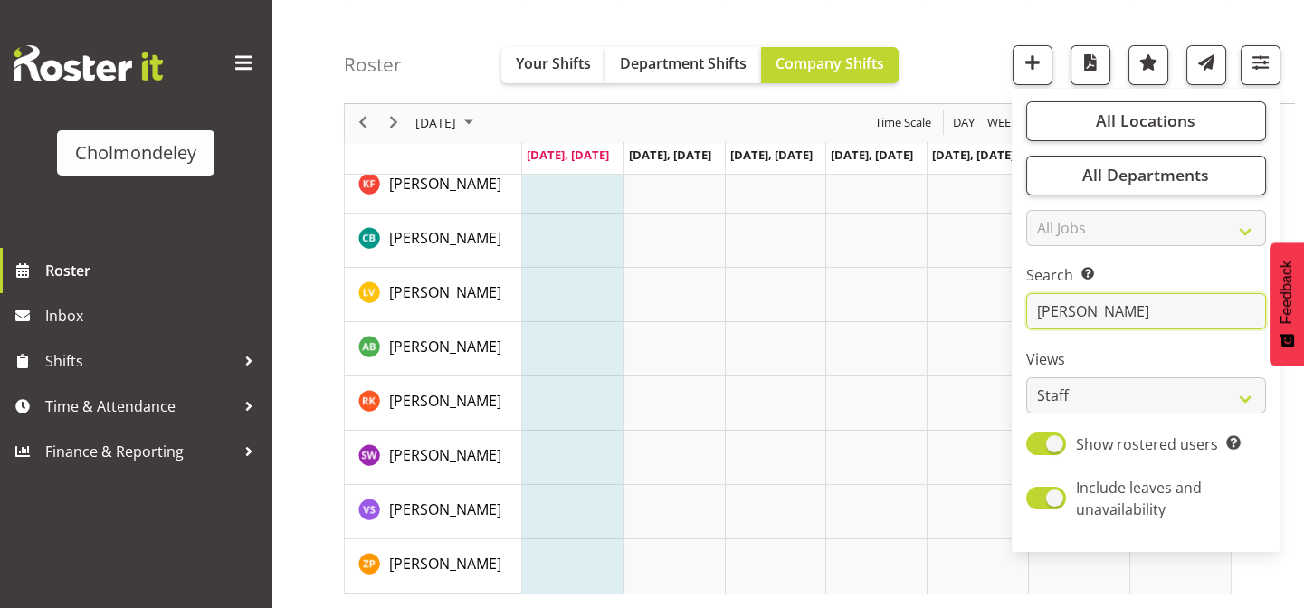
scroll to position [282, 0]
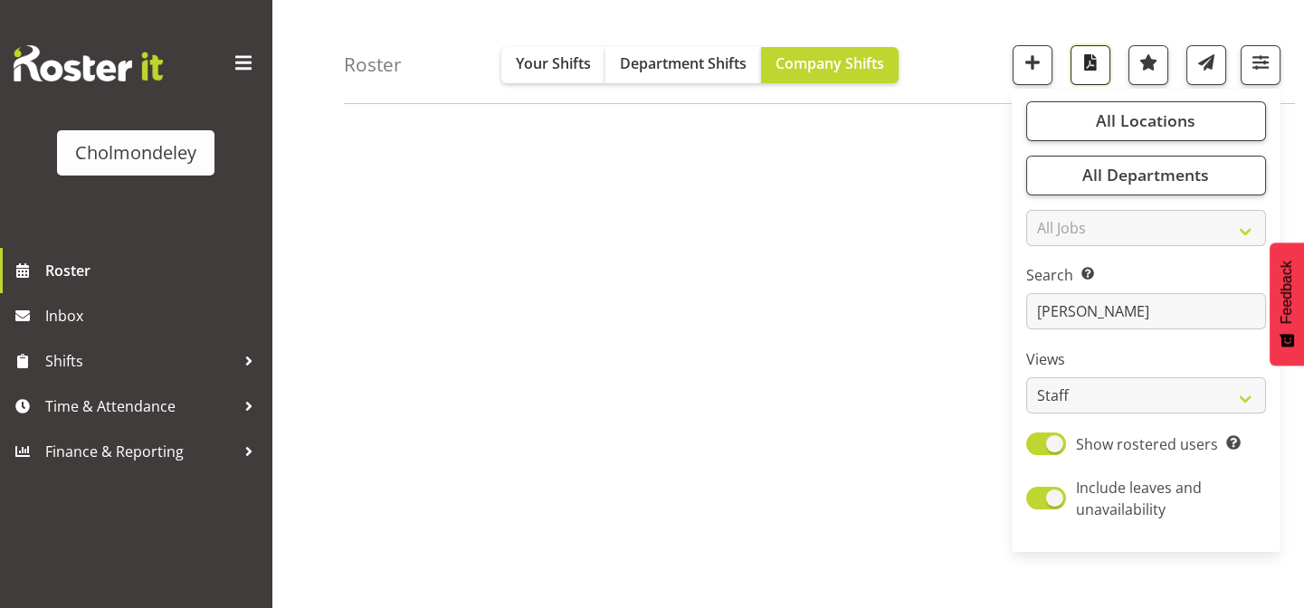
click at [1088, 58] on span "button" at bounding box center [1091, 63] width 24 height 24
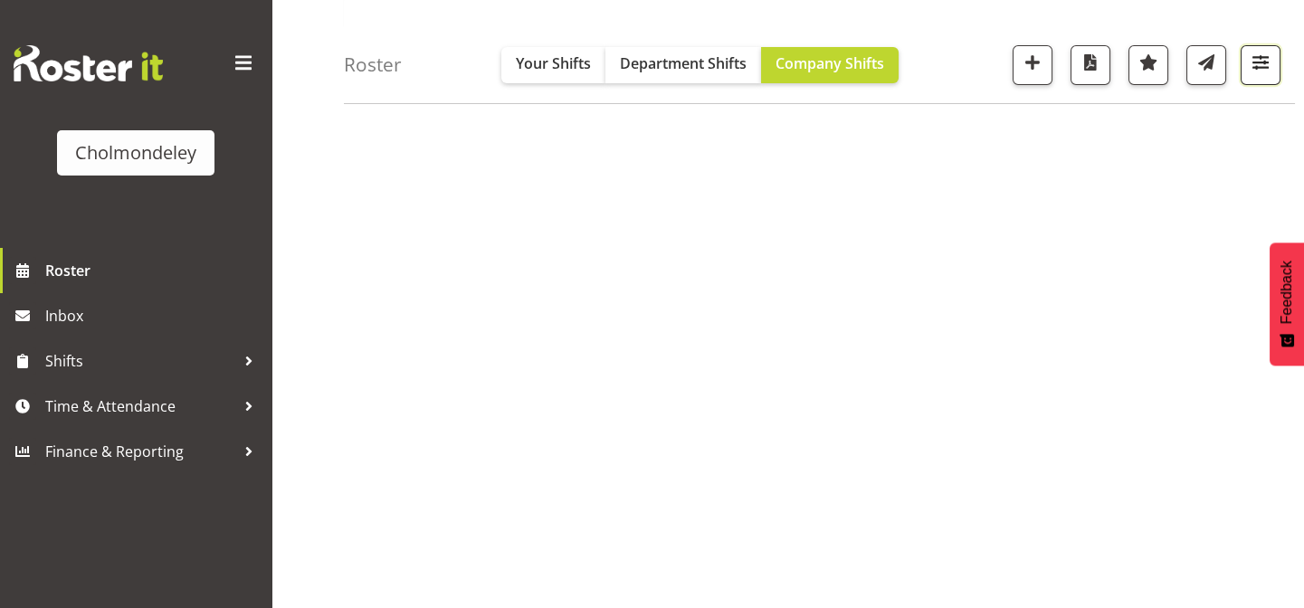
click at [1249, 68] on span "button" at bounding box center [1261, 63] width 24 height 24
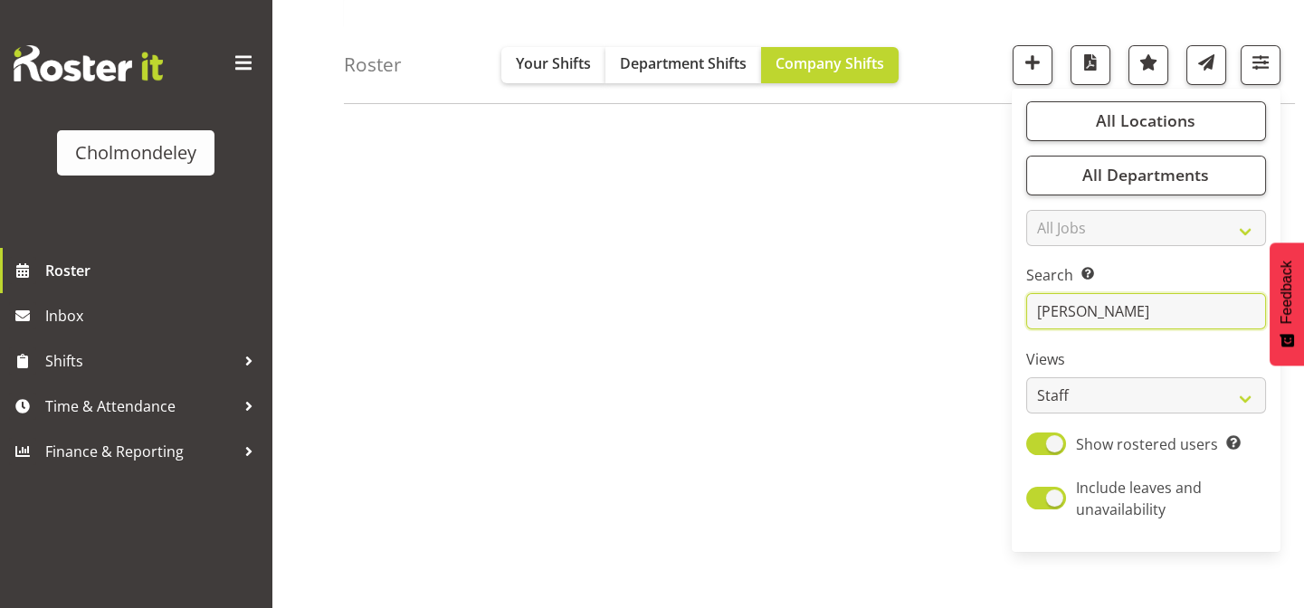
click at [1083, 310] on input "[PERSON_NAME]" at bounding box center [1147, 312] width 240 height 36
type input "l"
click at [1094, 67] on span "button" at bounding box center [1091, 63] width 24 height 24
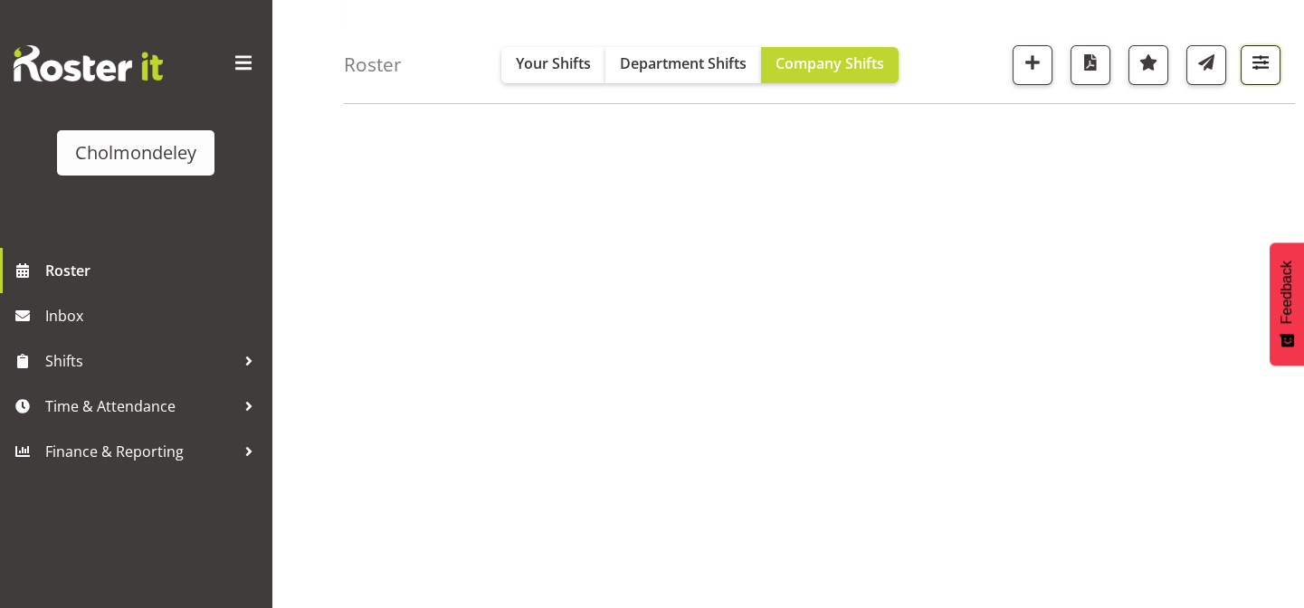
click at [1253, 67] on span "button" at bounding box center [1261, 63] width 24 height 24
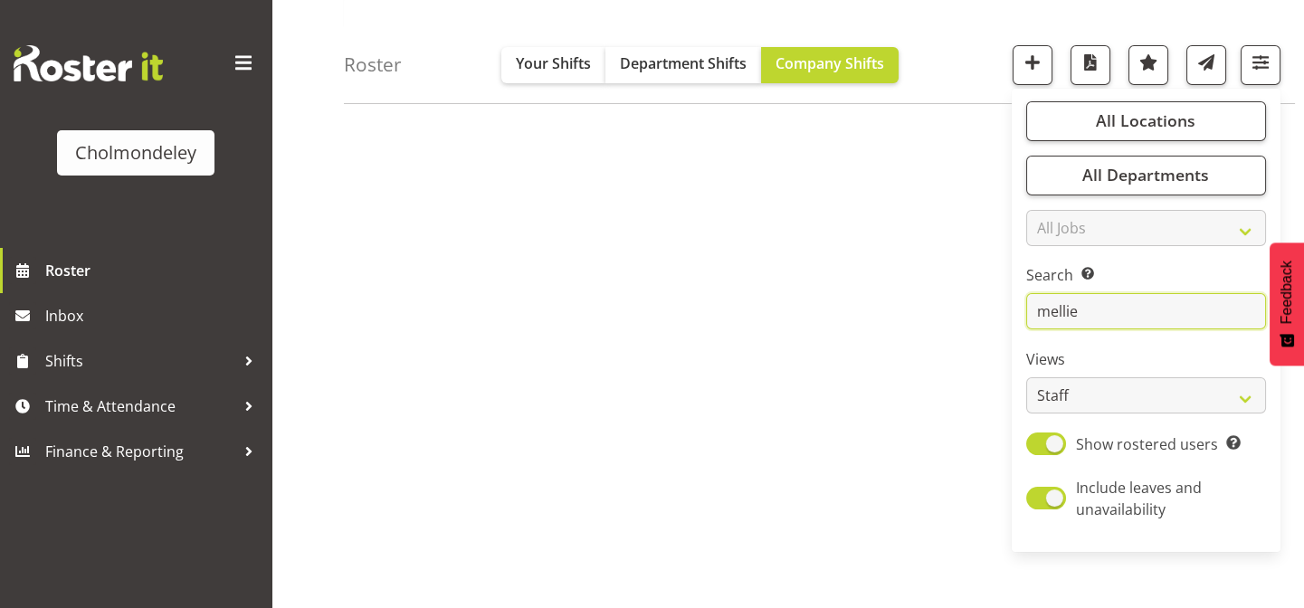
click at [1117, 322] on input "mellie" at bounding box center [1147, 312] width 240 height 36
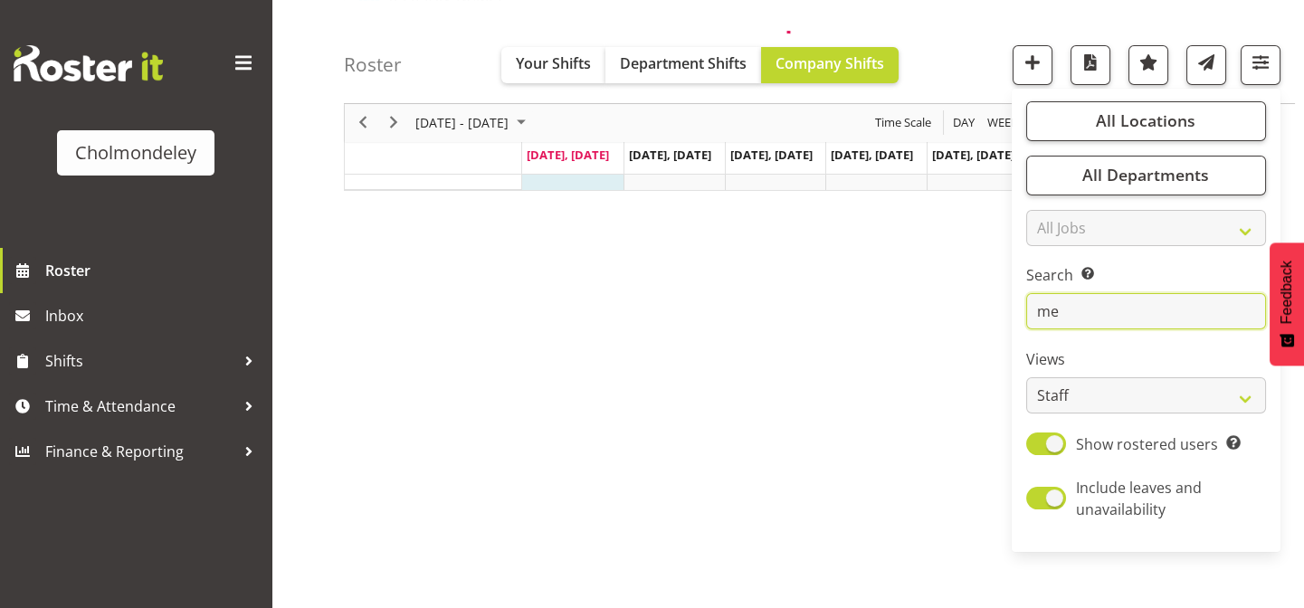
type input "m"
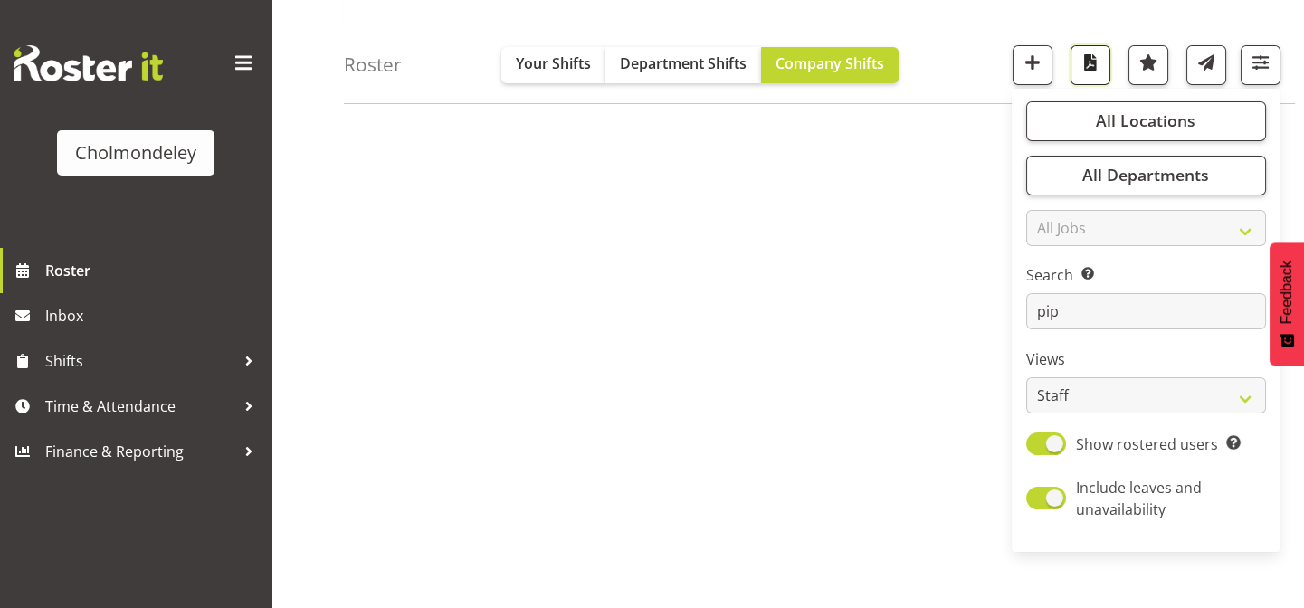
click at [1091, 58] on span "button" at bounding box center [1091, 63] width 24 height 24
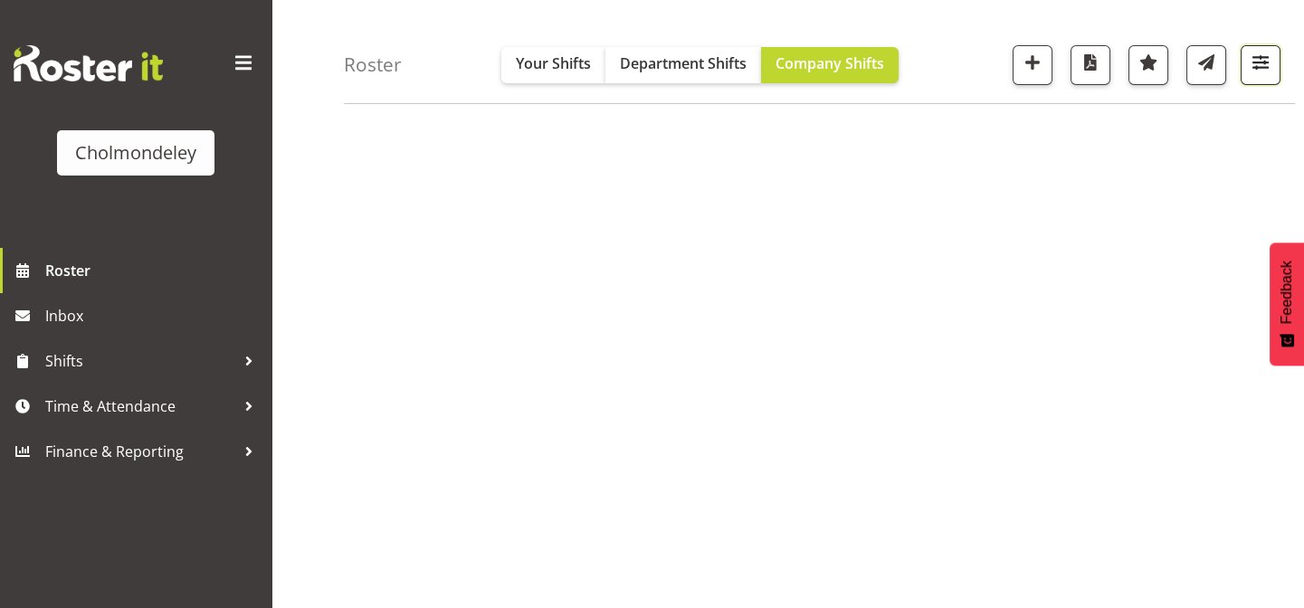
click at [1279, 65] on button "button" at bounding box center [1261, 65] width 40 height 40
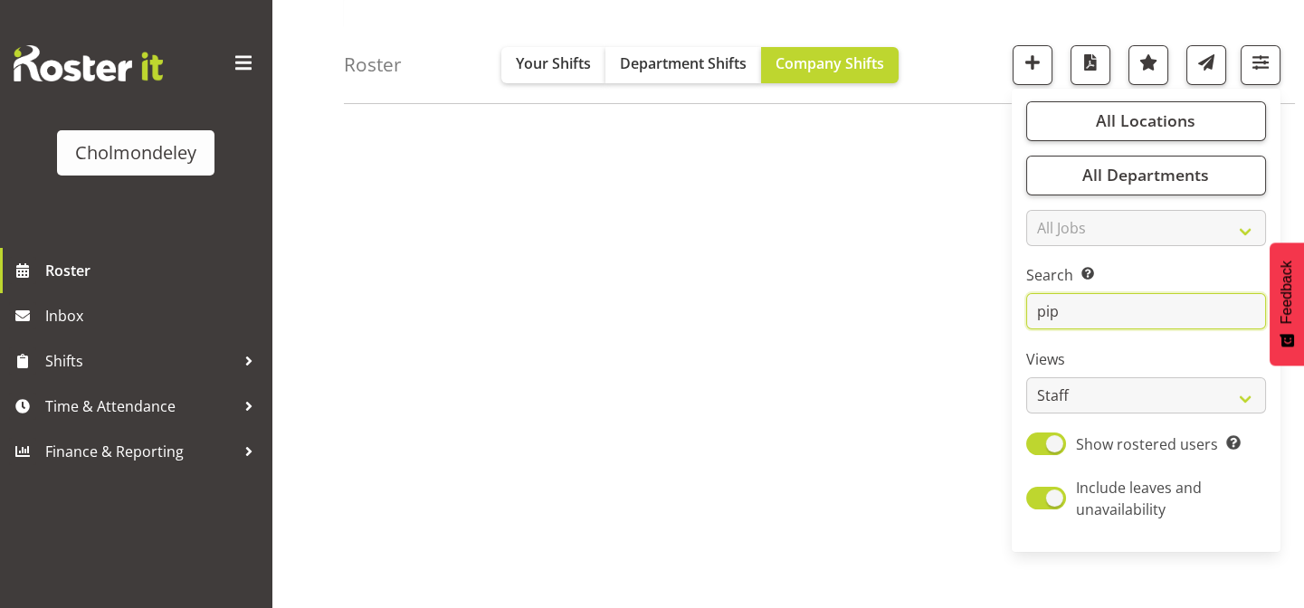
click at [1072, 317] on input "pip" at bounding box center [1147, 312] width 240 height 36
type input "p"
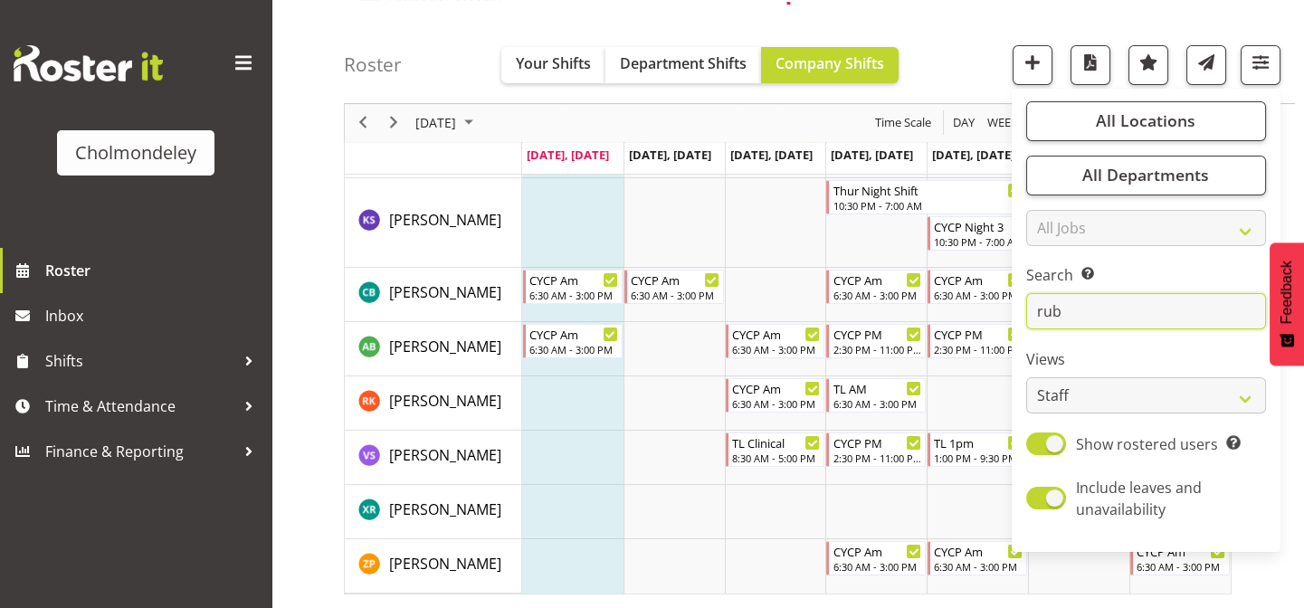
scroll to position [228, 0]
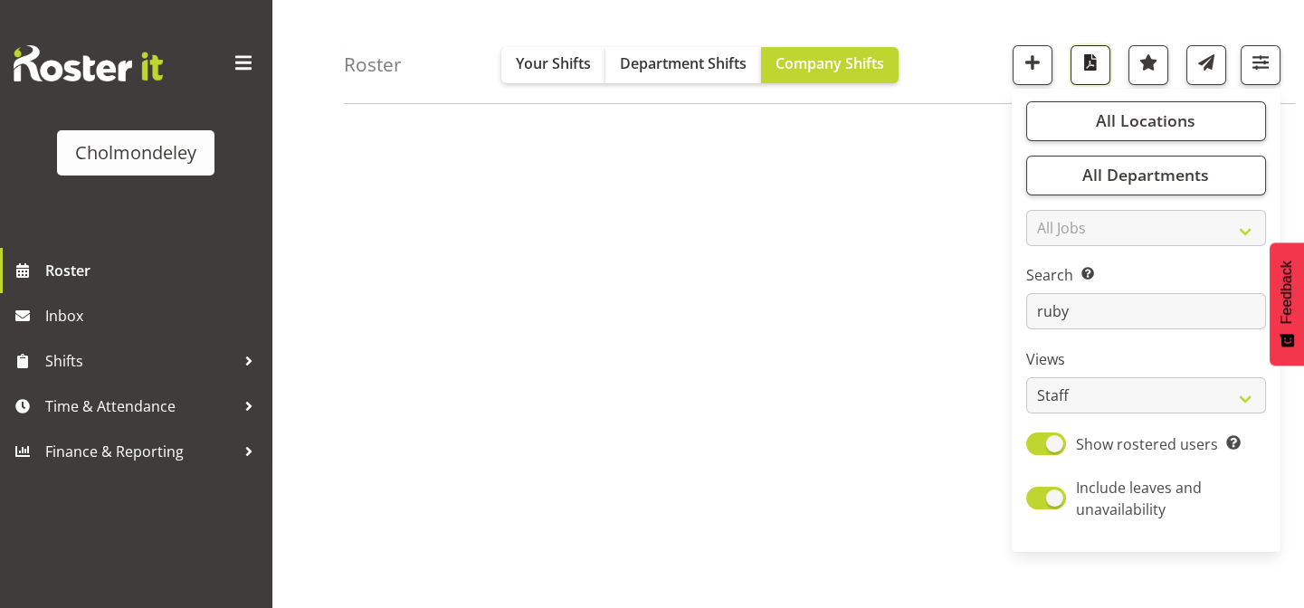
click at [1094, 66] on span "button" at bounding box center [1091, 63] width 24 height 24
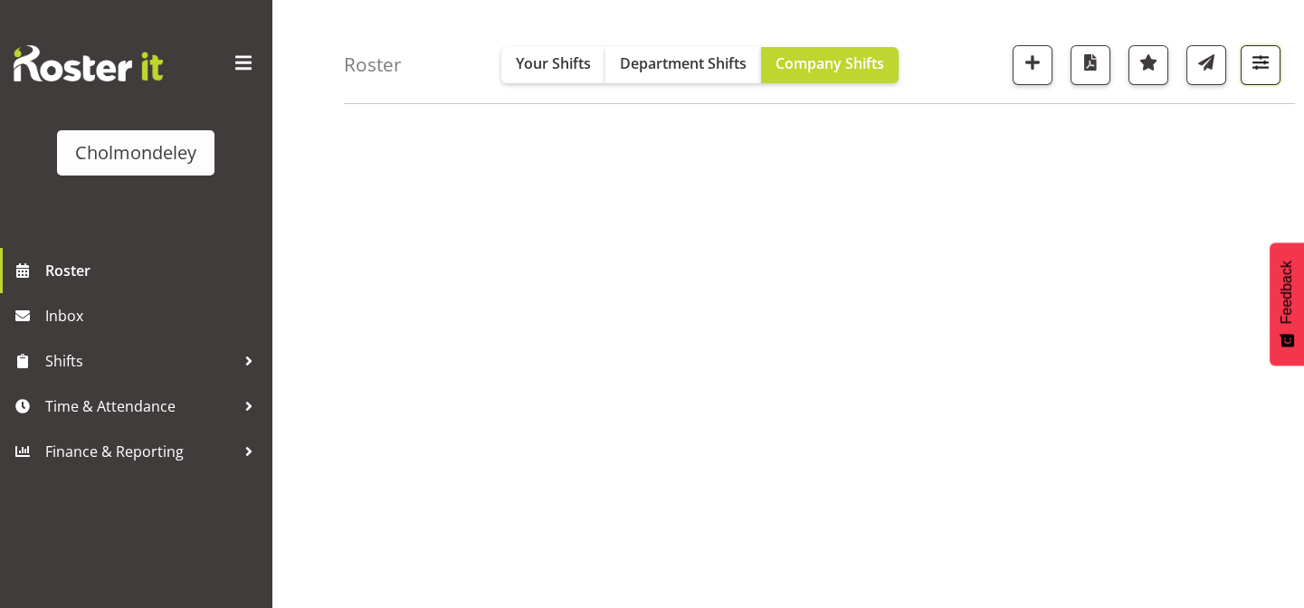
drag, startPoint x: 1260, startPoint y: 56, endPoint x: 1206, endPoint y: 135, distance: 95.7
click at [1261, 56] on span "button" at bounding box center [1261, 63] width 24 height 24
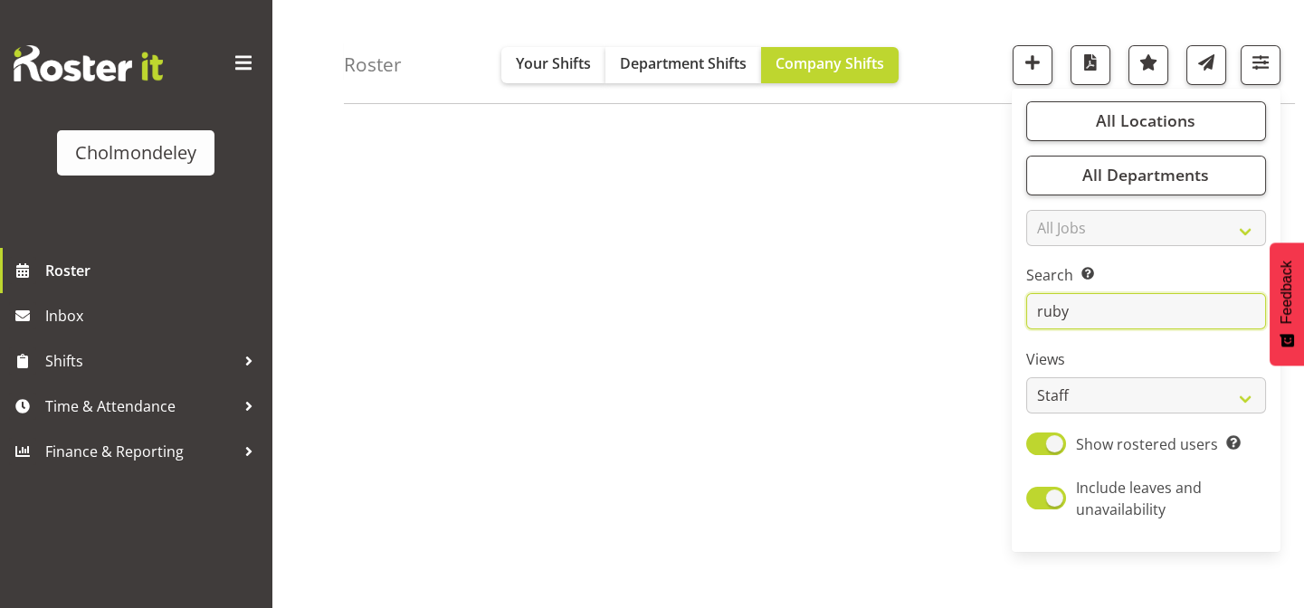
click at [1114, 304] on input "ruby" at bounding box center [1147, 312] width 240 height 36
type input "r"
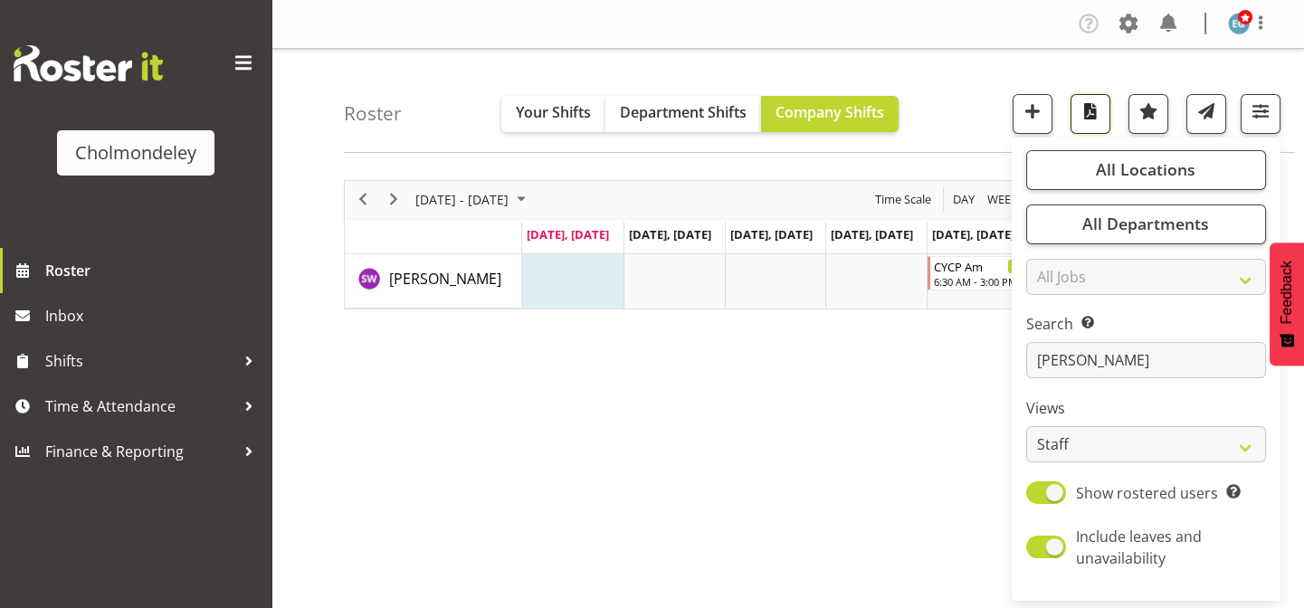
click at [1097, 108] on span "button" at bounding box center [1091, 112] width 24 height 24
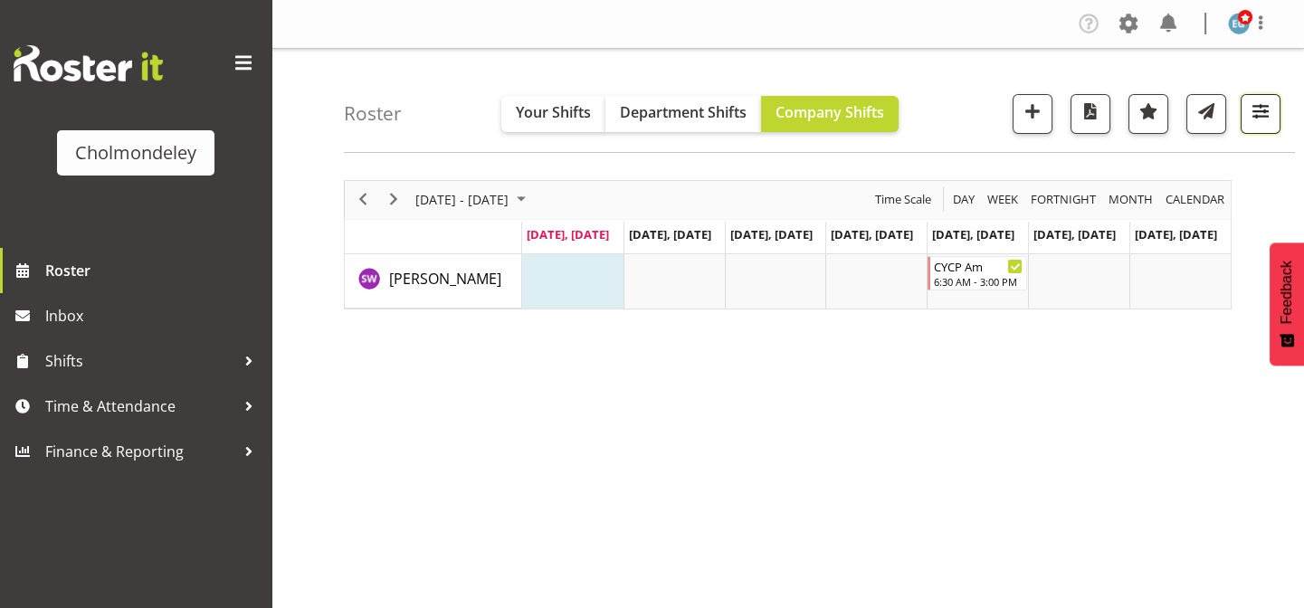
click at [1257, 111] on span "button" at bounding box center [1261, 112] width 24 height 24
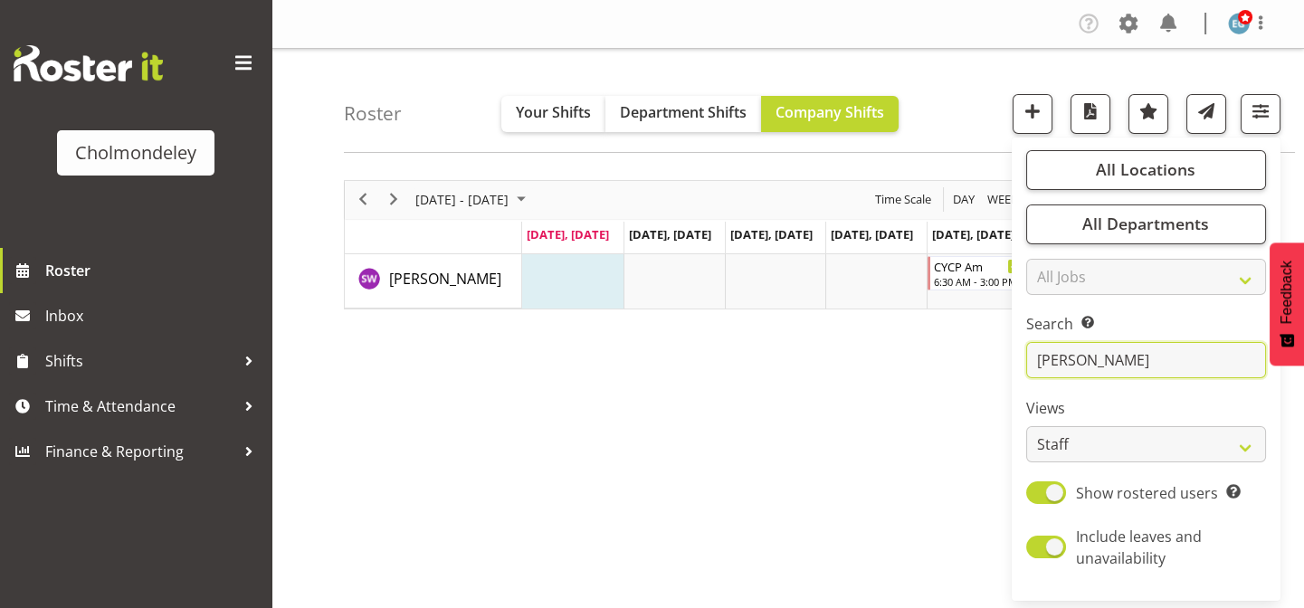
click at [1093, 357] on input "[PERSON_NAME]" at bounding box center [1147, 360] width 240 height 36
type input "s"
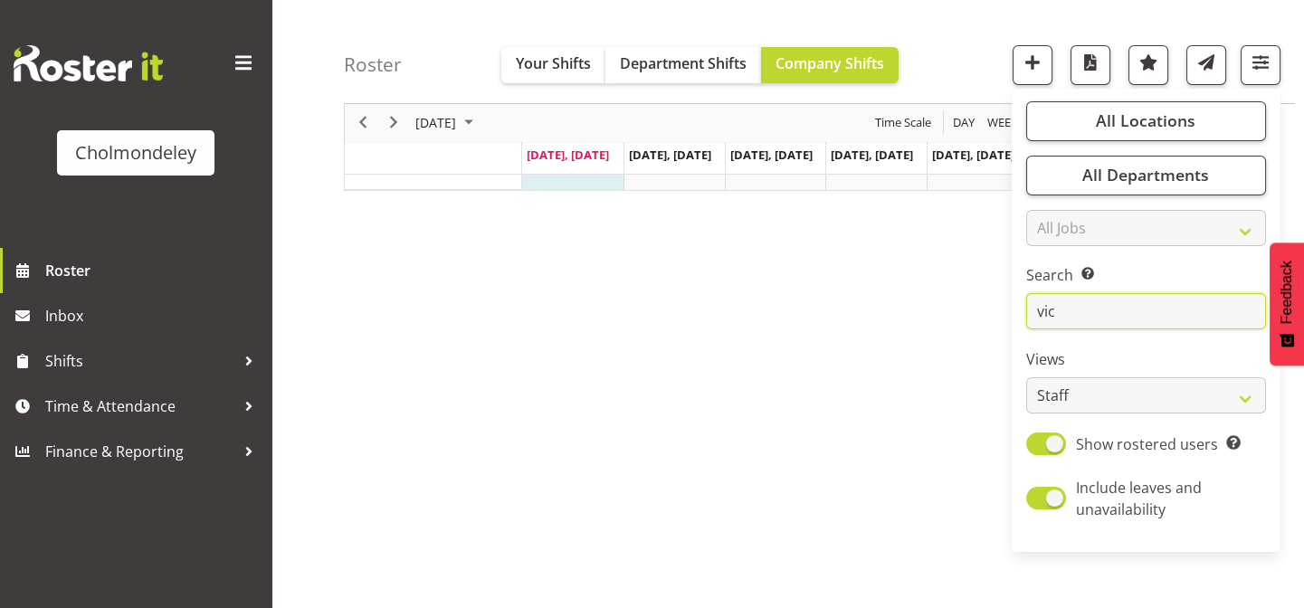
scroll to position [254, 0]
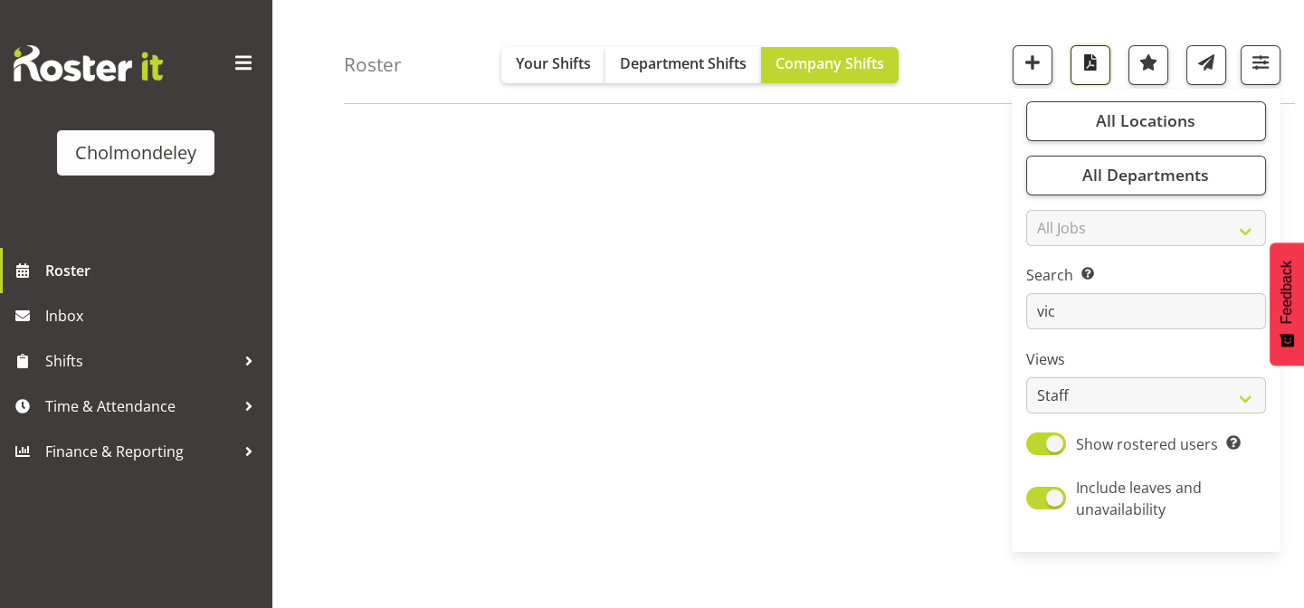
click at [1092, 68] on span "button" at bounding box center [1091, 63] width 24 height 24
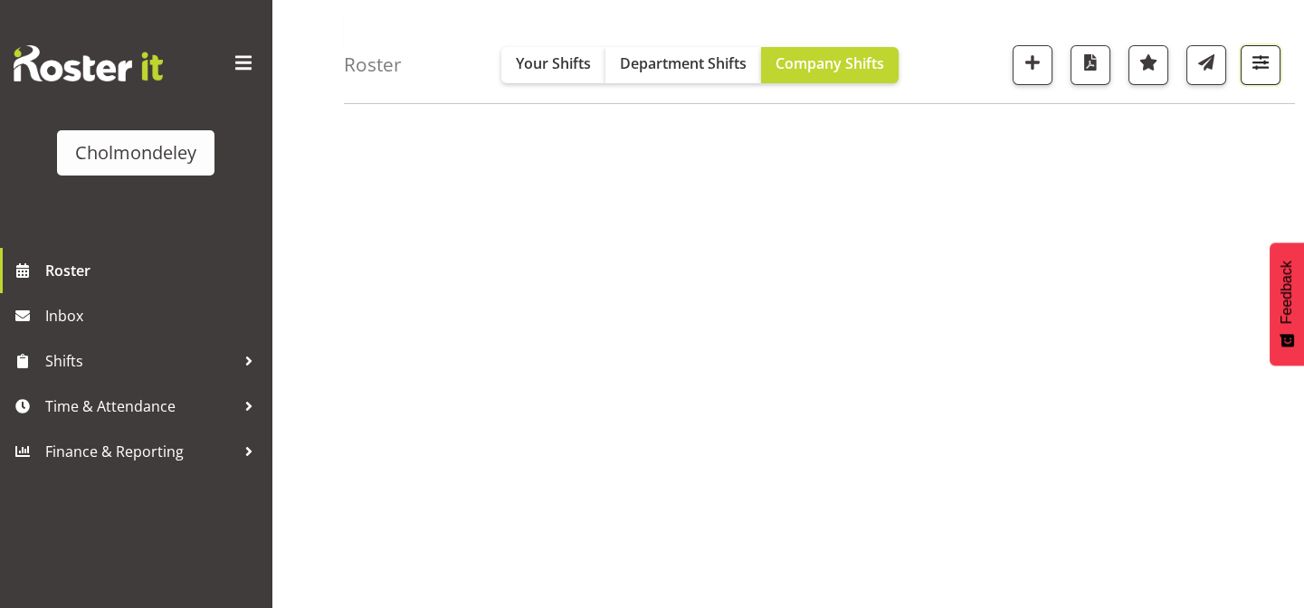
click at [1265, 61] on span "button" at bounding box center [1261, 63] width 24 height 24
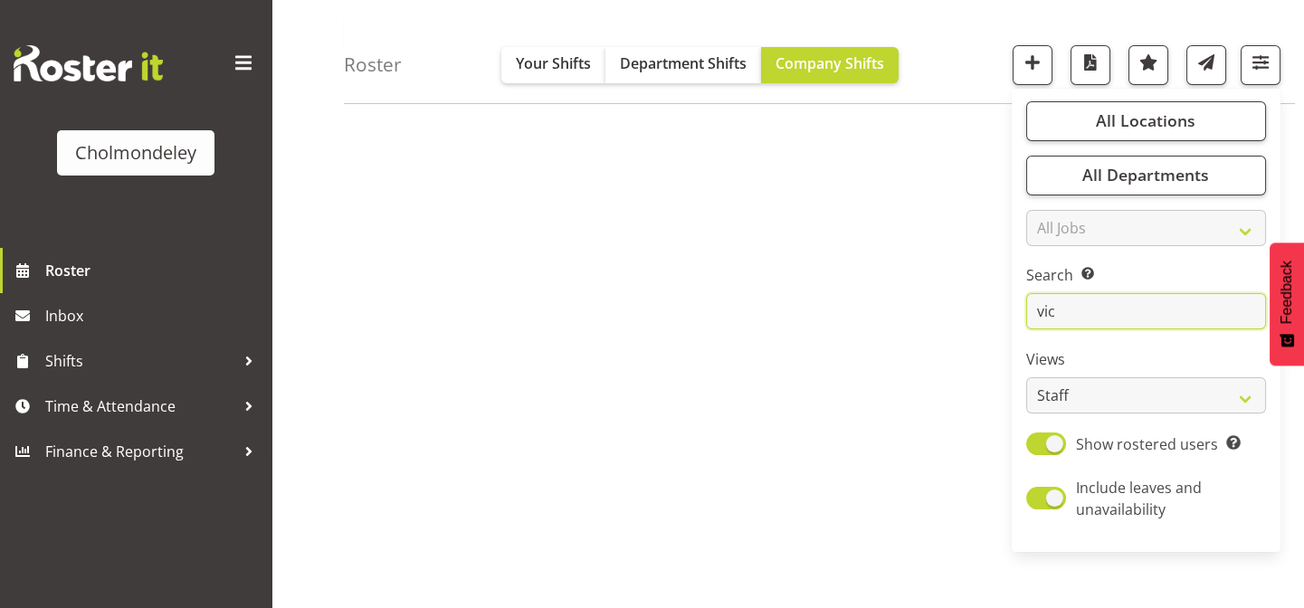
click at [1111, 309] on input "vic" at bounding box center [1147, 312] width 240 height 36
type input "v"
click at [1093, 54] on span "button" at bounding box center [1091, 63] width 24 height 24
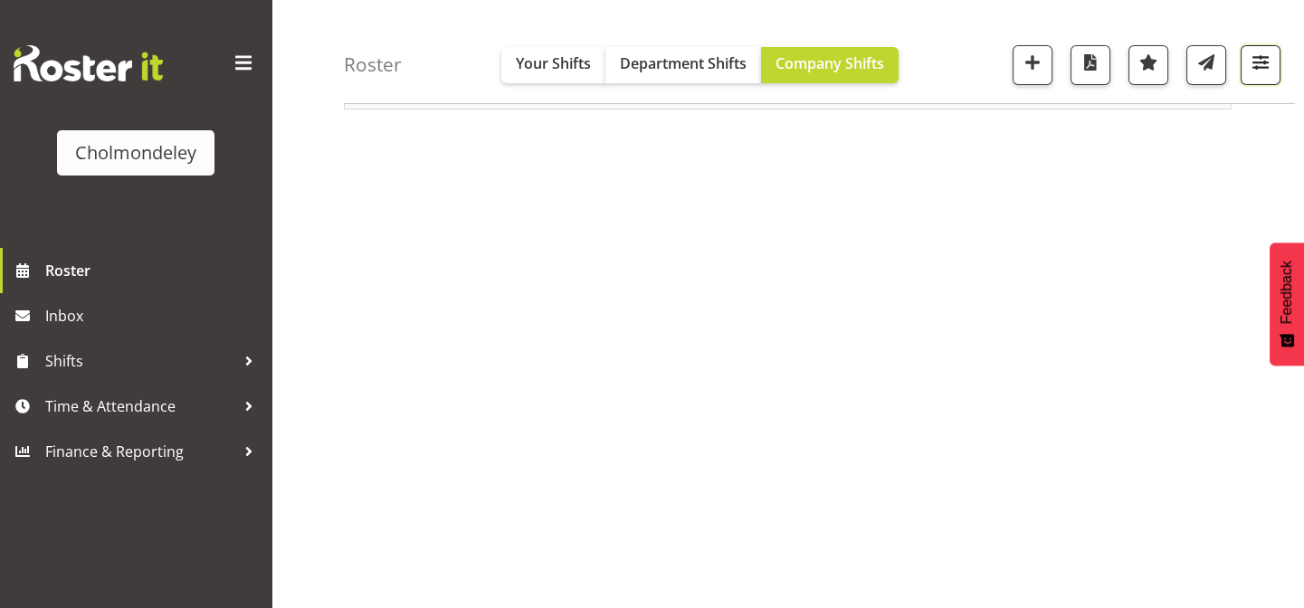
click at [1254, 72] on span "button" at bounding box center [1261, 63] width 24 height 24
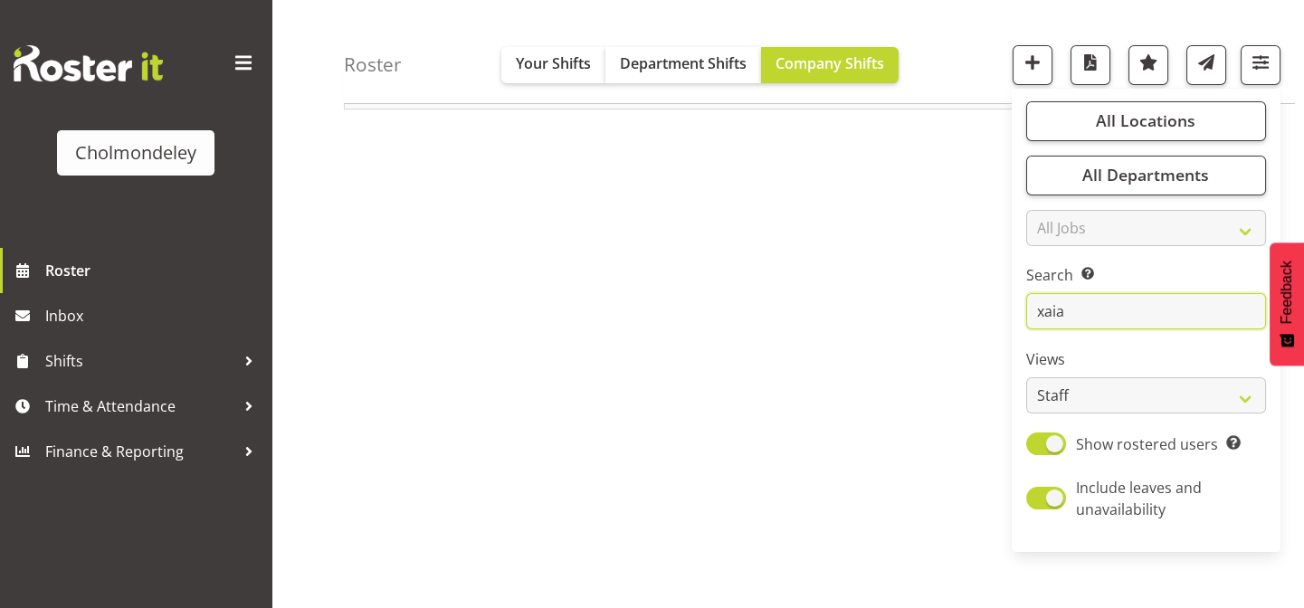
click at [1077, 318] on input "xaia" at bounding box center [1147, 312] width 240 height 36
type input "x"
type input "zoe"
click at [1077, 66] on button "button" at bounding box center [1091, 65] width 40 height 40
